Goal: Task Accomplishment & Management: Use online tool/utility

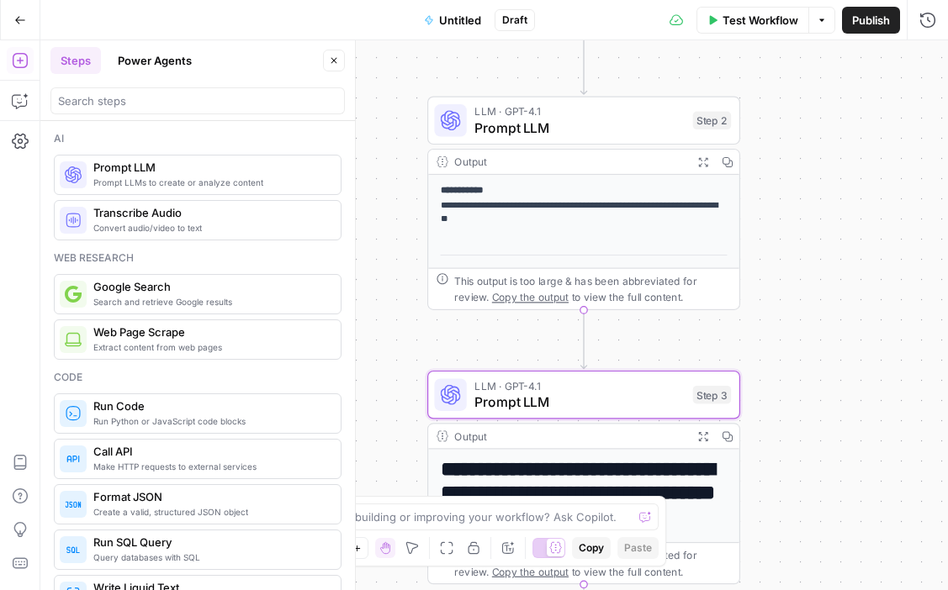
scroll to position [353, 0]
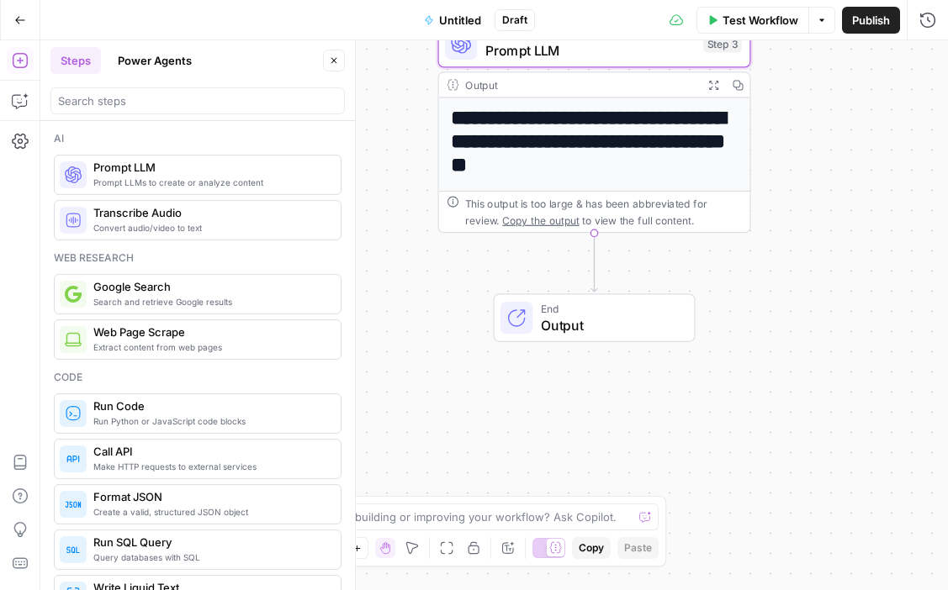
click at [166, 184] on span "Prompt LLMs to create or analyze content" at bounding box center [210, 182] width 234 height 13
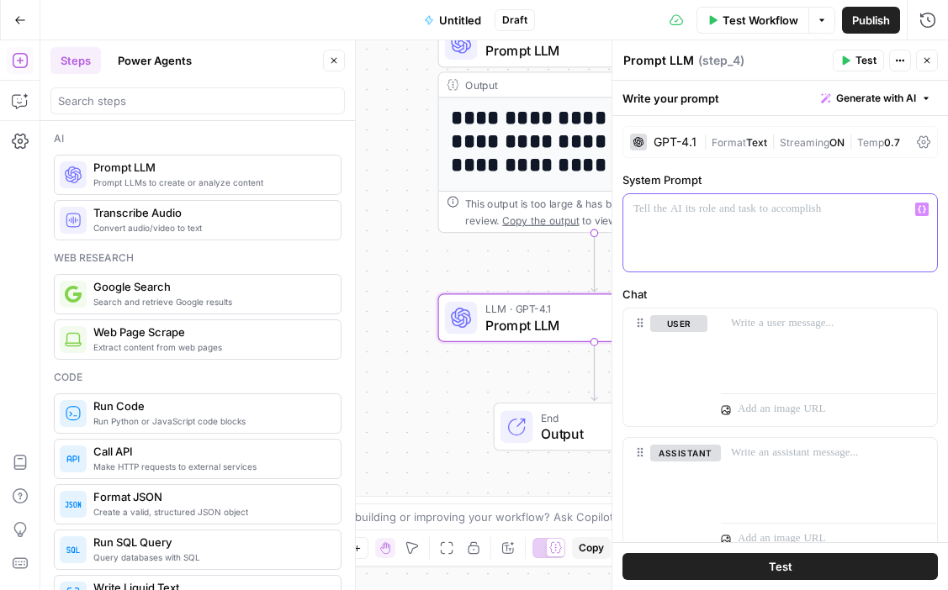
click at [695, 214] on p at bounding box center [780, 209] width 294 height 17
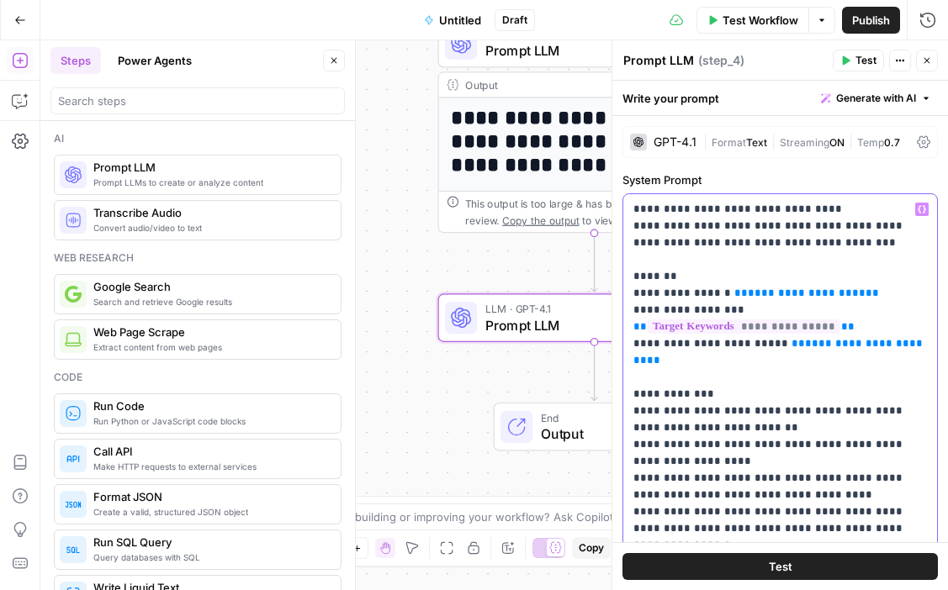
click at [767, 294] on span "**********" at bounding box center [807, 293] width 118 height 11
drag, startPoint x: 830, startPoint y: 295, endPoint x: 711, endPoint y: 297, distance: 118.6
click at [711, 297] on p "**********" at bounding box center [780, 428] width 294 height 454
click at [920, 211] on icon "button" at bounding box center [922, 209] width 8 height 8
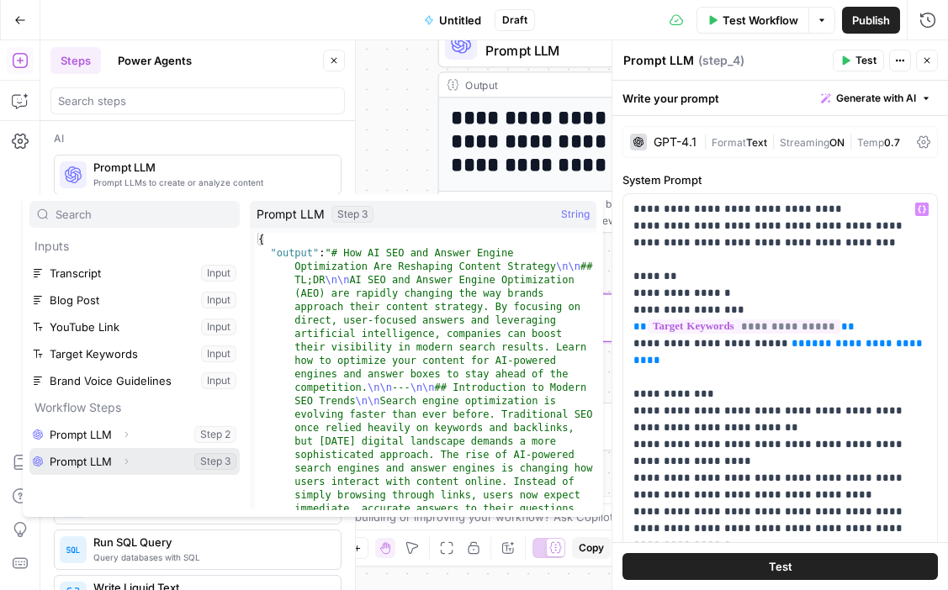
click at [99, 457] on button "Select variable Prompt LLM" at bounding box center [134, 461] width 210 height 27
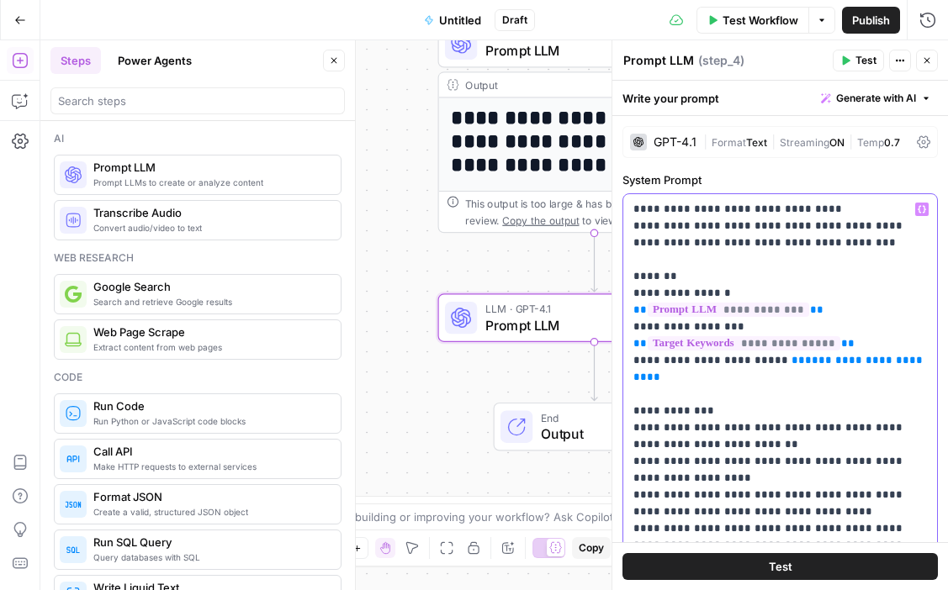
drag, startPoint x: 909, startPoint y: 342, endPoint x: 769, endPoint y: 344, distance: 140.5
click at [769, 344] on p "**********" at bounding box center [780, 428] width 294 height 454
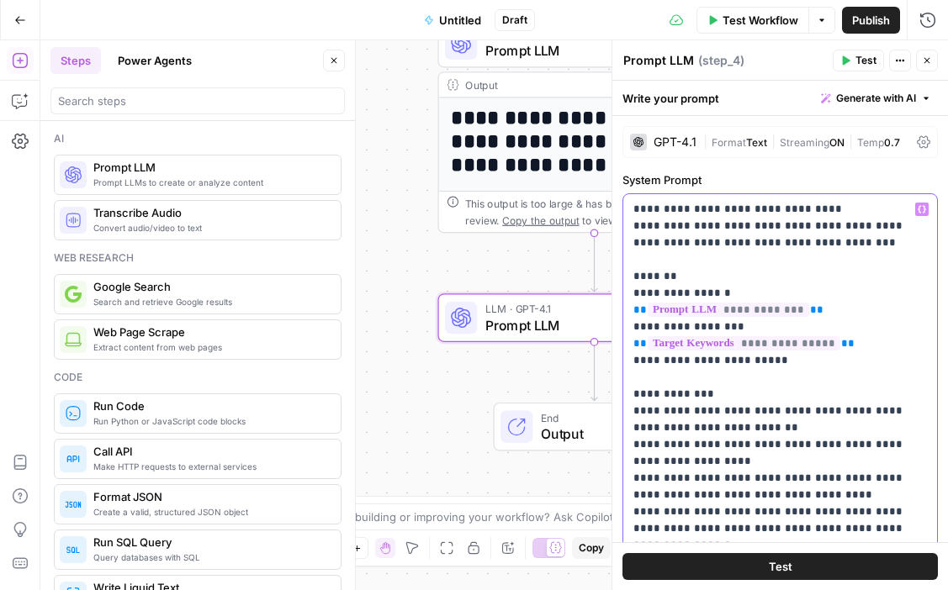
click at [922, 209] on icon "button" at bounding box center [922, 209] width 8 height 8
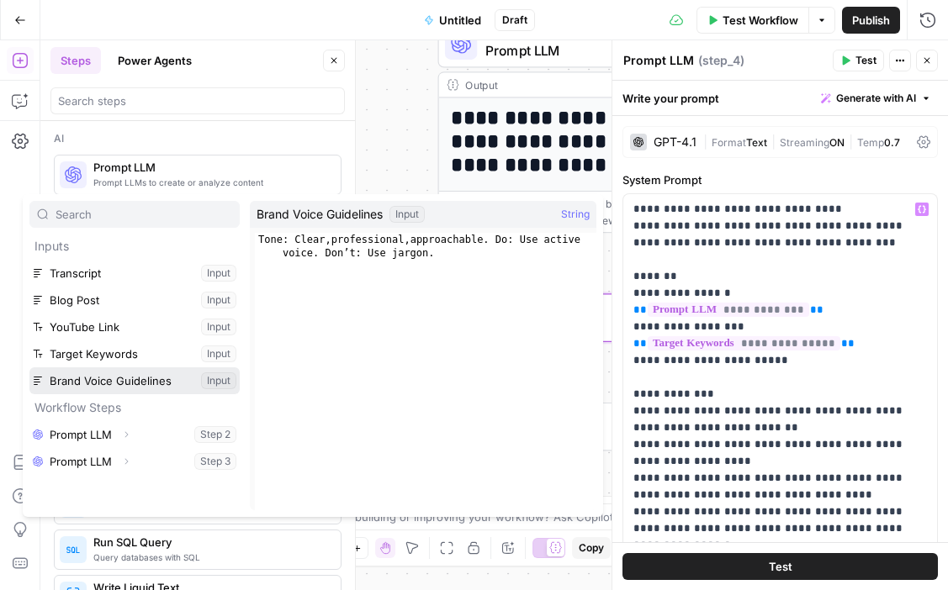
click at [135, 378] on button "Select variable Brand Voice Guidelines" at bounding box center [134, 381] width 210 height 27
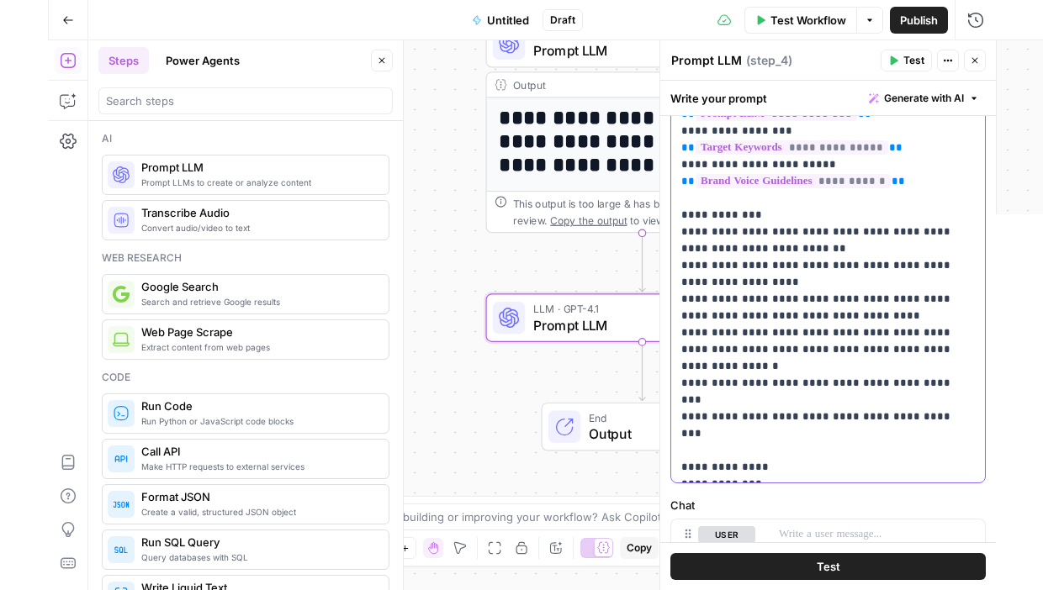
scroll to position [198, 0]
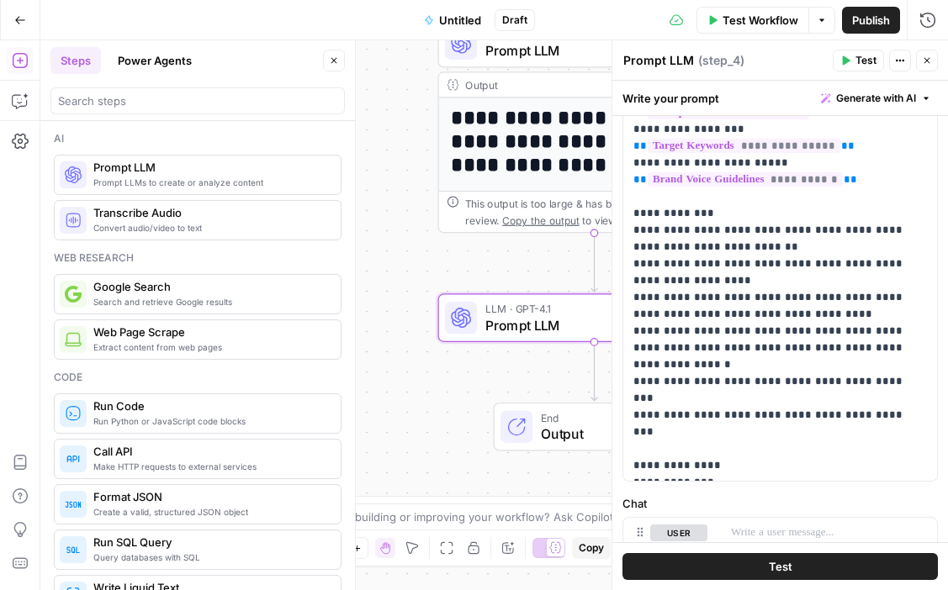
click at [790, 561] on span "Test" at bounding box center [781, 566] width 24 height 17
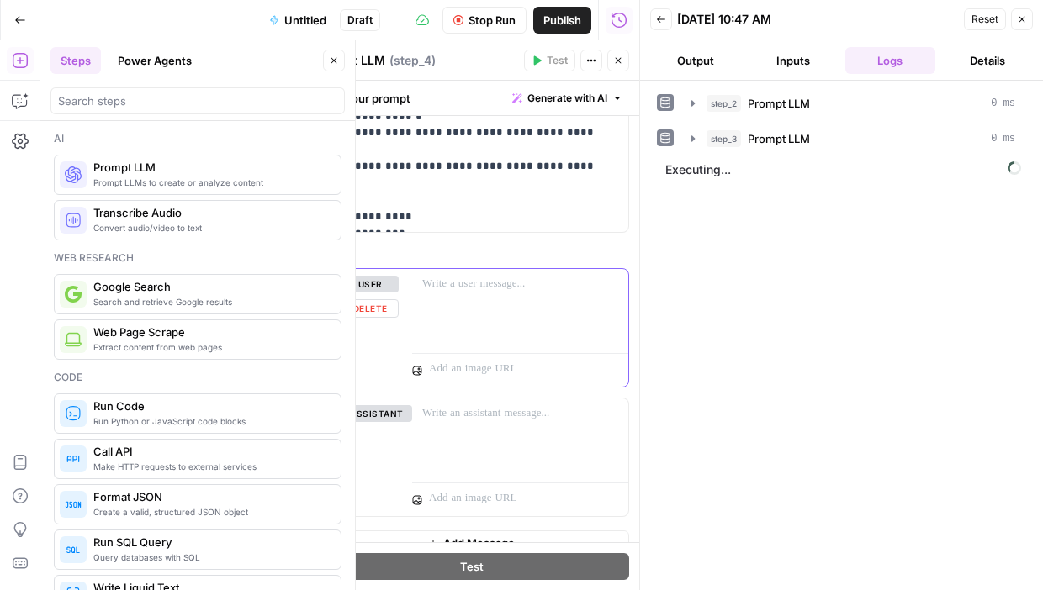
click at [373, 308] on button "Delete" at bounding box center [369, 308] width 57 height 19
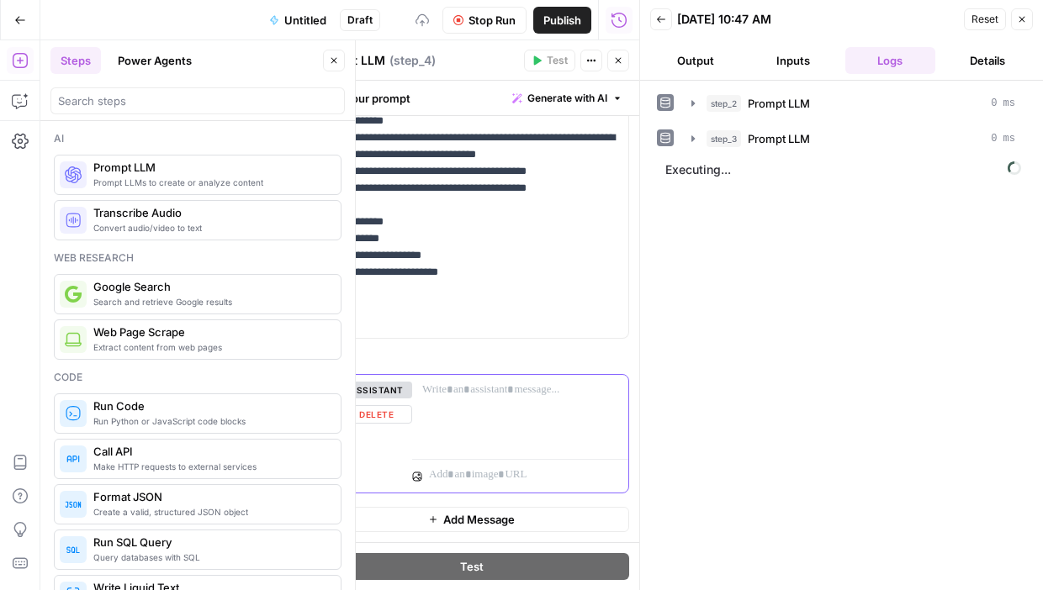
click at [371, 419] on button "Delete" at bounding box center [376, 414] width 71 height 19
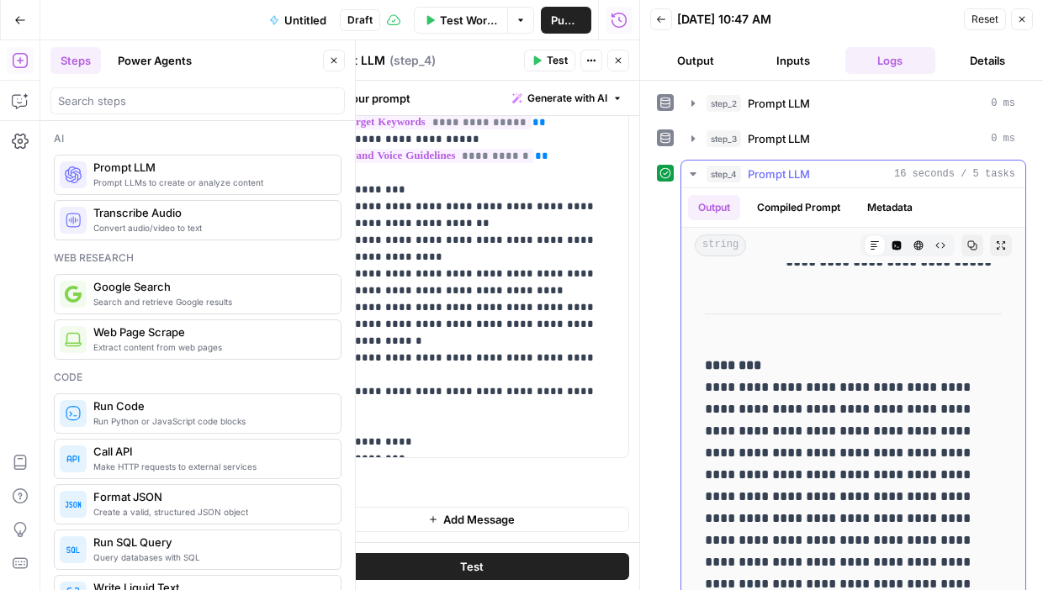
scroll to position [28, 0]
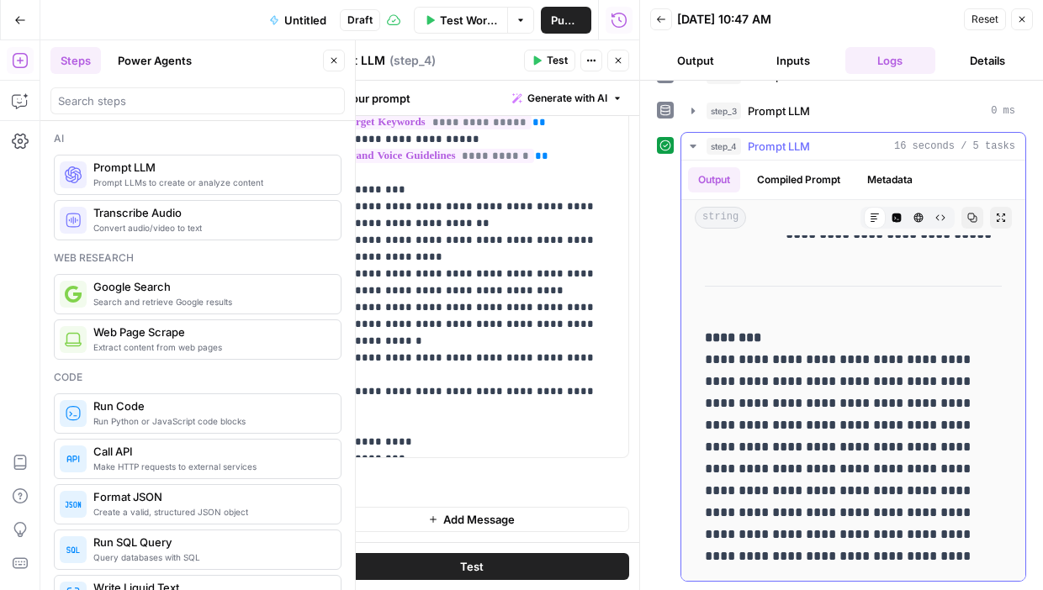
click at [947, 220] on icon "button" at bounding box center [972, 218] width 10 height 10
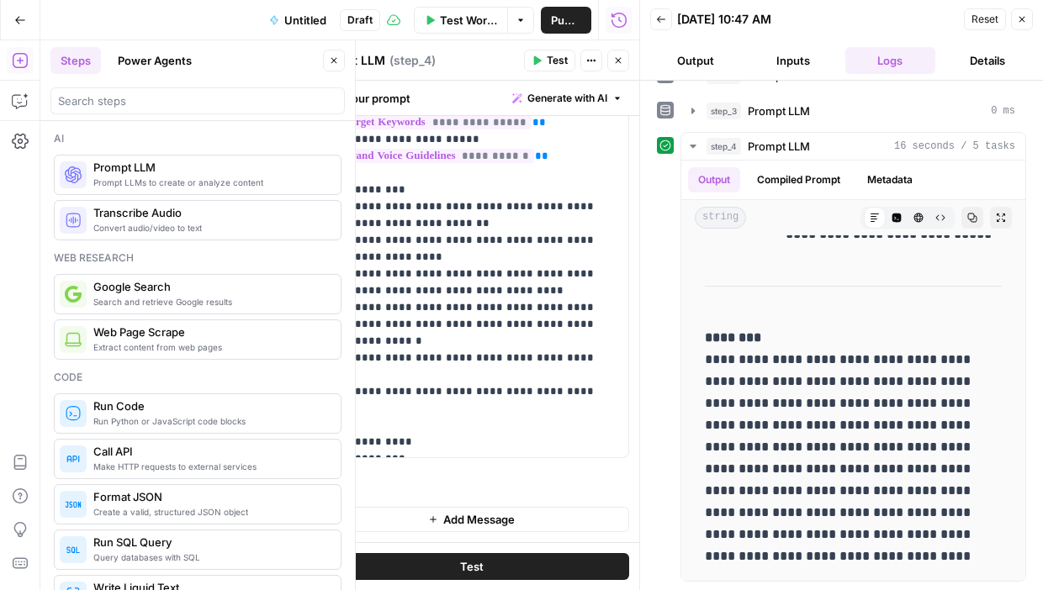
click at [947, 19] on button "Close" at bounding box center [1022, 19] width 22 height 22
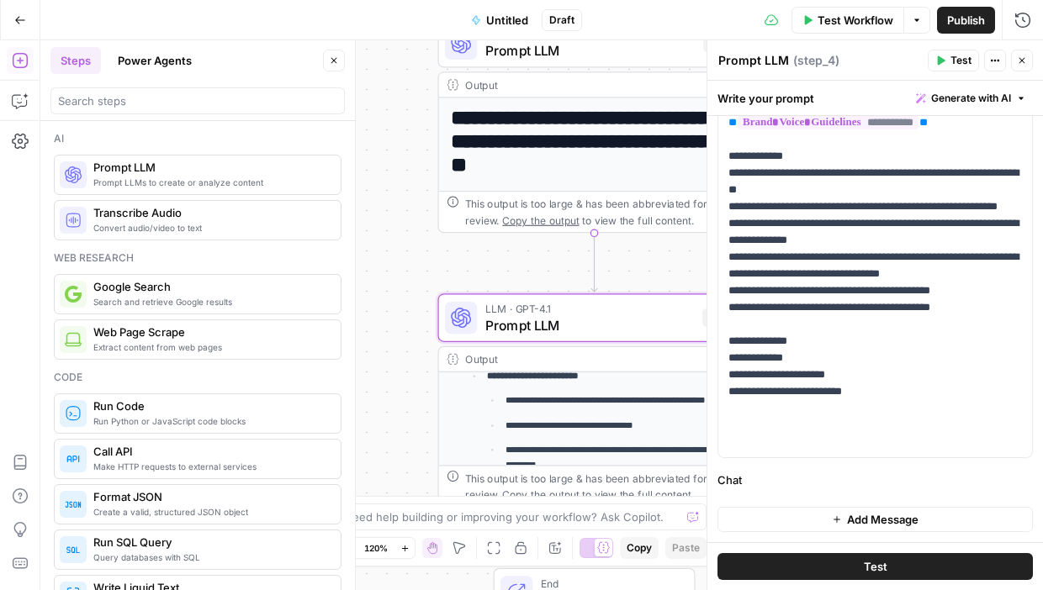
scroll to position [166, 0]
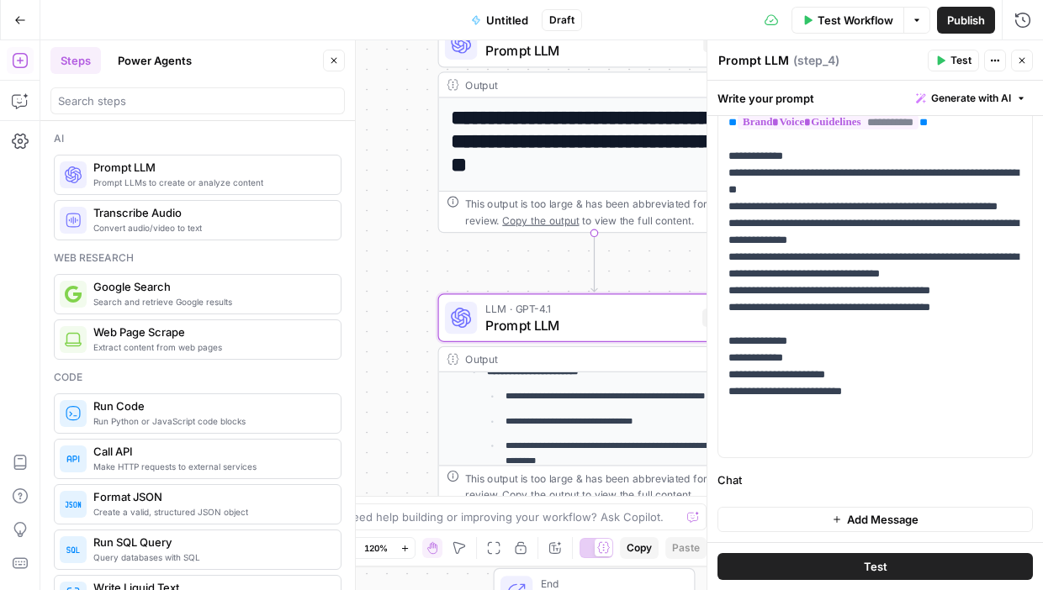
click at [947, 70] on button "Close" at bounding box center [1022, 61] width 22 height 22
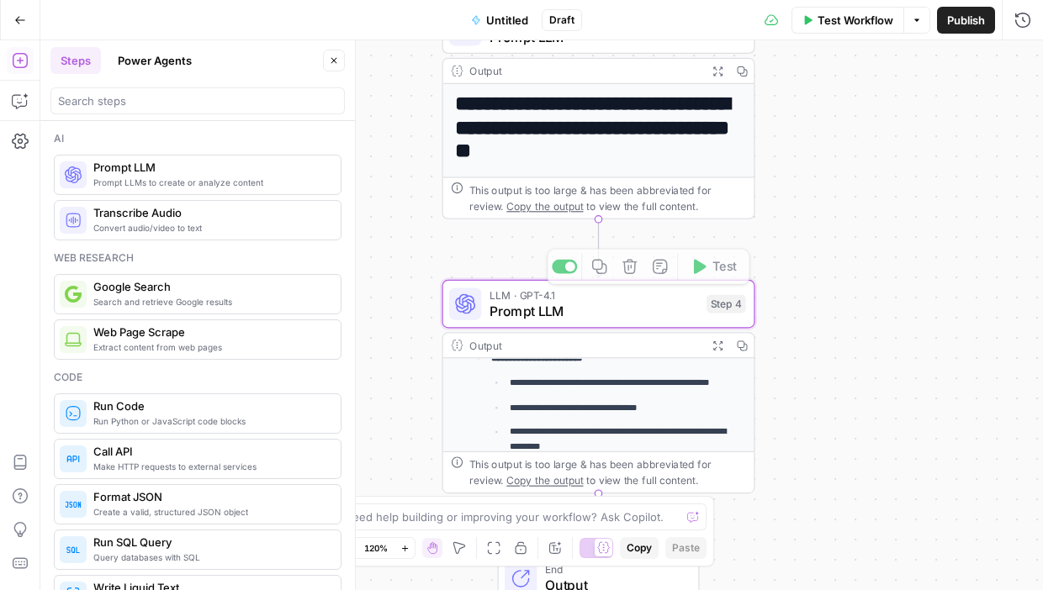
click at [407, 389] on div "**********" at bounding box center [541, 315] width 1002 height 550
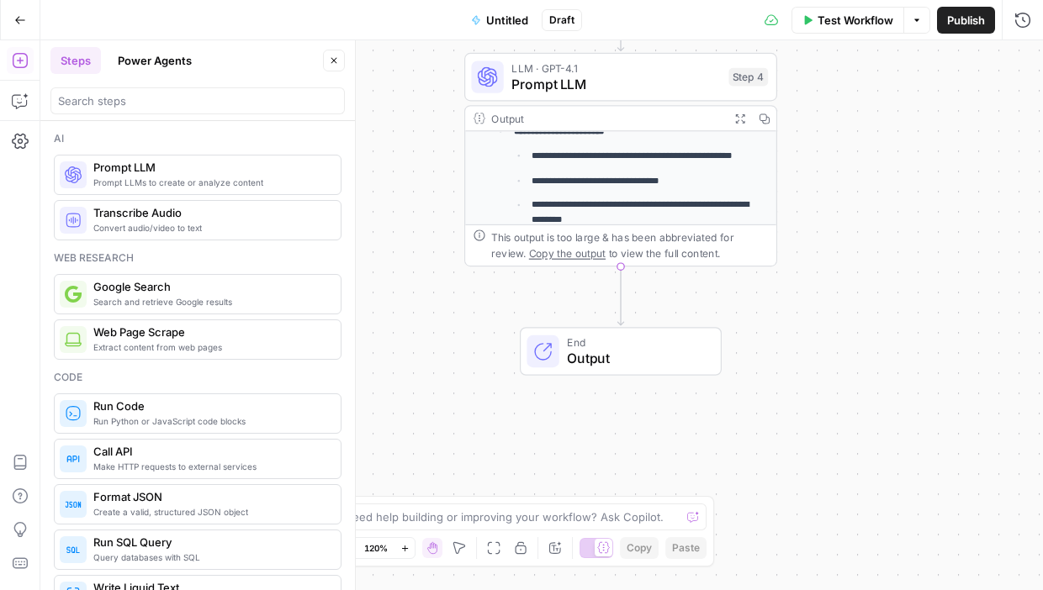
click at [161, 185] on span "Prompt LLMs to create or analyze content" at bounding box center [210, 182] width 234 height 13
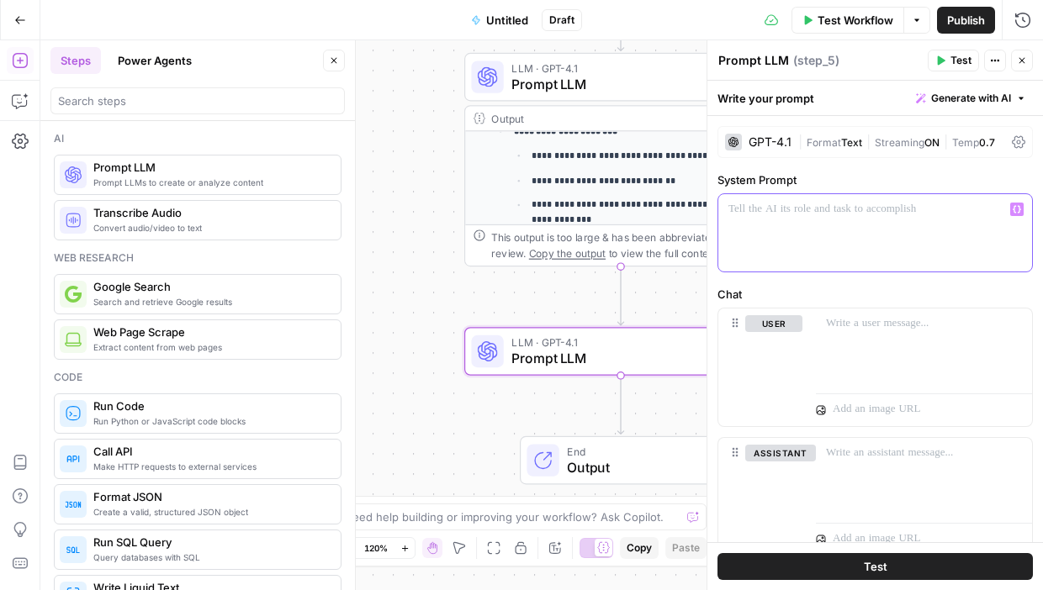
click at [792, 219] on div at bounding box center [875, 232] width 314 height 77
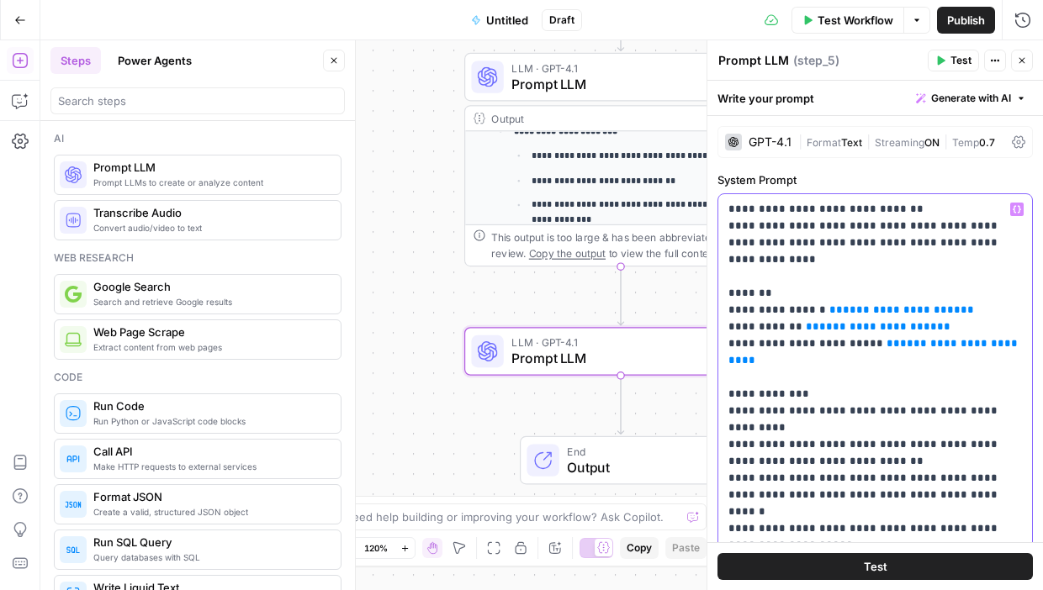
drag, startPoint x: 928, startPoint y: 289, endPoint x: 804, endPoint y: 294, distance: 123.7
click at [804, 294] on p "**********" at bounding box center [875, 419] width 294 height 437
click at [947, 210] on icon "button" at bounding box center [1017, 210] width 8 height 8
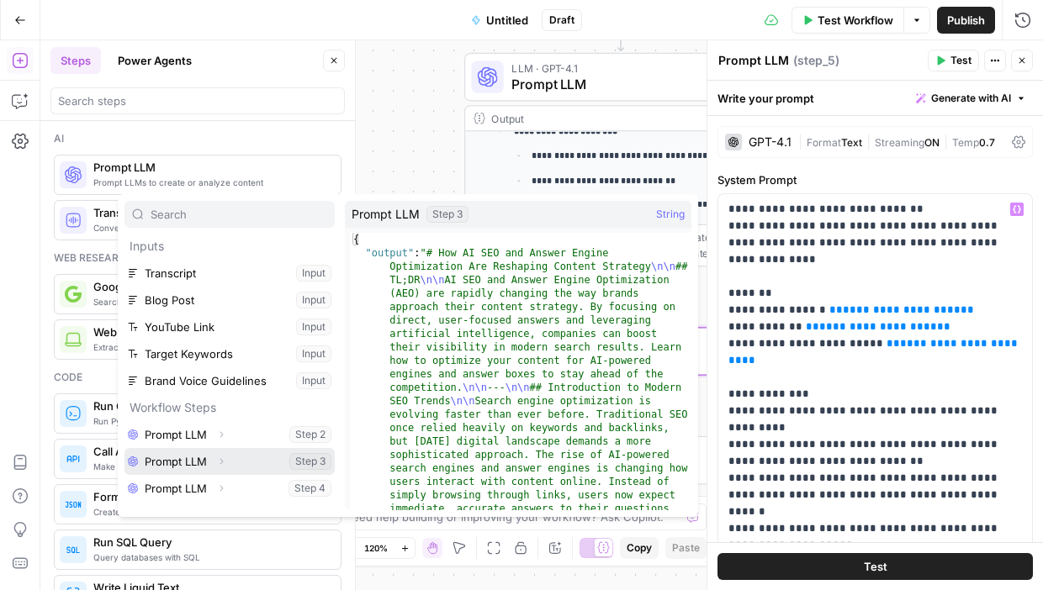
click at [237, 452] on button "Select variable Prompt LLM" at bounding box center [229, 461] width 210 height 27
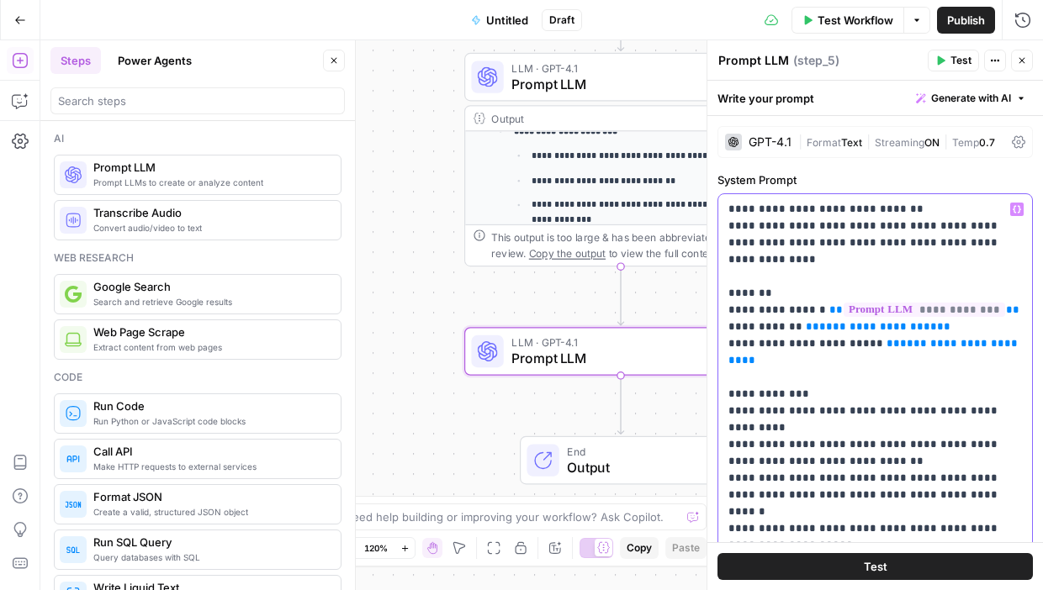
drag, startPoint x: 916, startPoint y: 311, endPoint x: 796, endPoint y: 311, distance: 120.3
click at [796, 311] on p "**********" at bounding box center [875, 419] width 294 height 437
click at [947, 212] on div "**********" at bounding box center [875, 419] width 314 height 451
drag, startPoint x: 921, startPoint y: 311, endPoint x: 796, endPoint y: 309, distance: 125.3
click at [796, 309] on p "**********" at bounding box center [875, 419] width 294 height 437
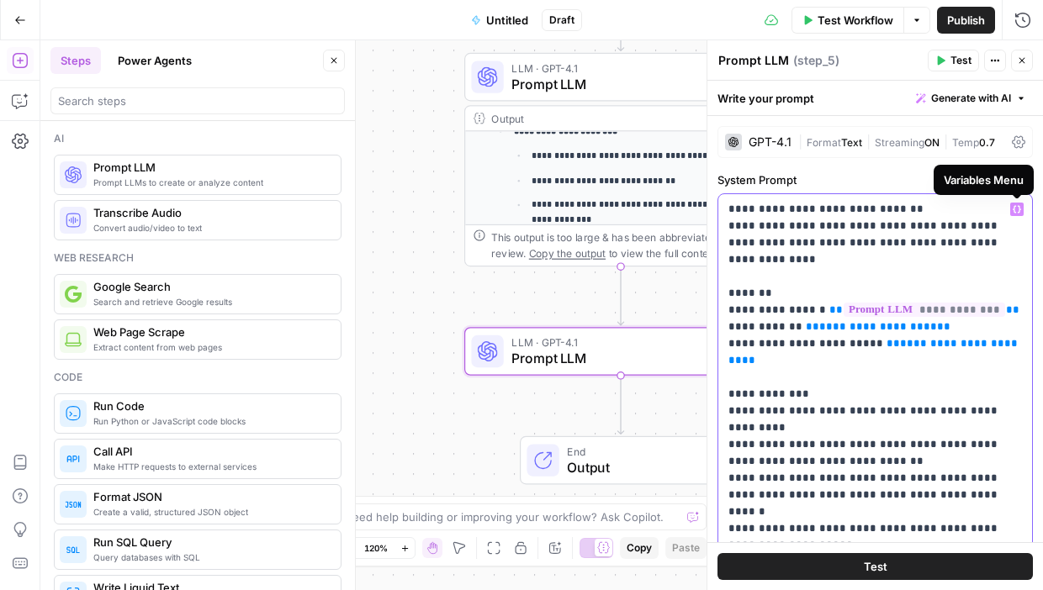
click at [947, 212] on icon "button" at bounding box center [1017, 210] width 8 height 8
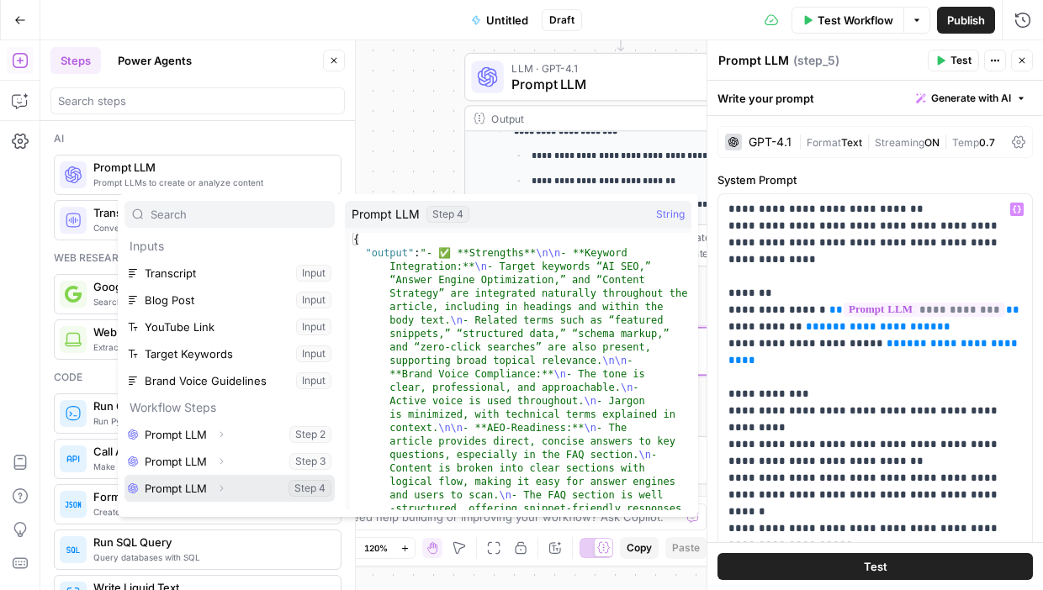
click at [202, 484] on button "Select variable Prompt LLM" at bounding box center [229, 488] width 210 height 27
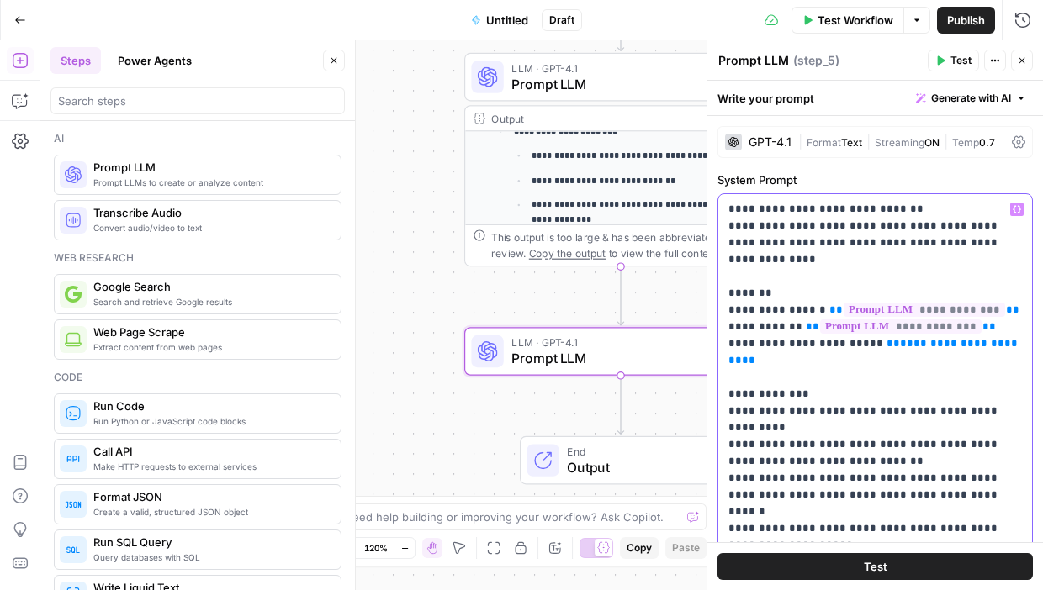
drag, startPoint x: 1004, startPoint y: 329, endPoint x: 864, endPoint y: 328, distance: 140.4
click at [864, 328] on p "**********" at bounding box center [875, 419] width 294 height 437
click at [947, 216] on p "**********" at bounding box center [875, 419] width 294 height 437
click at [947, 213] on icon "button" at bounding box center [1017, 209] width 8 height 8
drag, startPoint x: 863, startPoint y: 330, endPoint x: 1002, endPoint y: 331, distance: 138.8
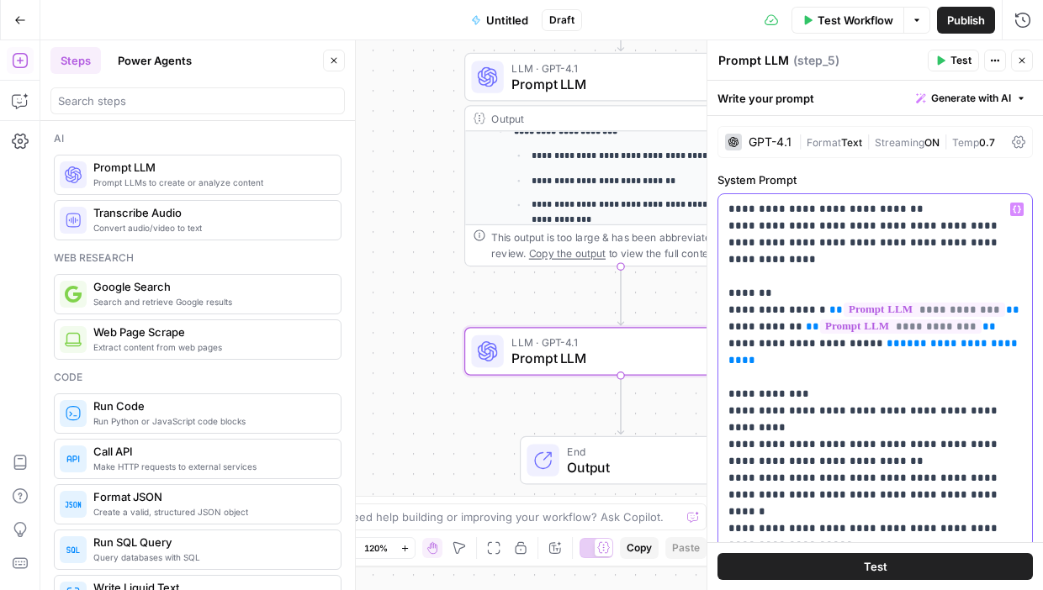
click at [947, 331] on p "**********" at bounding box center [875, 419] width 294 height 437
click at [947, 210] on icon "button" at bounding box center [1017, 209] width 8 height 8
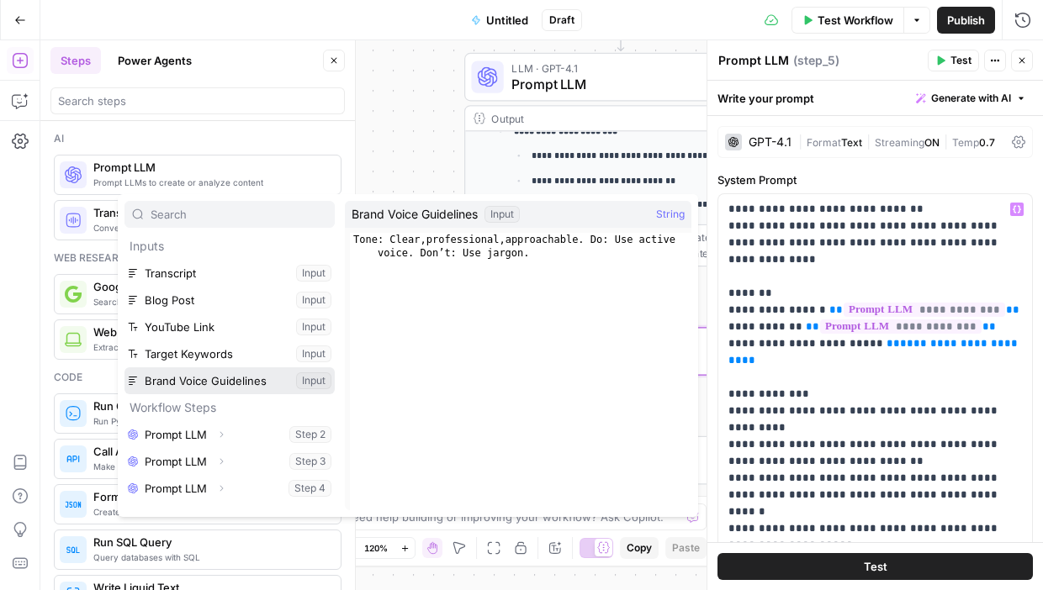
click at [197, 376] on button "Select variable Brand Voice Guidelines" at bounding box center [229, 381] width 210 height 27
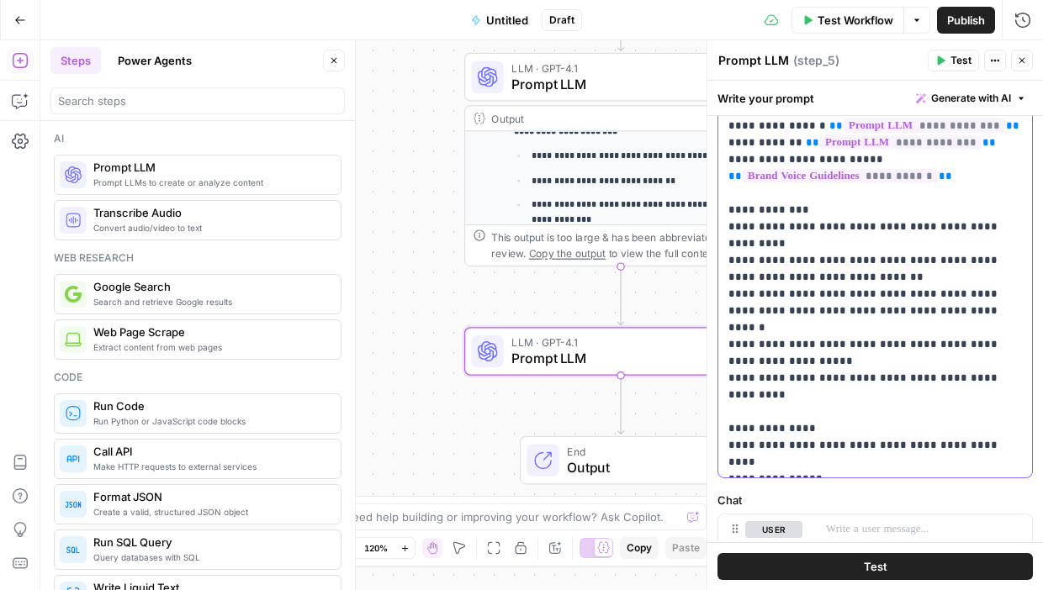
scroll to position [186, 0]
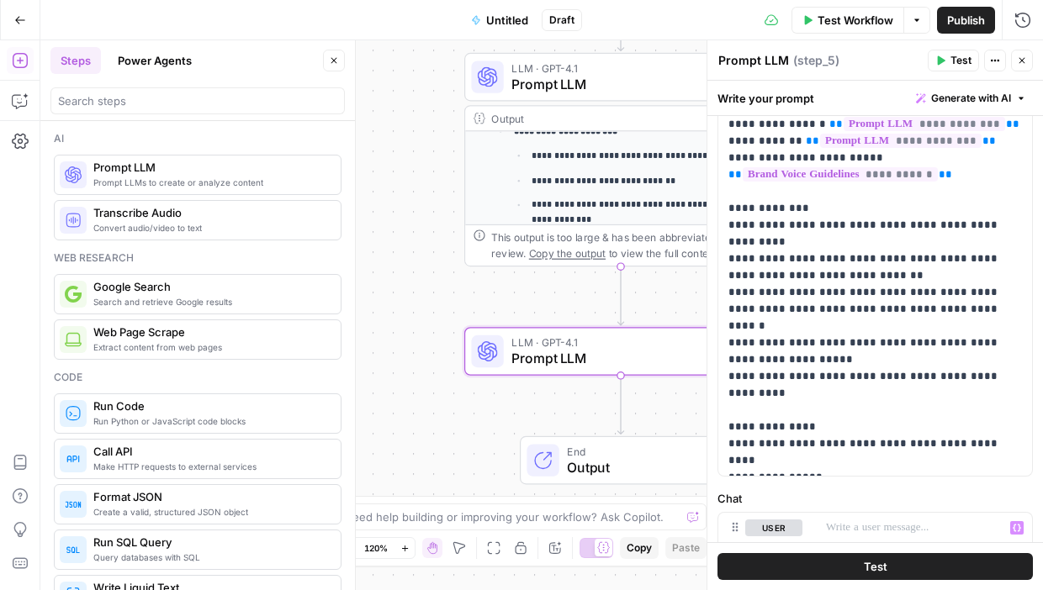
click at [833, 560] on button "Test" at bounding box center [874, 566] width 315 height 27
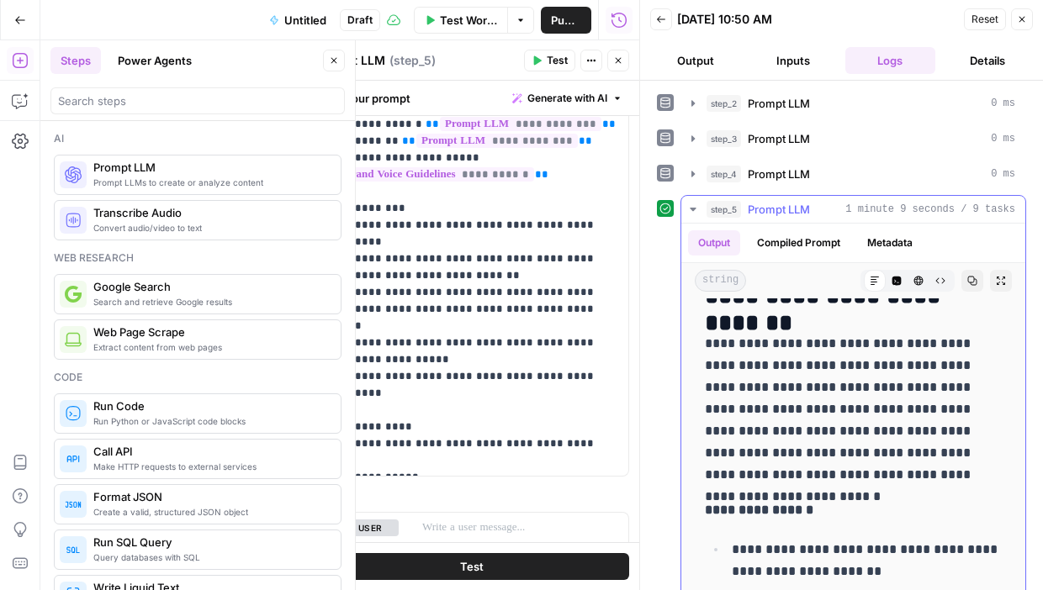
scroll to position [6823, 0]
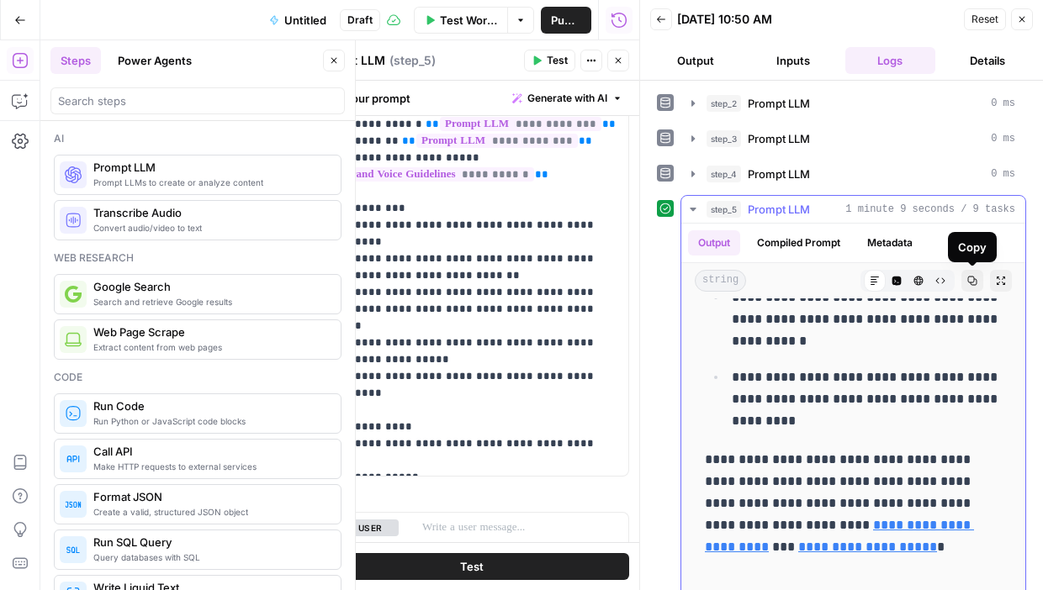
click at [947, 283] on icon "button" at bounding box center [972, 281] width 9 height 9
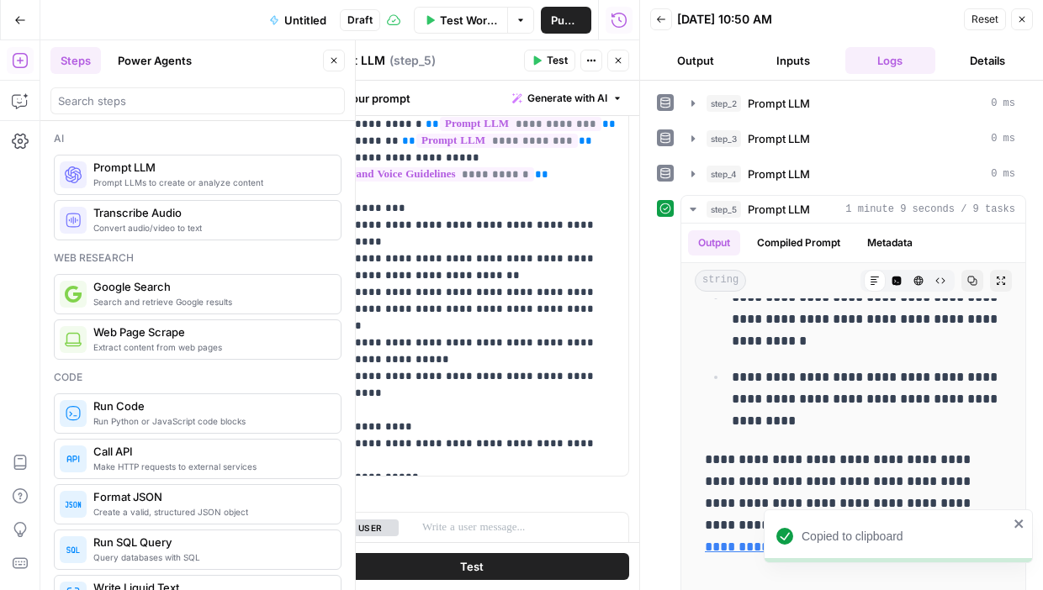
scroll to position [0, 0]
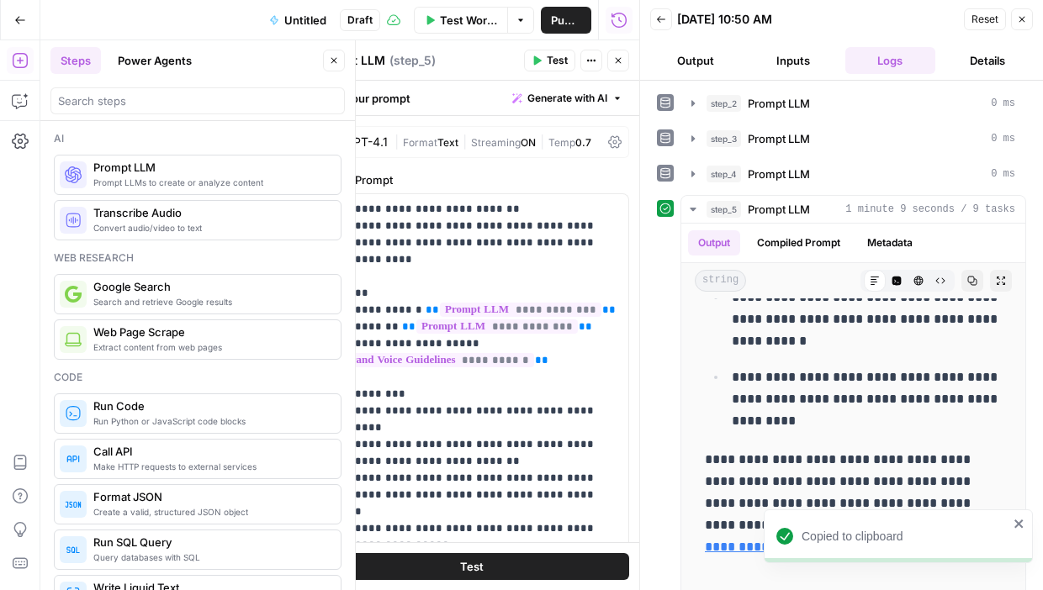
click at [947, 20] on icon "button" at bounding box center [1022, 20] width 6 height 6
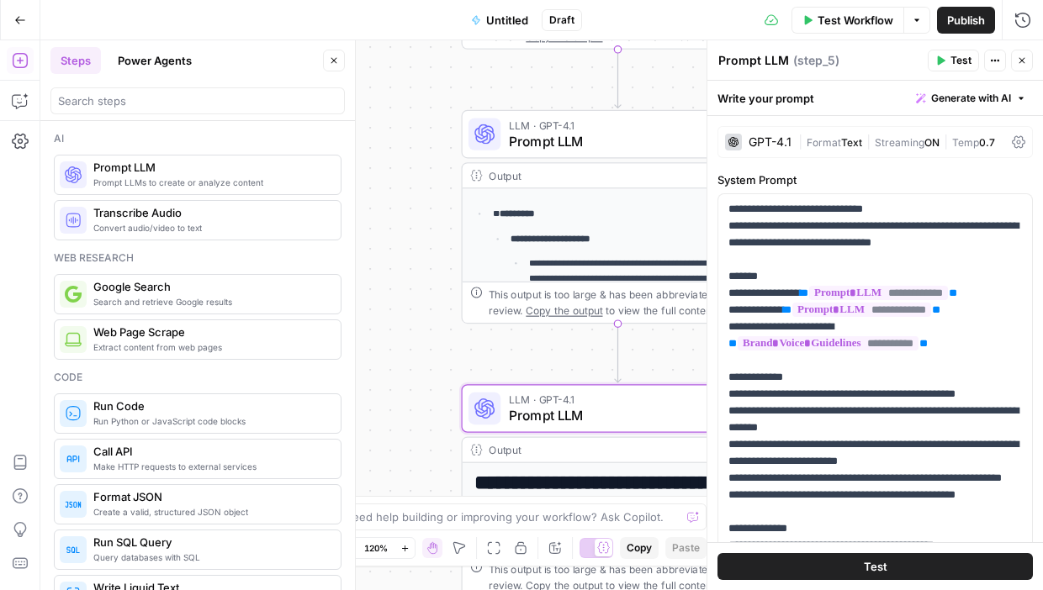
click at [947, 57] on icon "button" at bounding box center [1022, 61] width 10 height 10
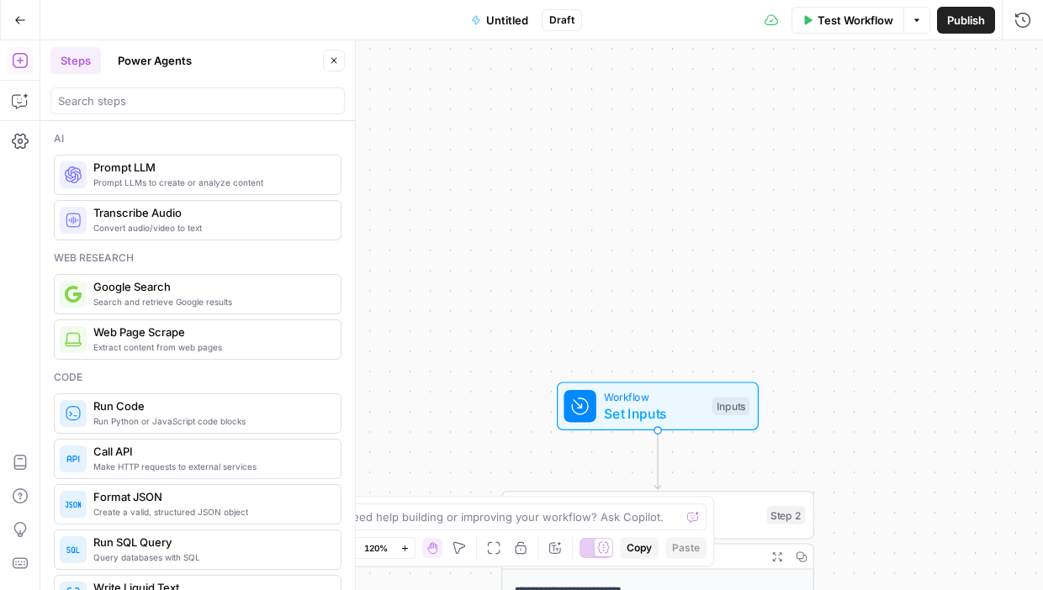
click at [633, 415] on span "Set Inputs" at bounding box center [654, 414] width 100 height 20
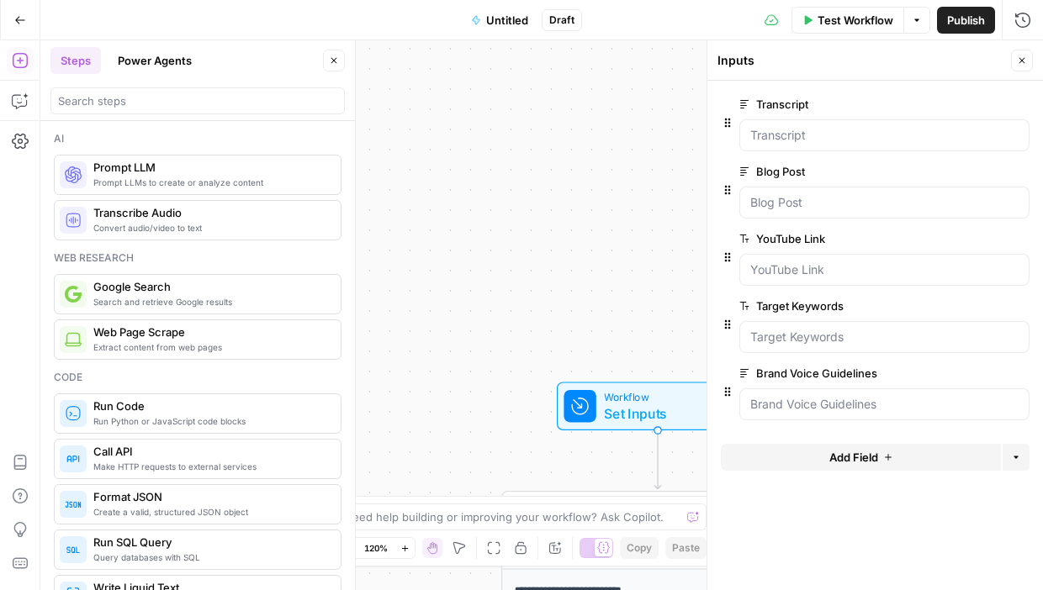
click at [854, 453] on span "Add Field" at bounding box center [853, 457] width 49 height 17
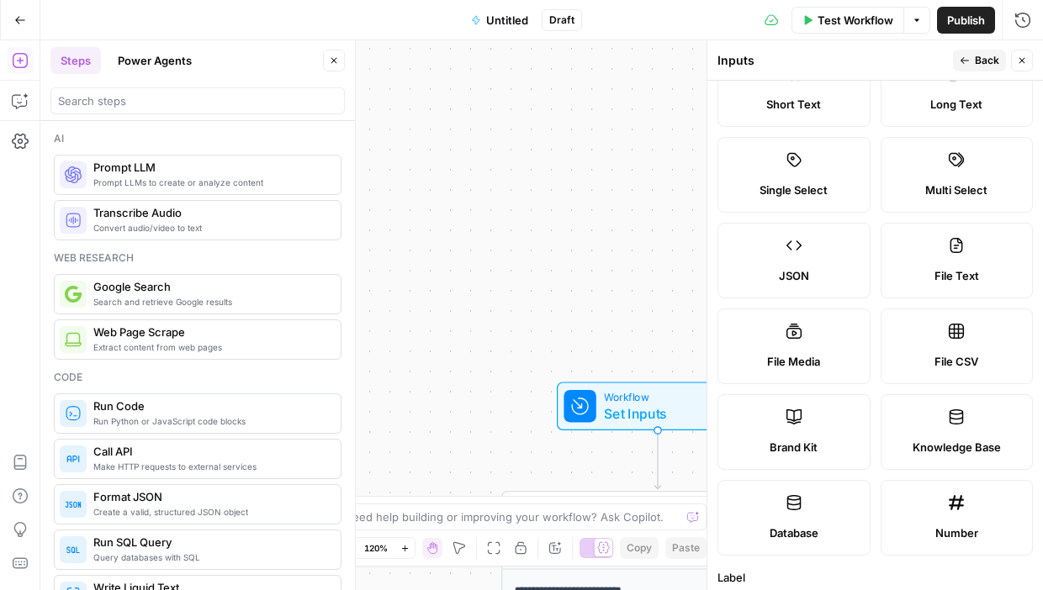
scroll to position [64, 0]
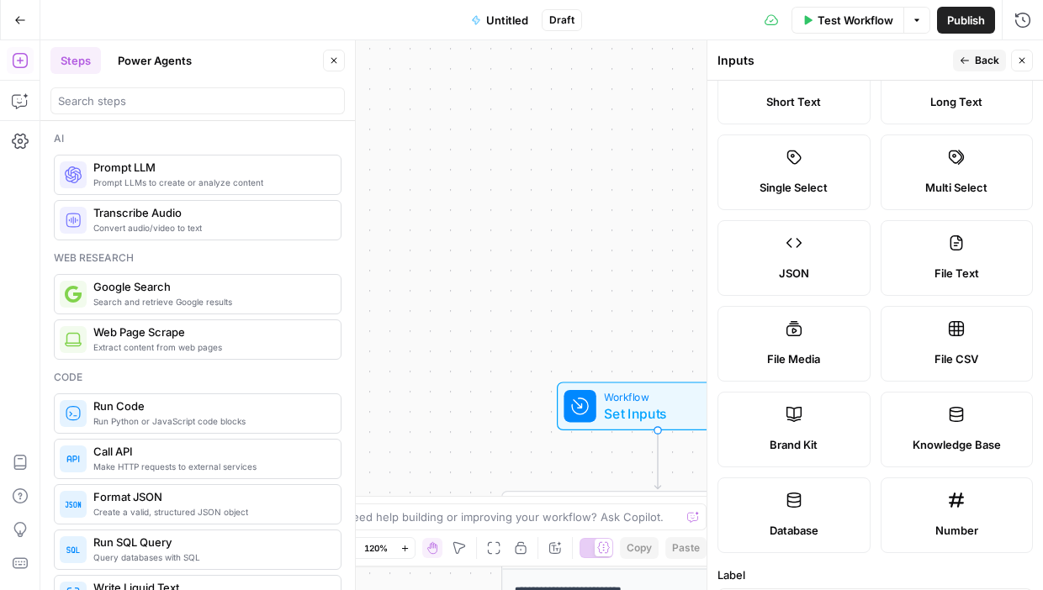
click at [812, 184] on span "Single Select" at bounding box center [793, 187] width 68 height 17
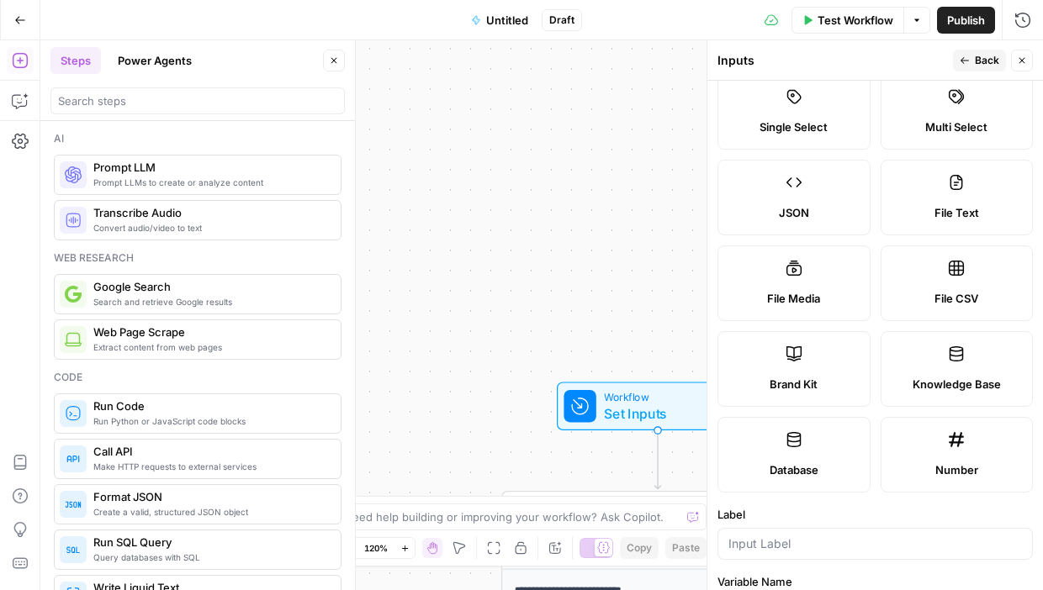
scroll to position [119, 0]
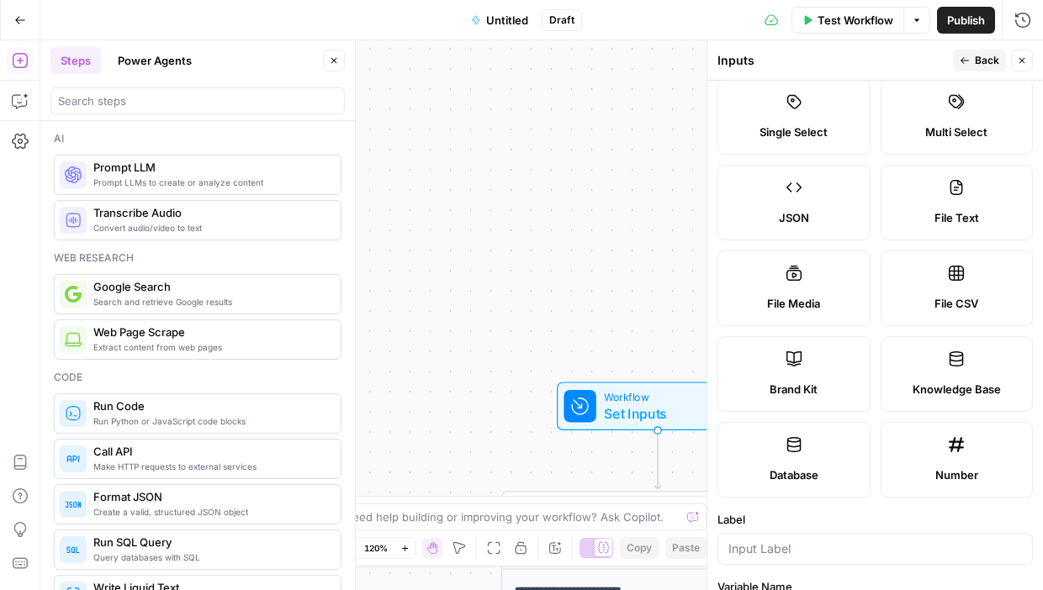
click at [735, 271] on label "File Media" at bounding box center [793, 289] width 153 height 76
type textarea "Supports .mp4, .mp3, .wav, .jpg, .png, .webp, .wma, .m4a file types"
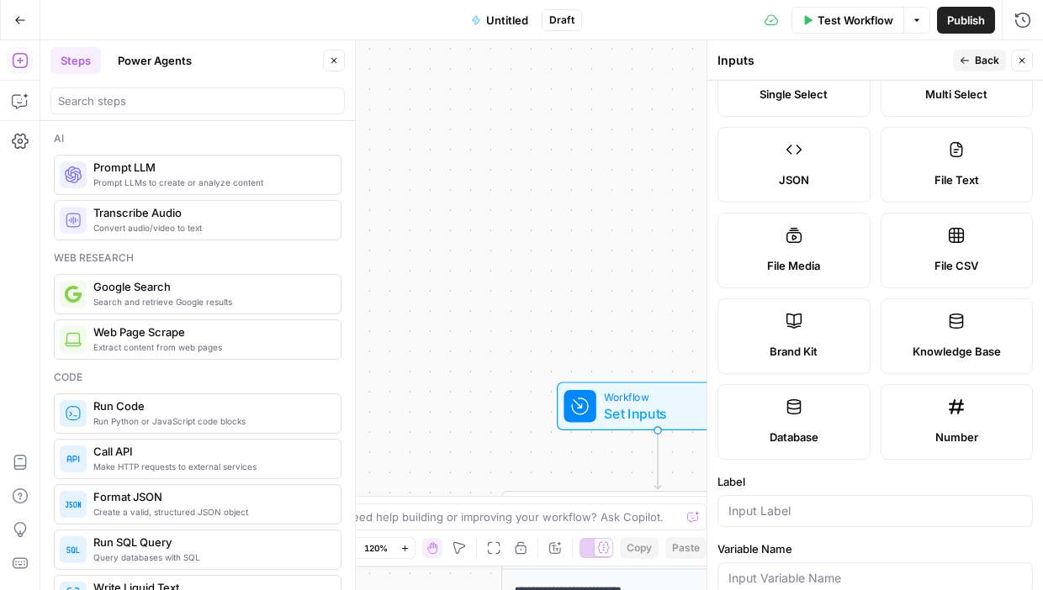
scroll to position [0, 0]
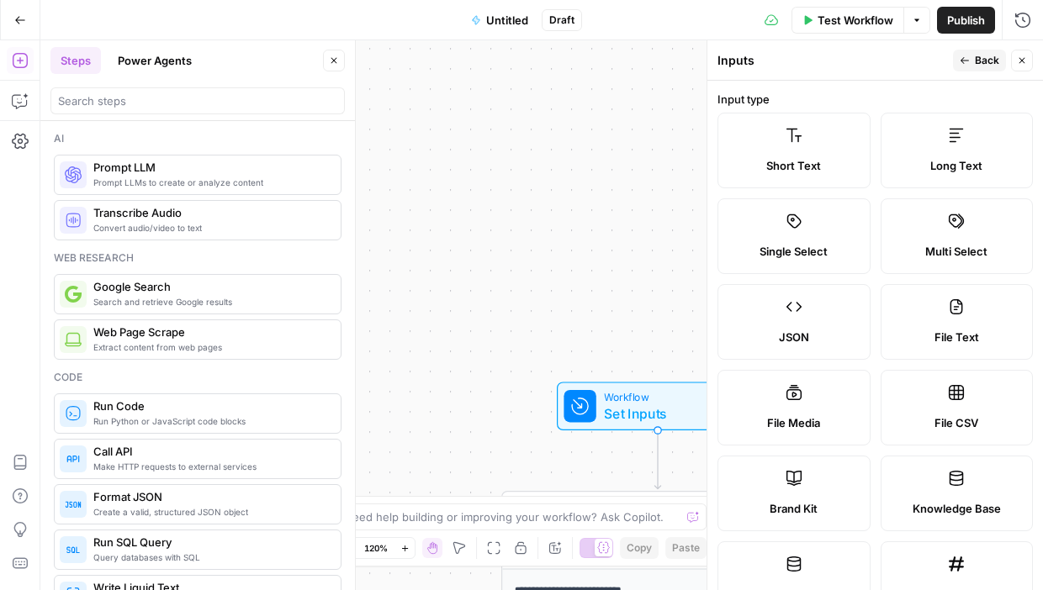
click at [930, 156] on label "Long Text" at bounding box center [957, 151] width 153 height 76
click at [947, 326] on label "File Text" at bounding box center [957, 322] width 153 height 76
type textarea "Supports .pdf, .txt, .docx, .md file types"
click at [810, 160] on span "Short Text" at bounding box center [793, 165] width 55 height 17
click at [947, 155] on label "Long Text" at bounding box center [957, 151] width 153 height 76
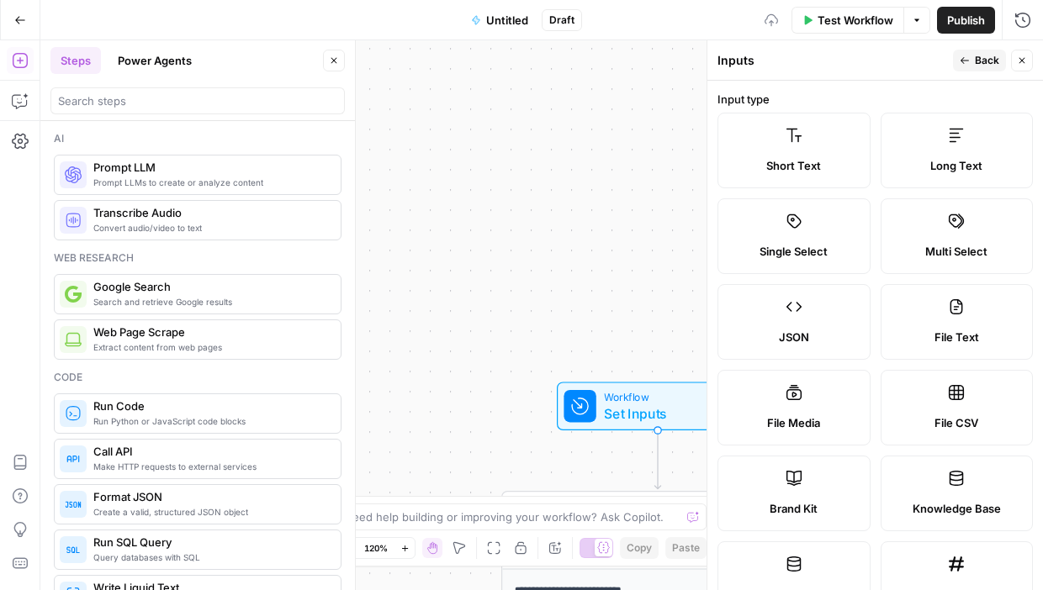
scroll to position [546, 0]
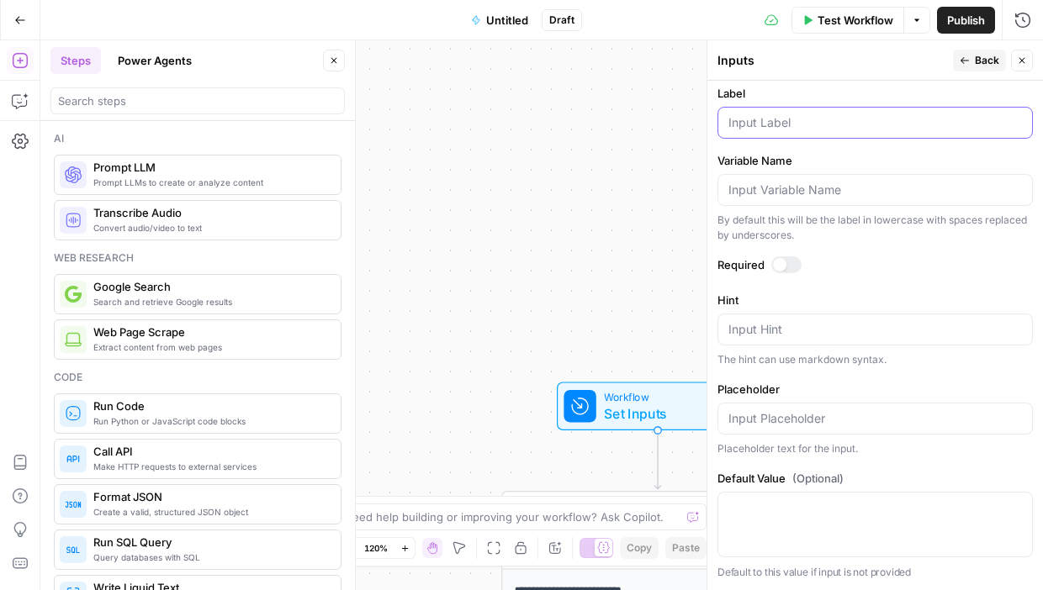
click at [754, 128] on input "Label" at bounding box center [875, 122] width 294 height 17
type input "Internal Links List"
click at [778, 264] on div at bounding box center [779, 264] width 13 height 13
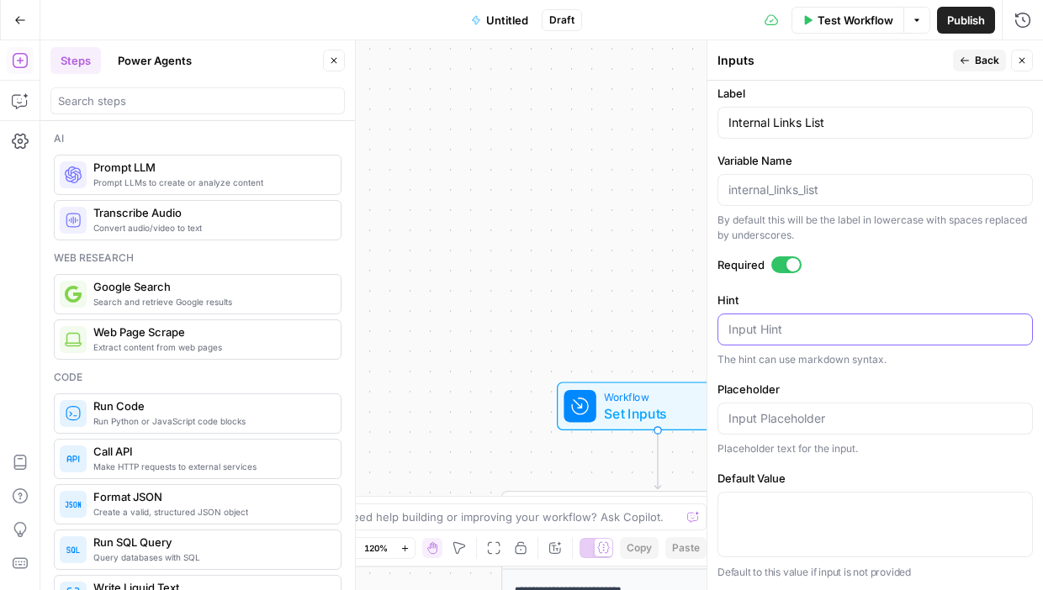
click at [774, 331] on textarea "Hint" at bounding box center [875, 329] width 294 height 17
paste textarea "Paste or upload a list of approved AirOps URLs (blog posts, product pages, reso…"
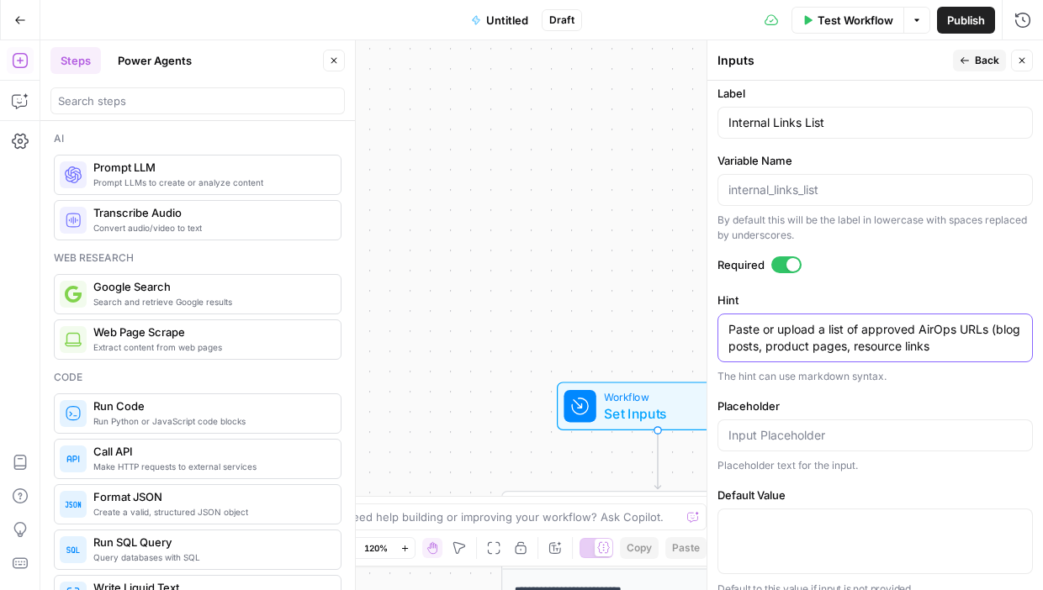
type textarea "Paste or upload a list of approved AirOps URLs (blog posts, product pages, reso…"
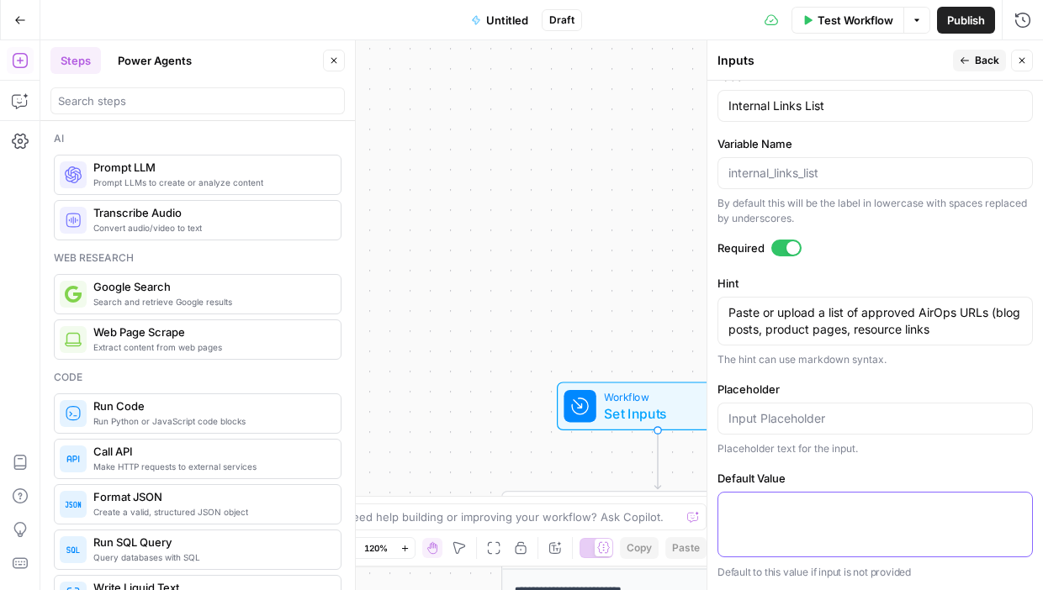
click at [777, 502] on textarea "Default Value" at bounding box center [875, 508] width 294 height 17
paste textarea "[URL][DOMAIN_NAME] [URL][DOMAIN_NAME] [URL][DOMAIN_NAME] [URL][DOMAIN_NAME]"
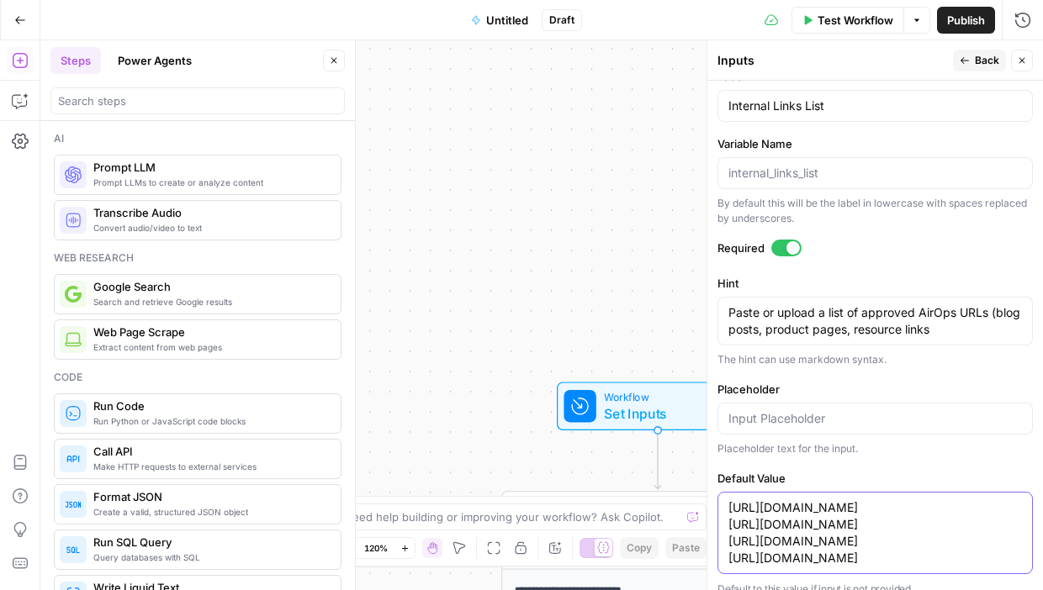
type textarea "[URL][DOMAIN_NAME] [URL][DOMAIN_NAME] [URL][DOMAIN_NAME] [URL][DOMAIN_NAME]"
click at [777, 424] on input "Placeholder" at bounding box center [875, 418] width 294 height 17
click at [947, 56] on span "Back" at bounding box center [987, 60] width 24 height 15
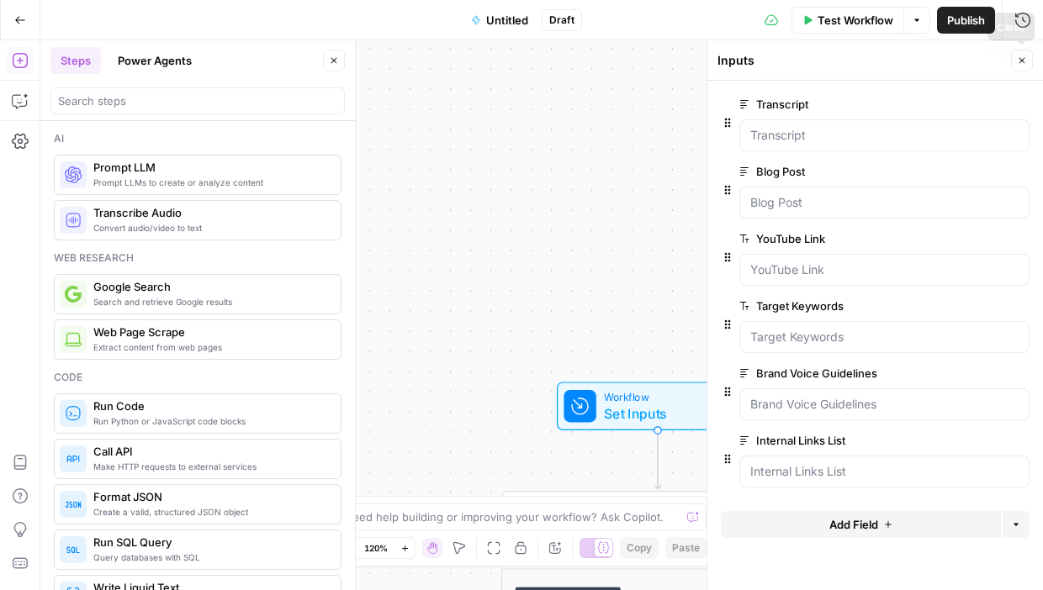
click at [947, 61] on button "Close" at bounding box center [1022, 61] width 22 height 22
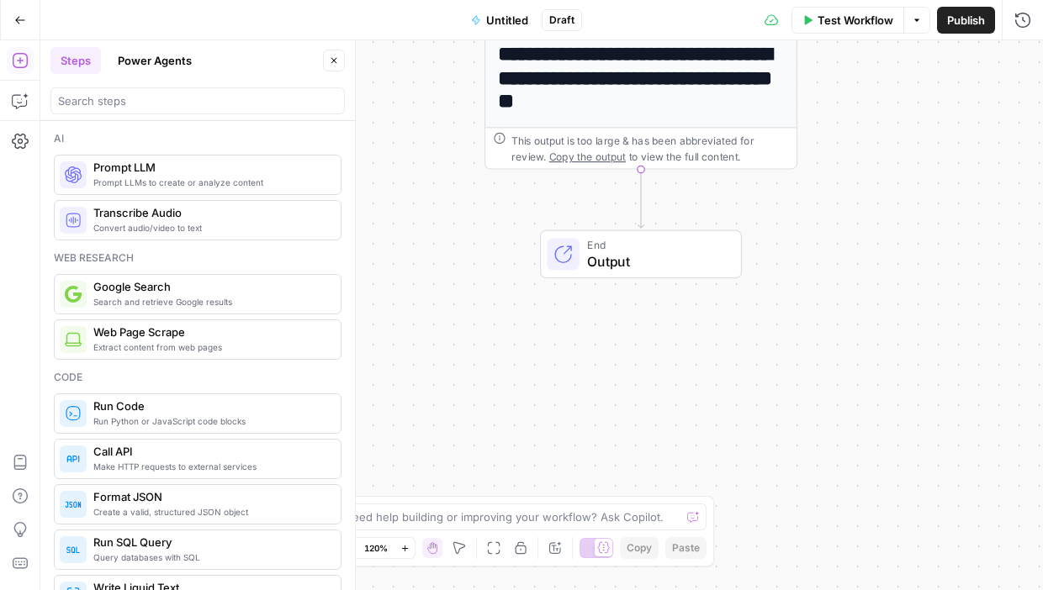
click at [182, 182] on span "Prompt LLMs to create or analyze content" at bounding box center [210, 182] width 234 height 13
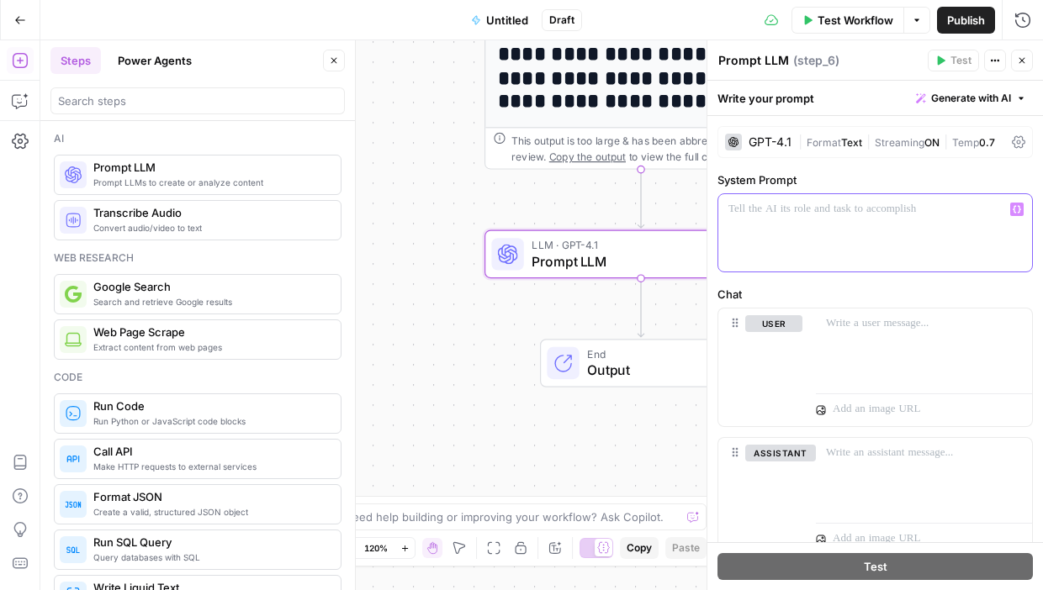
click at [777, 210] on p at bounding box center [875, 209] width 294 height 17
click at [749, 222] on div at bounding box center [875, 232] width 314 height 77
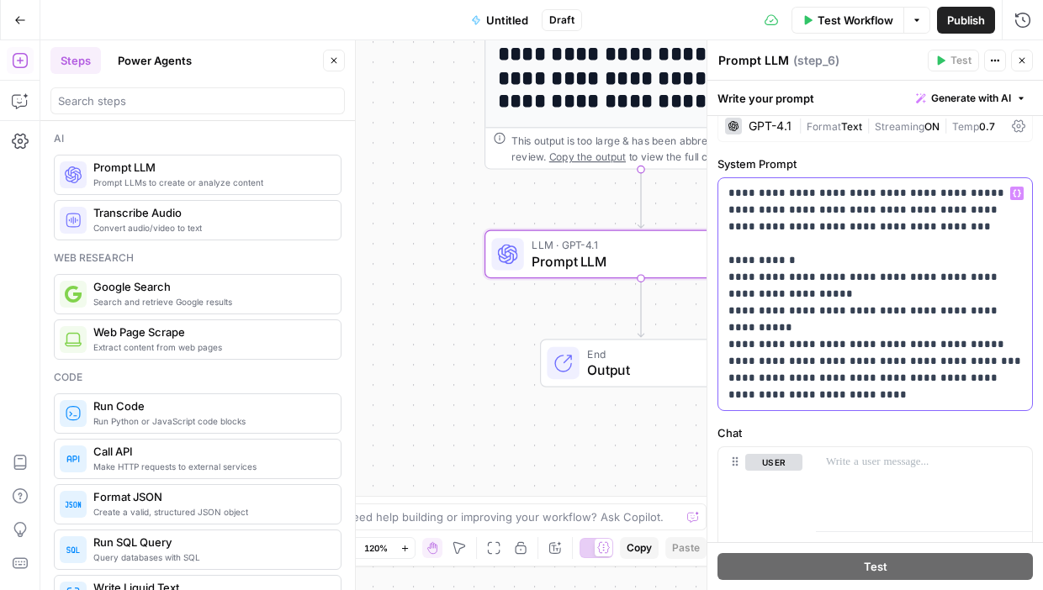
scroll to position [15, 0]
click at [825, 192] on p "**********" at bounding box center [875, 295] width 294 height 219
click at [947, 196] on p "**********" at bounding box center [875, 295] width 294 height 219
click at [947, 194] on icon "button" at bounding box center [1017, 194] width 8 height 8
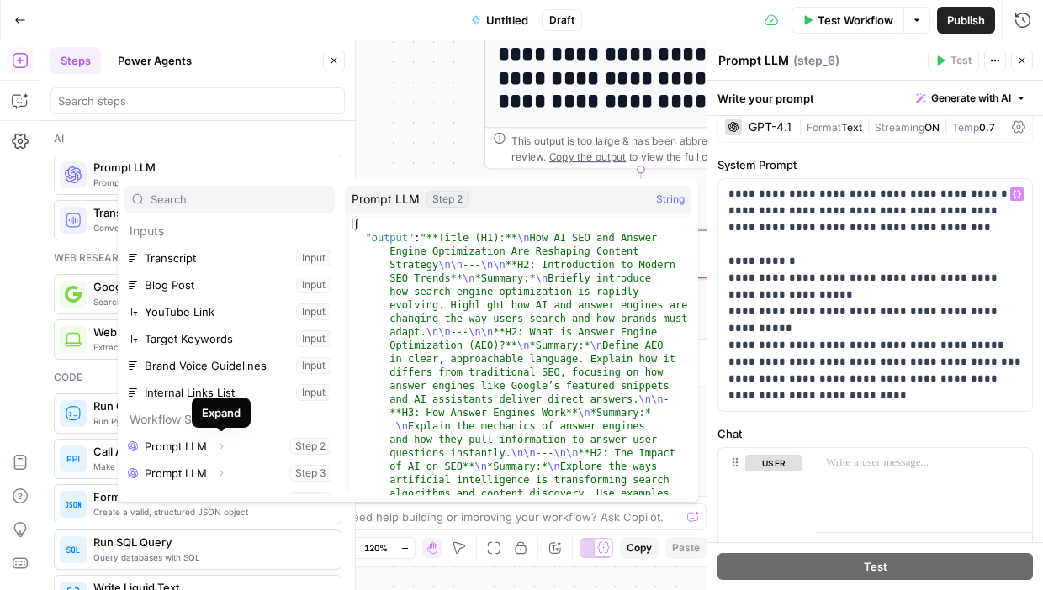
scroll to position [45, 0]
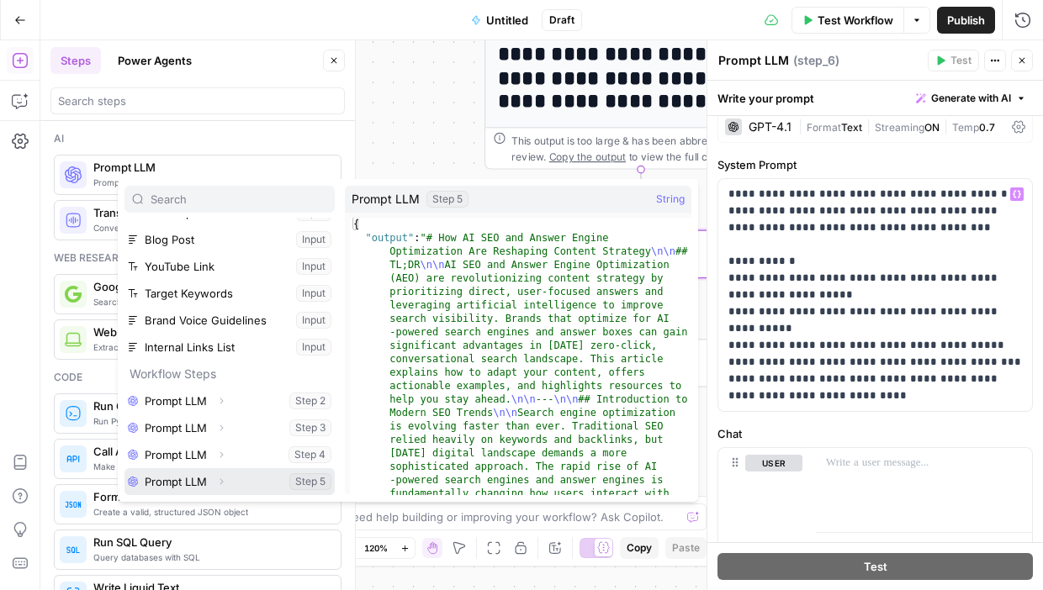
click at [209, 480] on button "Select variable Prompt LLM" at bounding box center [229, 481] width 210 height 27
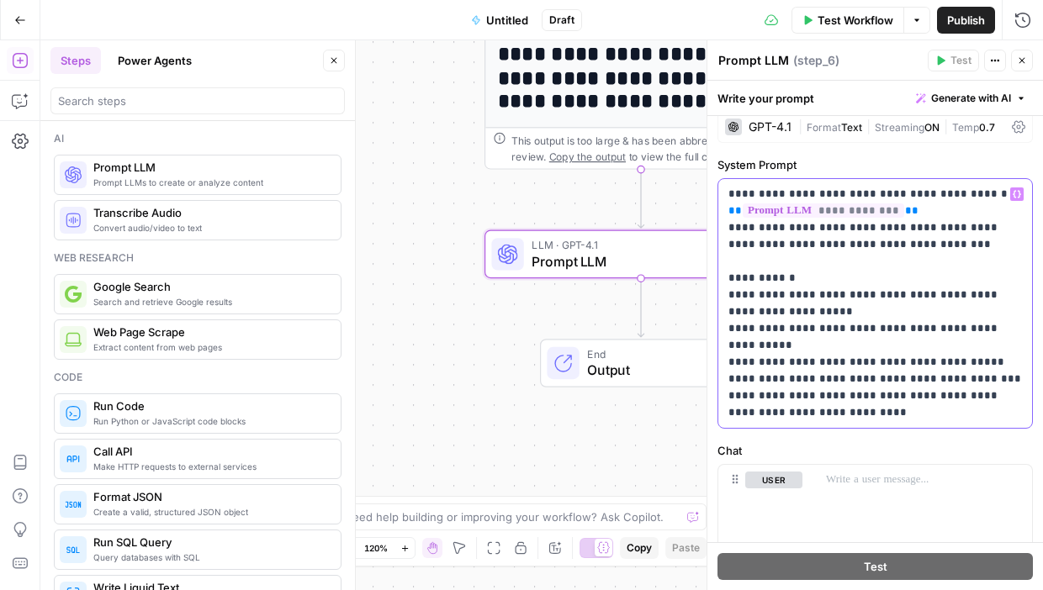
click at [724, 227] on div "**********" at bounding box center [875, 303] width 314 height 249
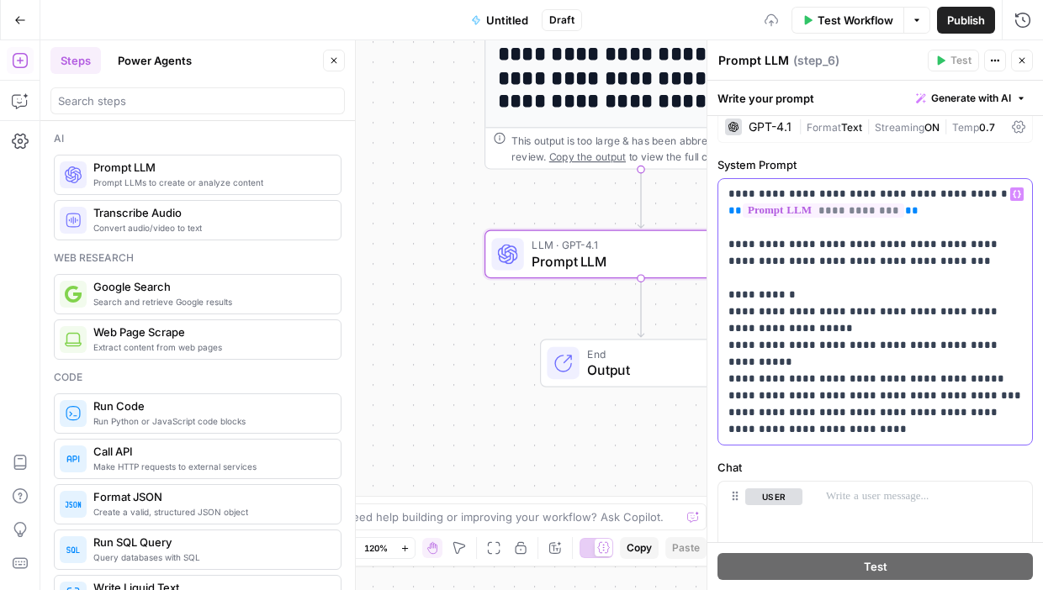
click at [875, 257] on p "**********" at bounding box center [875, 312] width 294 height 252
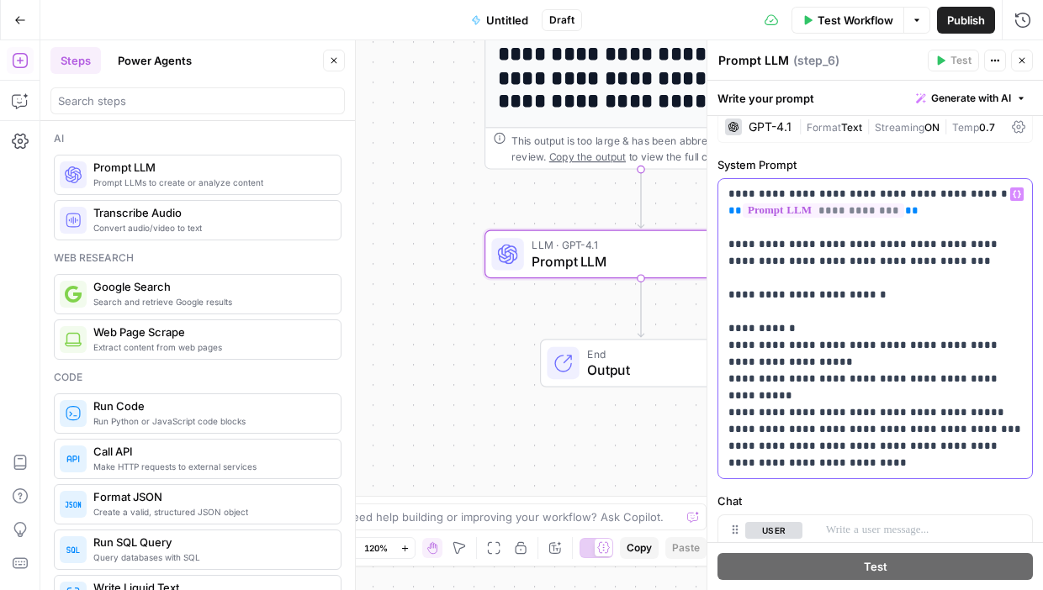
click at [947, 193] on icon "button" at bounding box center [1017, 194] width 8 height 8
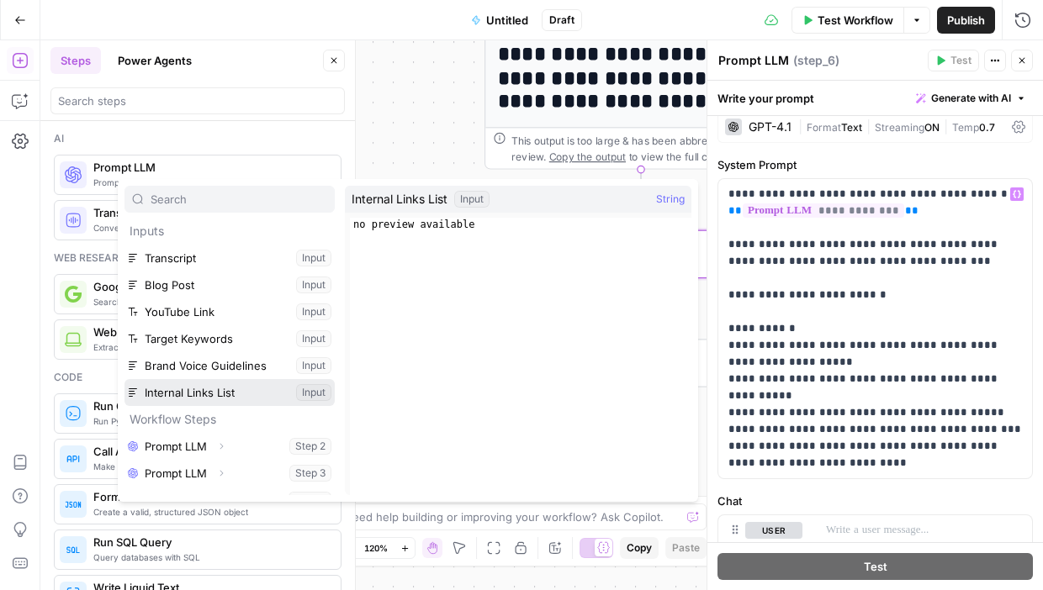
click at [225, 396] on button "Select variable Internal Links List" at bounding box center [229, 392] width 210 height 27
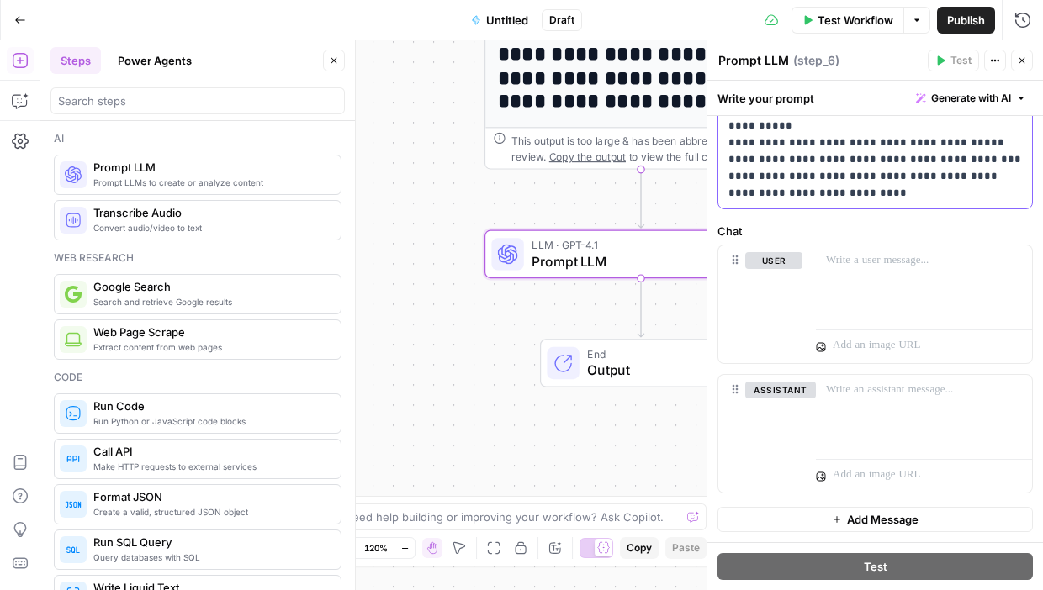
scroll to position [0, 0]
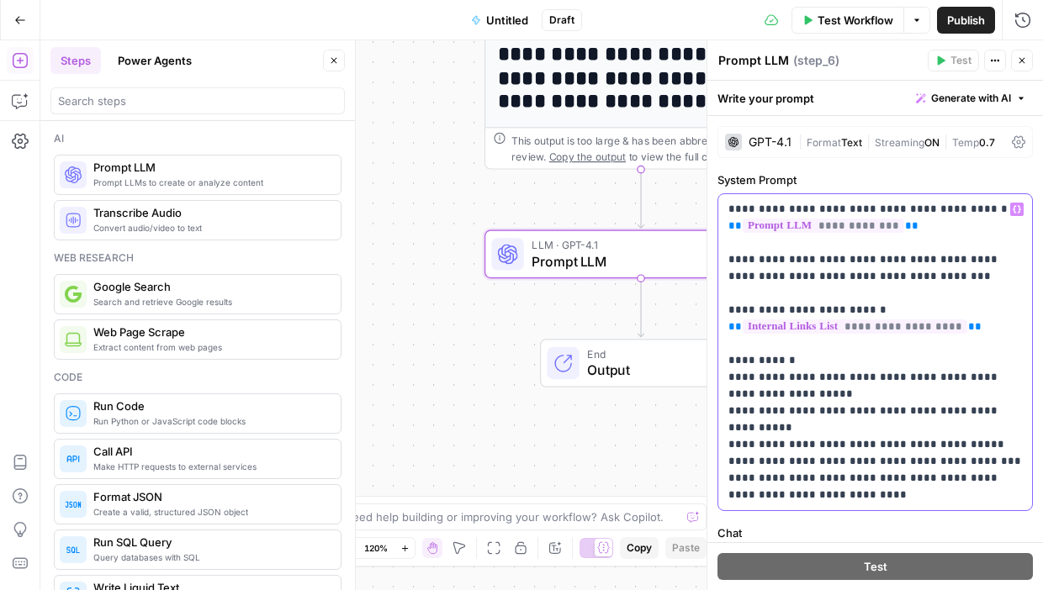
click at [919, 290] on p "**********" at bounding box center [875, 352] width 294 height 303
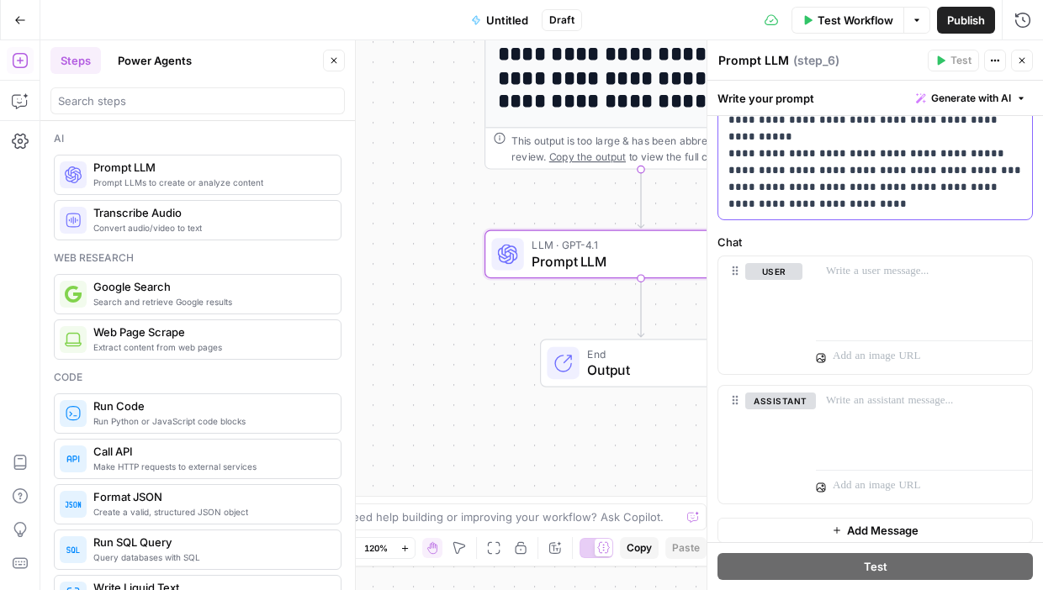
scroll to position [302, 0]
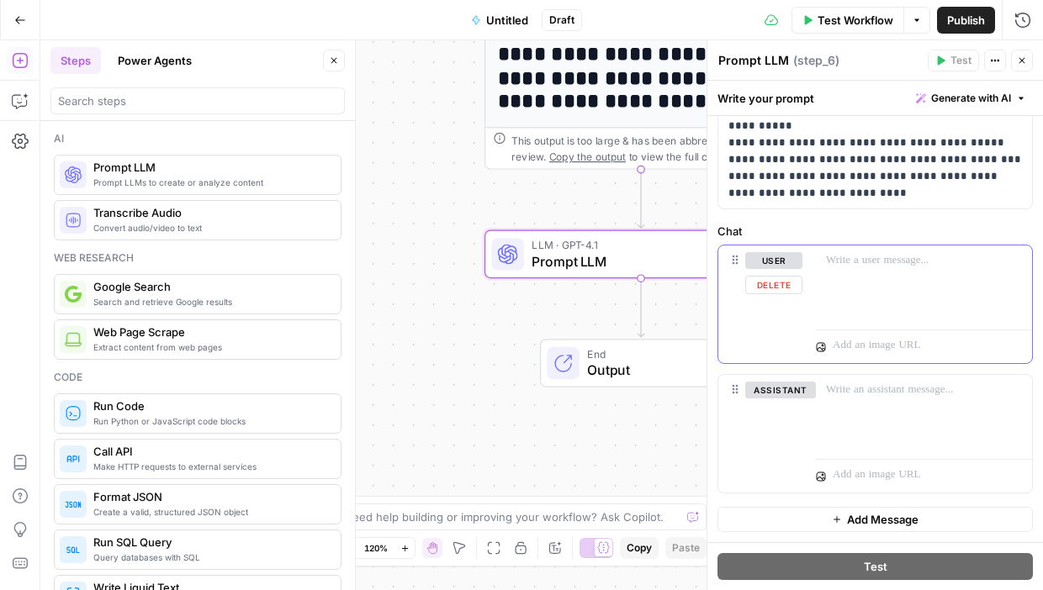
click at [775, 288] on button "Delete" at bounding box center [773, 285] width 57 height 19
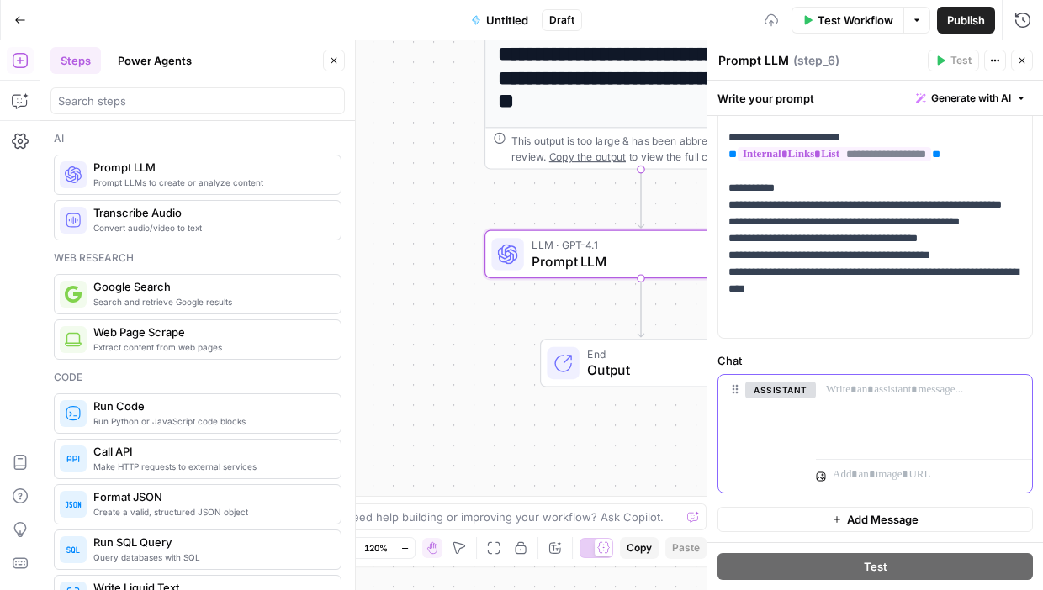
click at [778, 420] on button "Delete" at bounding box center [780, 414] width 71 height 19
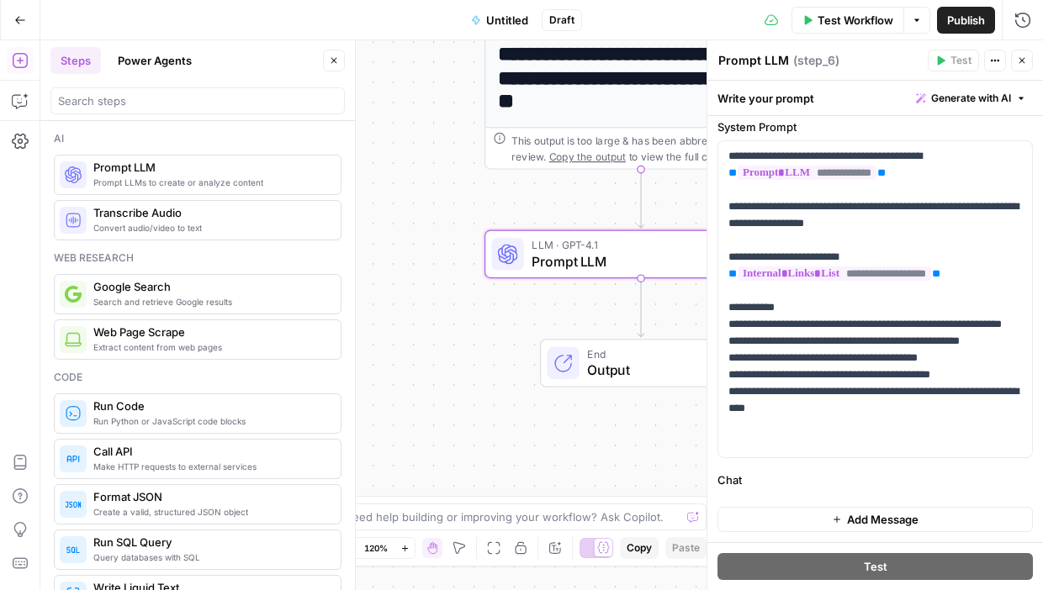
scroll to position [53, 0]
click at [947, 59] on icon "button" at bounding box center [1022, 61] width 6 height 6
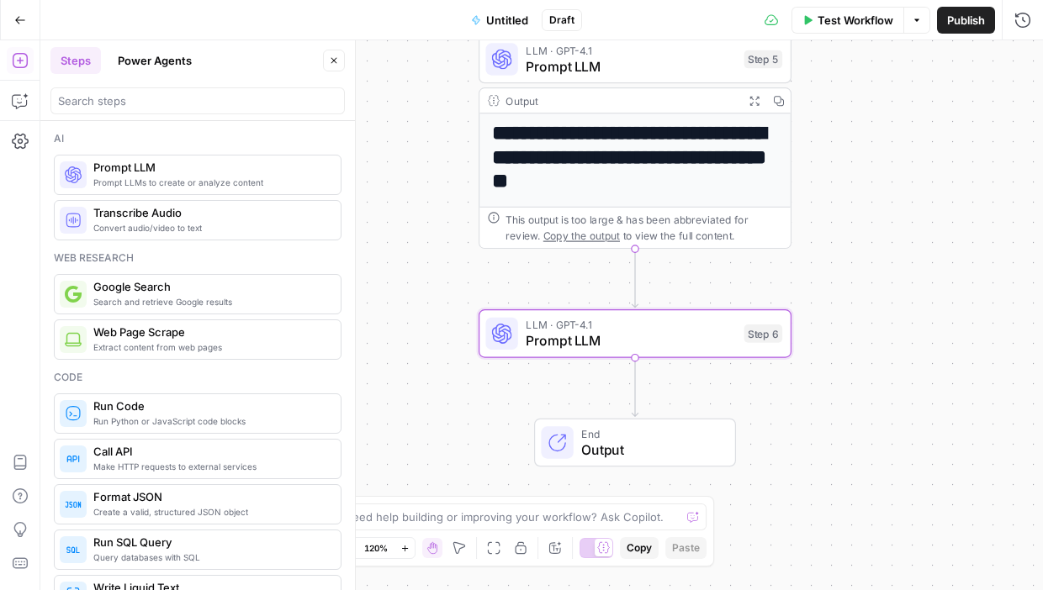
click at [728, 321] on span "LLM · GPT-4.1" at bounding box center [631, 325] width 210 height 16
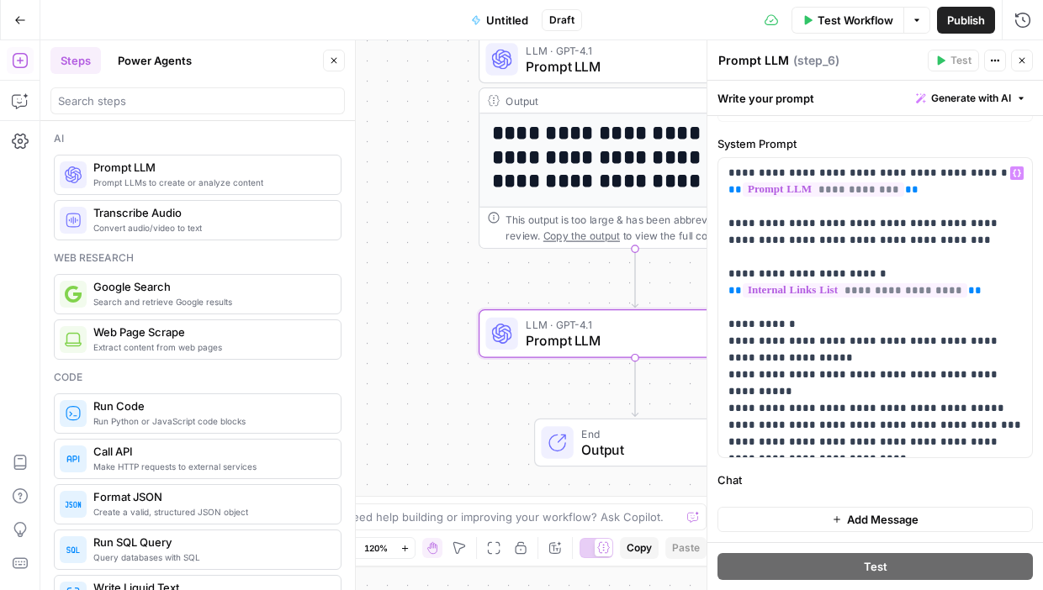
scroll to position [0, 0]
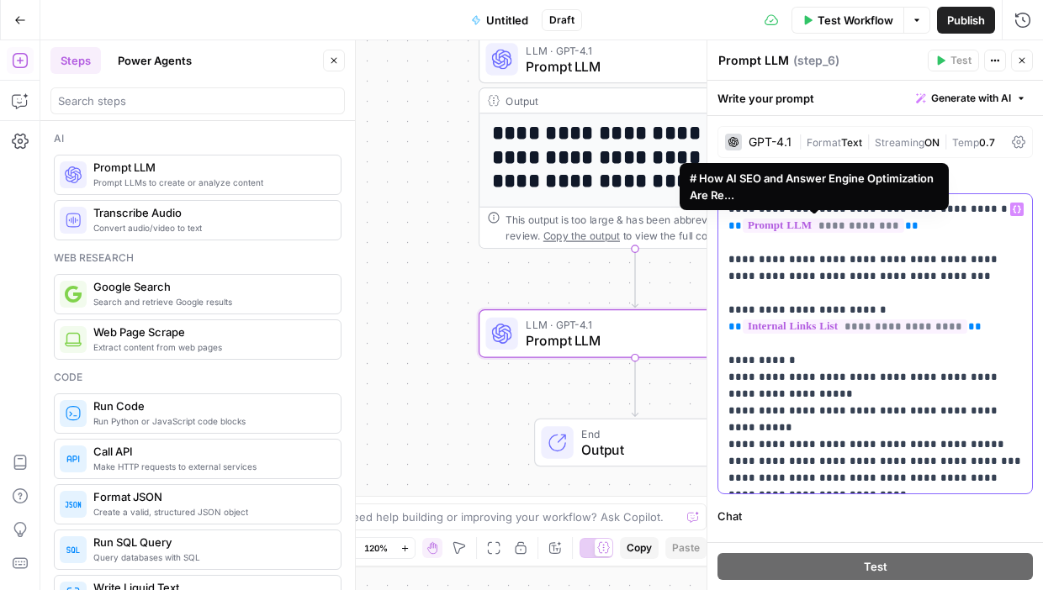
click at [867, 223] on span "**********" at bounding box center [823, 226] width 161 height 14
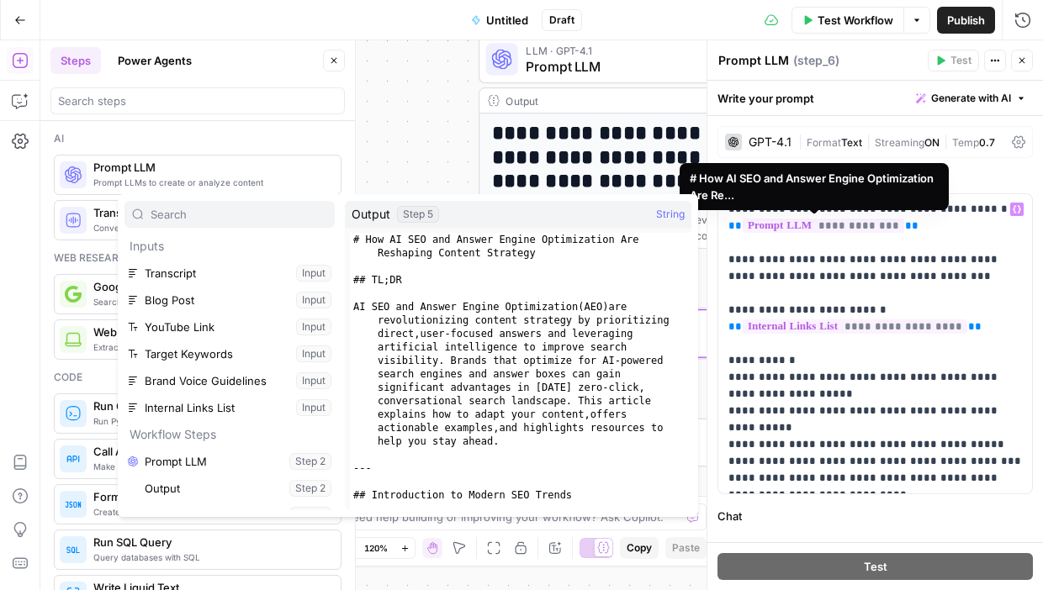
scroll to position [153, 0]
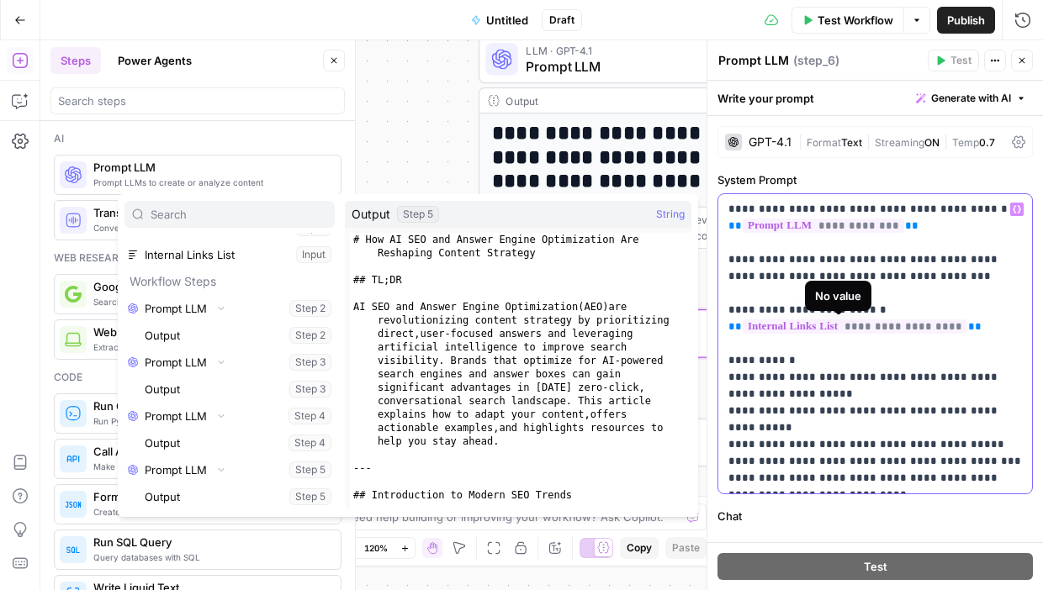
click at [846, 334] on span "**********" at bounding box center [855, 327] width 225 height 14
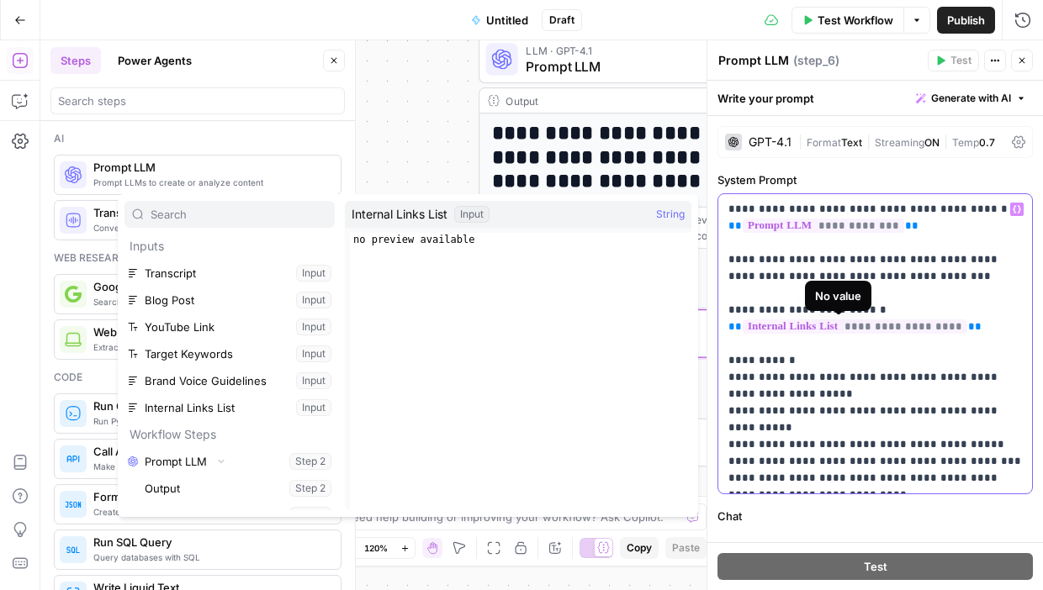
click at [764, 328] on span "**********" at bounding box center [855, 327] width 225 height 14
click at [822, 378] on p "**********" at bounding box center [875, 344] width 294 height 286
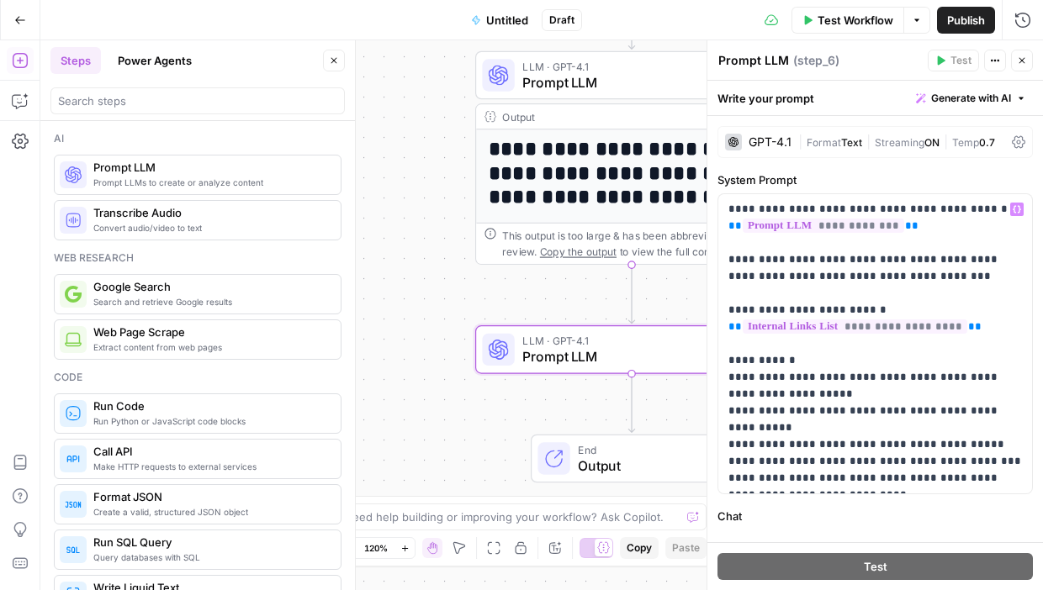
click at [424, 272] on div "**********" at bounding box center [541, 315] width 1002 height 550
click at [947, 59] on button "Close" at bounding box center [1022, 61] width 22 height 22
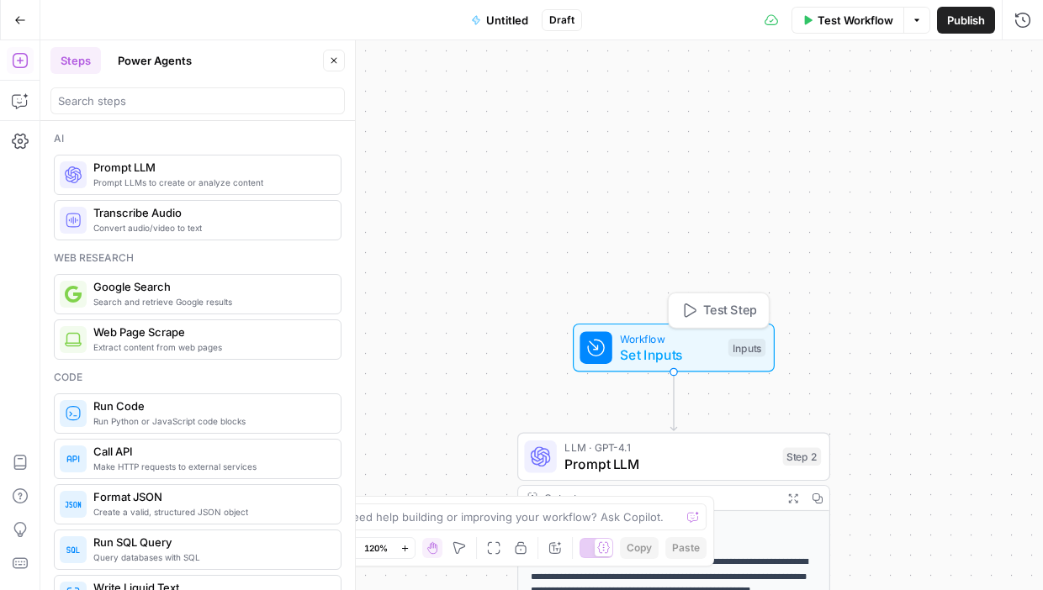
click at [669, 346] on span "Set Inputs" at bounding box center [670, 355] width 100 height 20
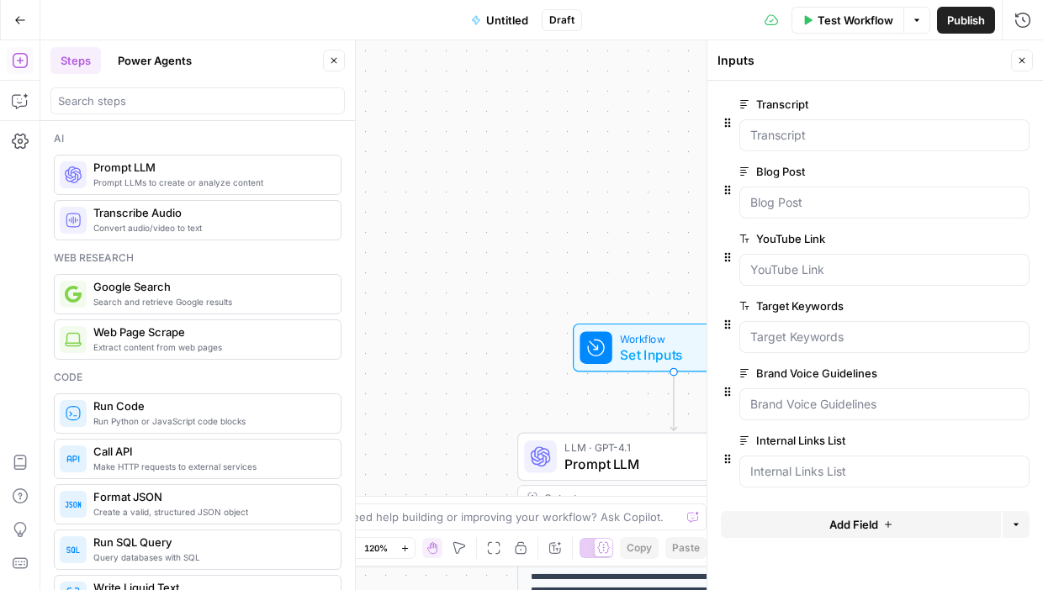
click at [947, 439] on span "edit field" at bounding box center [966, 440] width 37 height 13
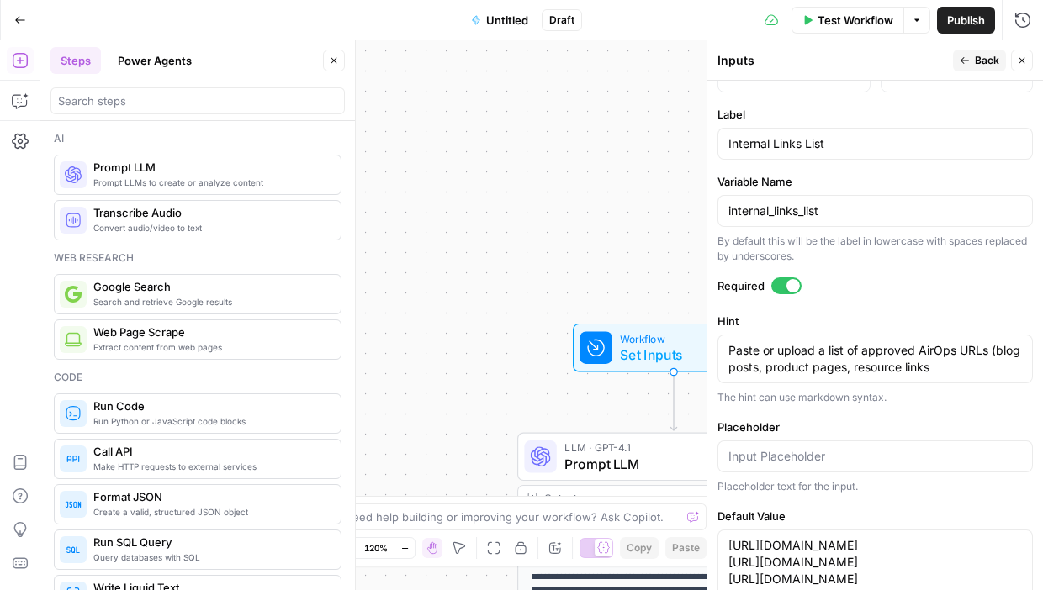
scroll to position [596, 0]
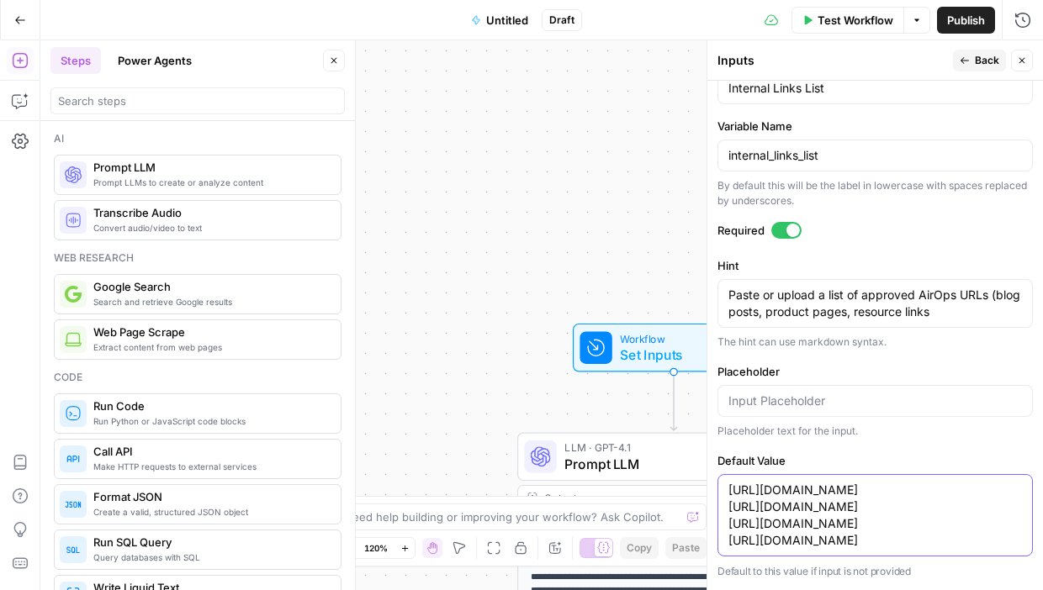
drag, startPoint x: 946, startPoint y: 542, endPoint x: 701, endPoint y: 472, distance: 254.5
click at [706, 472] on div "Inputs Back Close Input type Short Text Long Text Single Select Multi Select JS…" at bounding box center [874, 315] width 336 height 550
click at [775, 393] on input "Placeholder" at bounding box center [875, 401] width 294 height 17
paste input "[URL][DOMAIN_NAME] [URL][DOMAIN_NAME] [URL][DOMAIN_NAME] [URL][DOMAIN_NAME]"
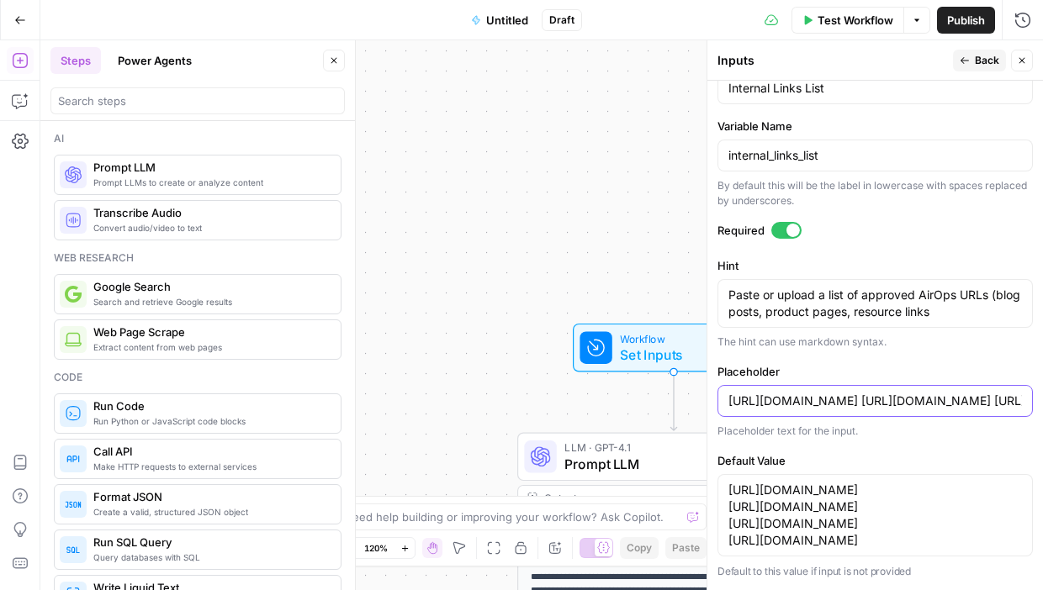
scroll to position [0, 792]
type input "[URL][DOMAIN_NAME] [URL][DOMAIN_NAME] [URL][DOMAIN_NAME] [URL][DOMAIN_NAME]"
click at [947, 65] on span "Back" at bounding box center [987, 60] width 24 height 15
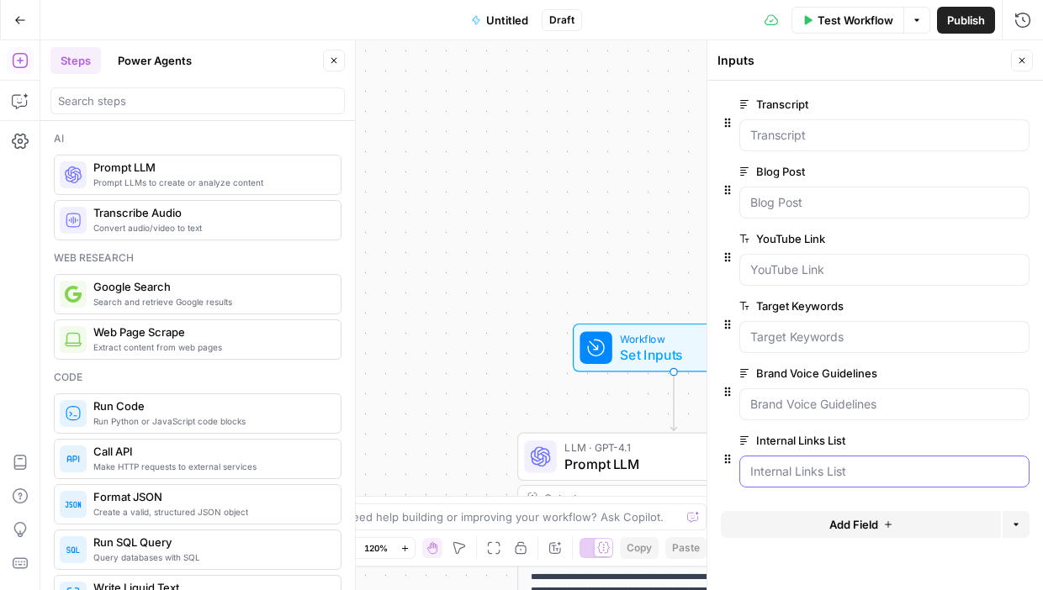
click at [820, 473] on List "Internal Links List" at bounding box center [884, 471] width 268 height 17
click at [947, 57] on icon "button" at bounding box center [1022, 61] width 10 height 10
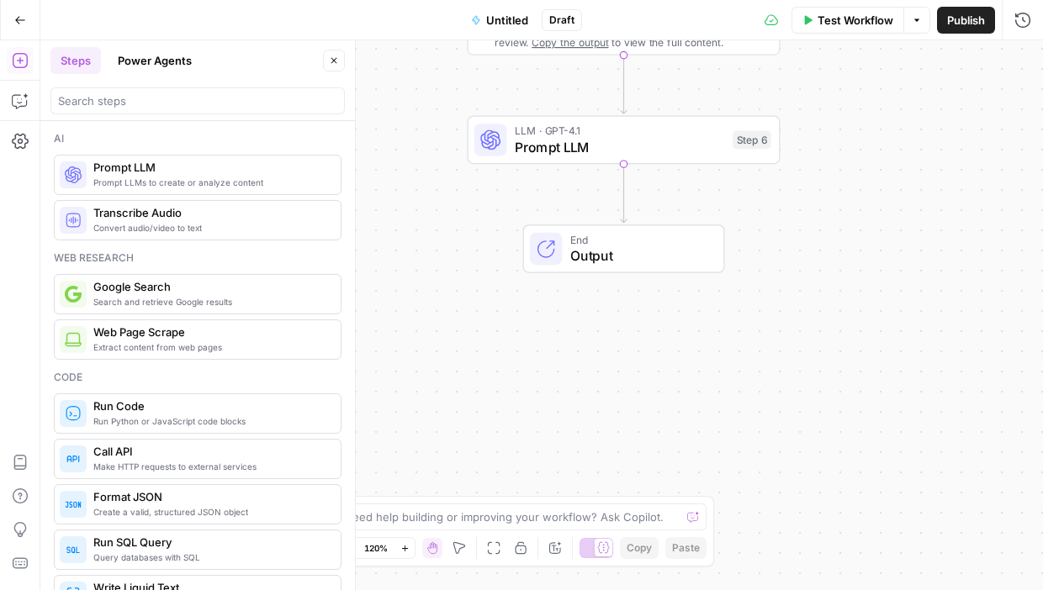
click at [690, 147] on span "Prompt LLM" at bounding box center [620, 147] width 210 height 20
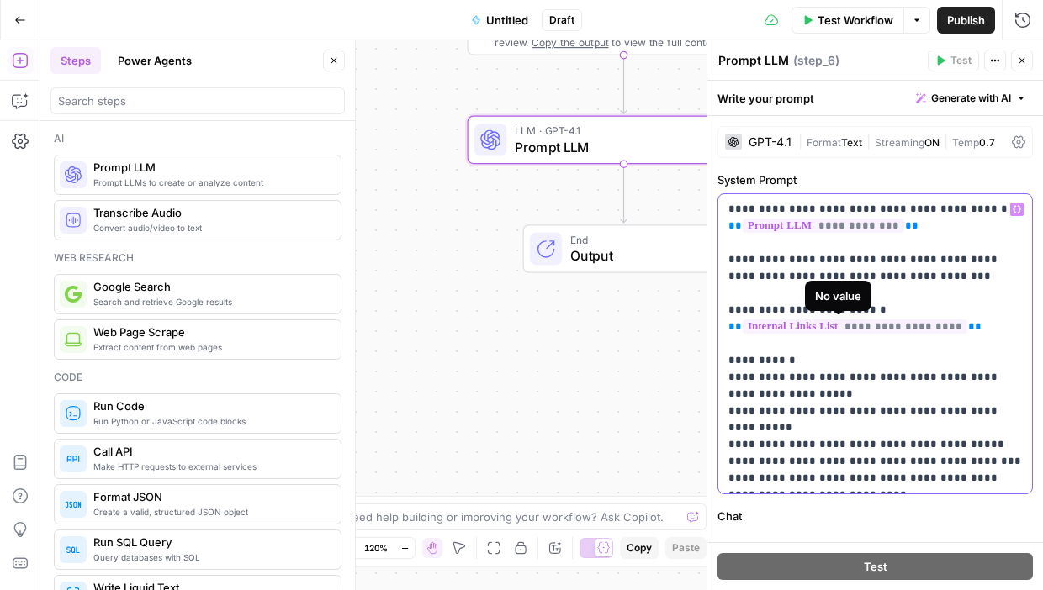
click at [928, 333] on span "**********" at bounding box center [855, 327] width 225 height 14
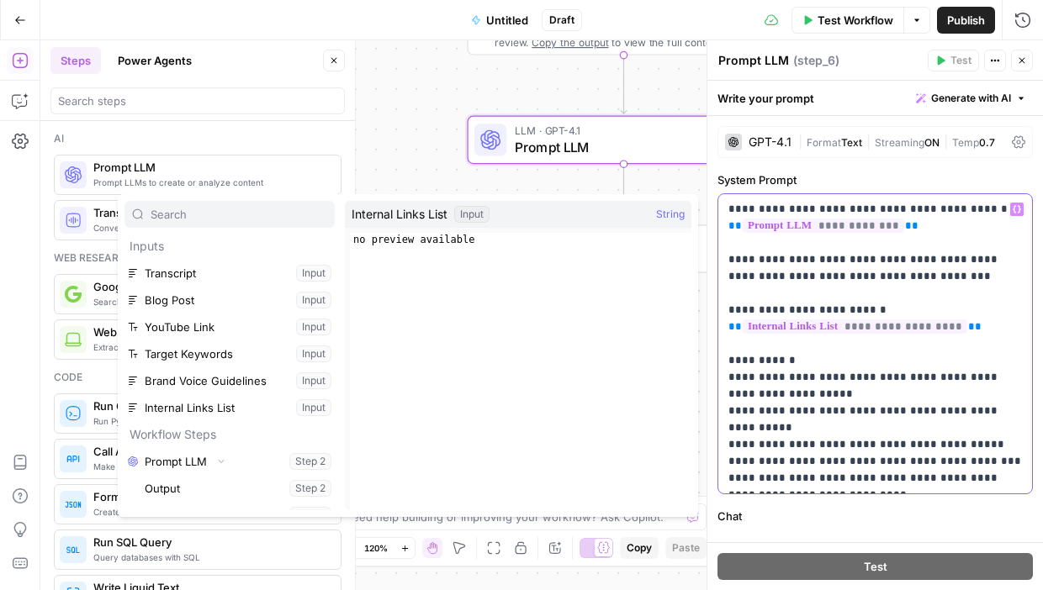
click at [817, 447] on p "**********" at bounding box center [875, 344] width 294 height 286
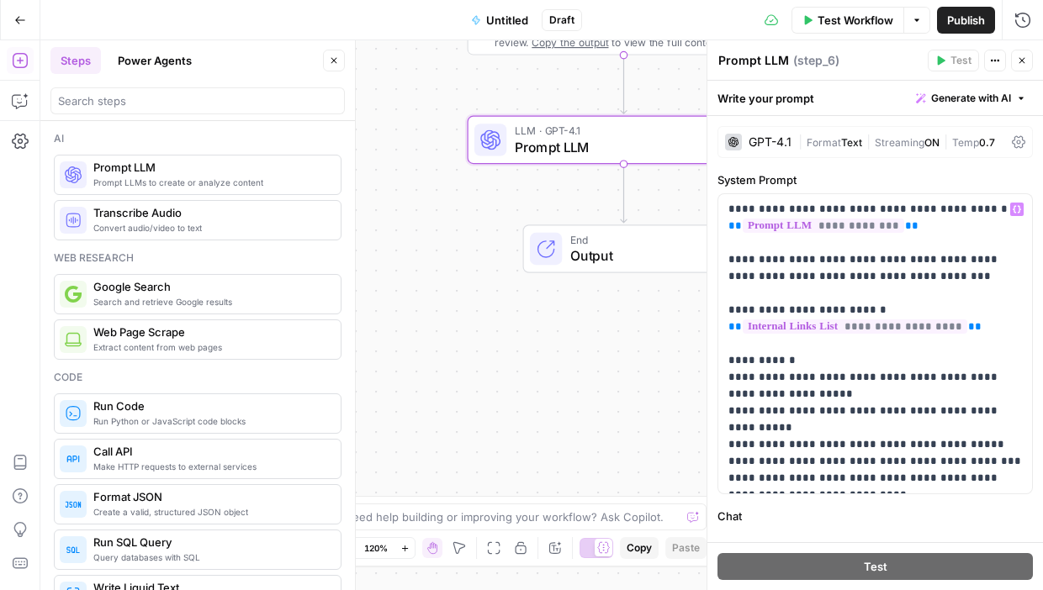
click at [947, 61] on icon "button" at bounding box center [1022, 61] width 10 height 10
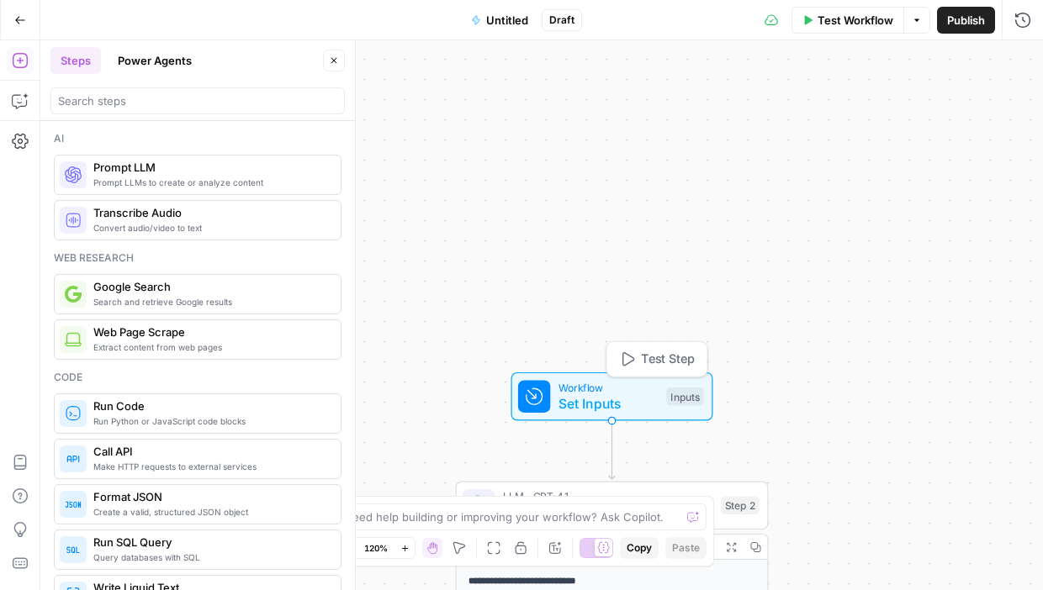
click at [592, 405] on span "Set Inputs" at bounding box center [608, 404] width 100 height 20
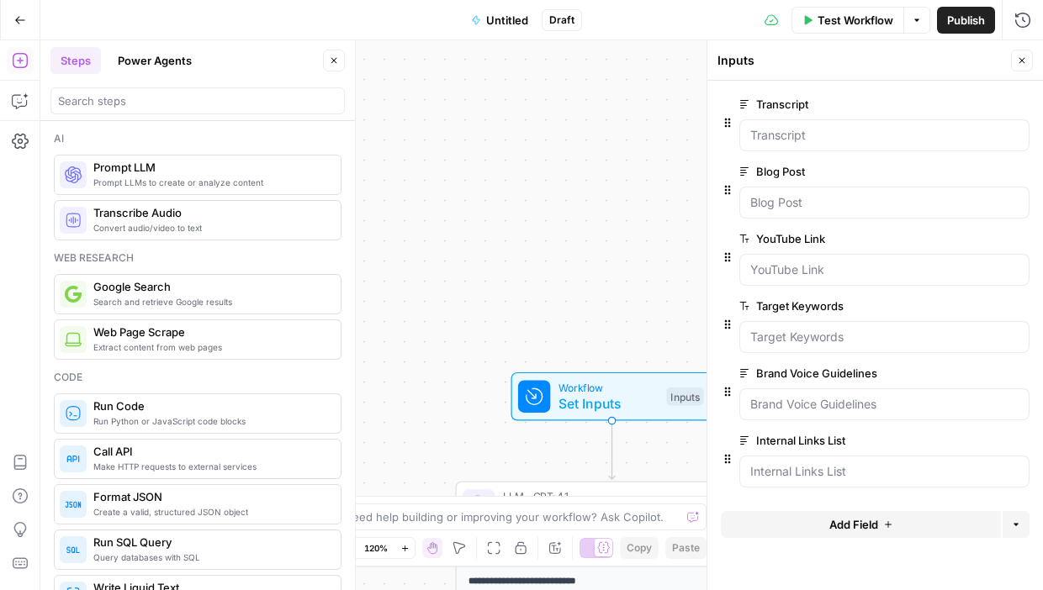
click at [947, 374] on span "edit field" at bounding box center [966, 373] width 37 height 13
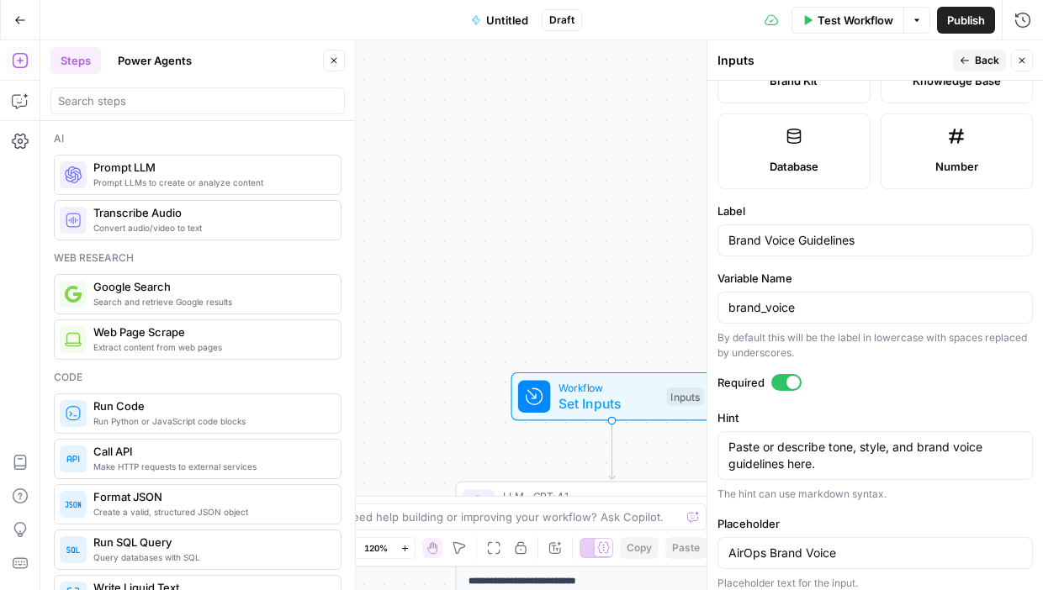
scroll to position [563, 0]
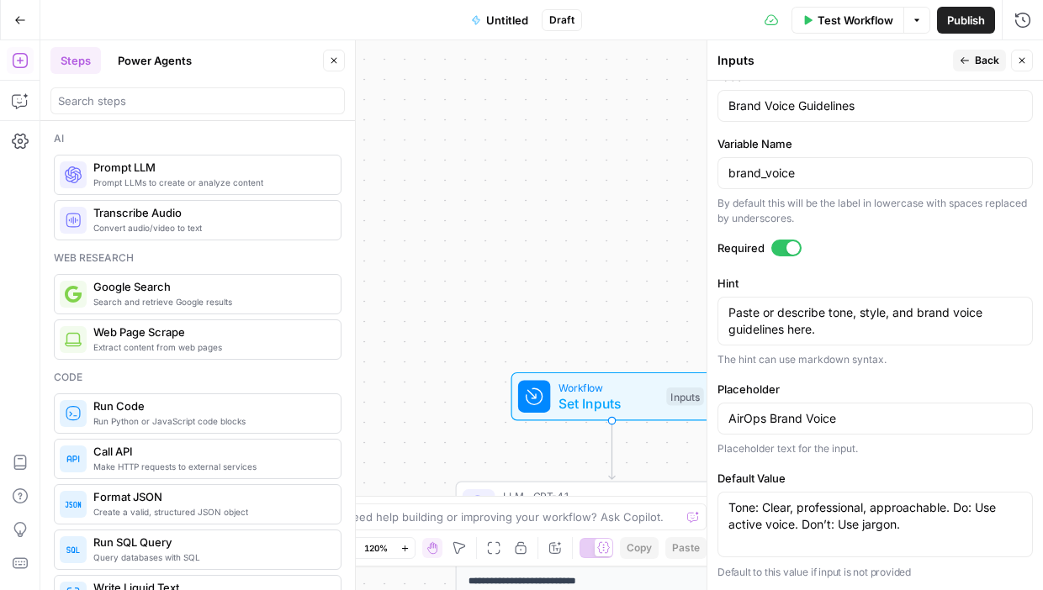
click at [947, 62] on span "Back" at bounding box center [987, 60] width 24 height 15
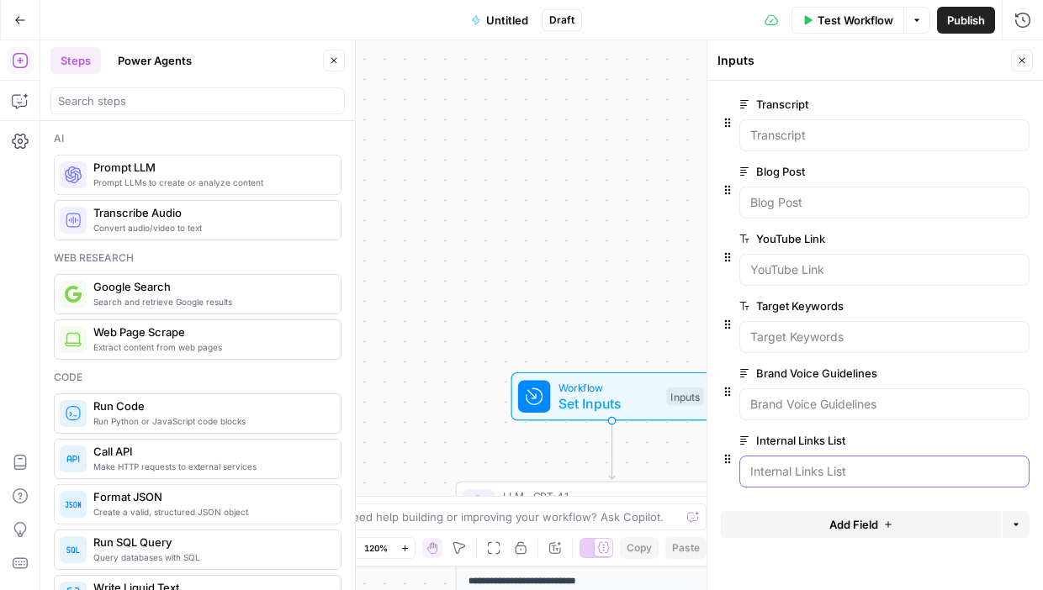
click at [834, 473] on List "Internal Links List" at bounding box center [884, 471] width 268 height 17
click at [947, 430] on div at bounding box center [875, 425] width 309 height 10
click at [947, 439] on span "edit field" at bounding box center [966, 440] width 37 height 13
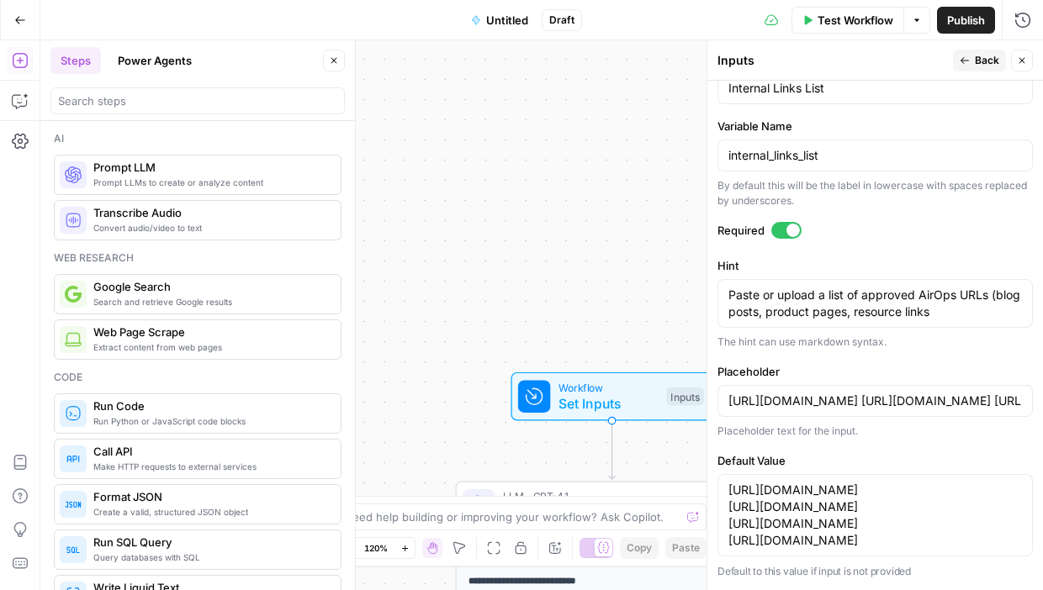
scroll to position [596, 0]
click at [912, 393] on input "[URL][DOMAIN_NAME] [URL][DOMAIN_NAME] [URL][DOMAIN_NAME] [URL][DOMAIN_NAME]" at bounding box center [875, 401] width 294 height 17
click at [774, 505] on textarea "[URL][DOMAIN_NAME] [URL][DOMAIN_NAME] [URL][DOMAIN_NAME] [URL][DOMAIN_NAME]" at bounding box center [875, 515] width 294 height 67
click at [826, 497] on textarea "[URL][DOMAIN_NAME] [URL][DOMAIN_NAME] [URL][DOMAIN_NAME] [URL][DOMAIN_NAME]" at bounding box center [875, 515] width 294 height 67
click at [947, 482] on textarea "[URL][DOMAIN_NAME] [URL][DOMAIN_NAME] [URL][DOMAIN_NAME] [URL][DOMAIN_NAME]" at bounding box center [875, 515] width 294 height 67
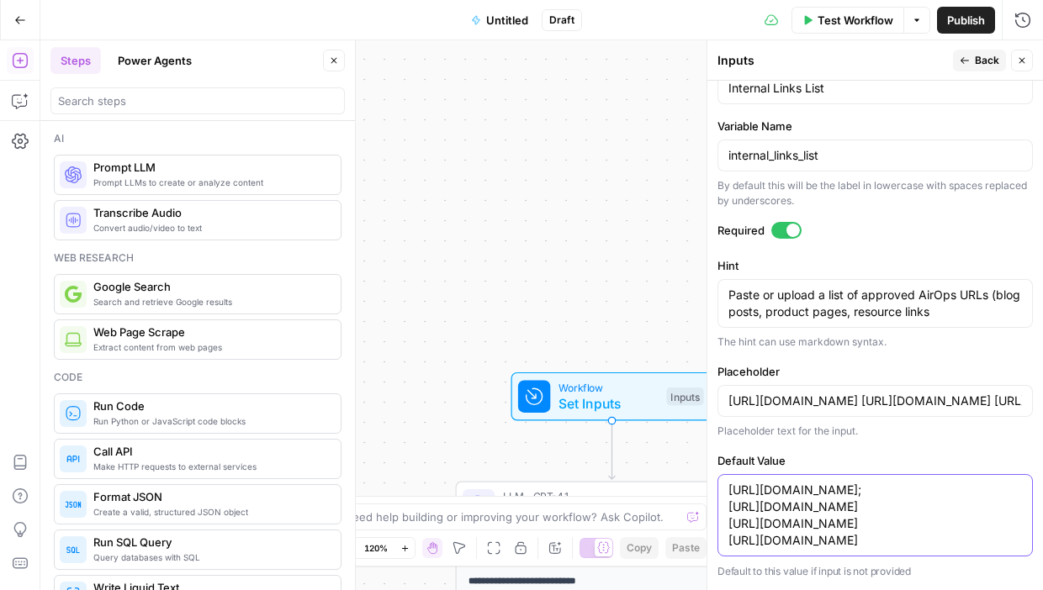
type textarea "[URL][DOMAIN_NAME] [URL][DOMAIN_NAME] [URL][DOMAIN_NAME] [URL][DOMAIN_NAME]"
click at [737, 494] on textarea "[URL][DOMAIN_NAME] [URL][DOMAIN_NAME] [URL][DOMAIN_NAME] [URL][DOMAIN_NAME]" at bounding box center [875, 515] width 294 height 67
drag, startPoint x: 909, startPoint y: 544, endPoint x: 710, endPoint y: 479, distance: 209.6
click at [710, 479] on div "Inputs Back Close Input type Short Text Long Text Single Select Multi Select JS…" at bounding box center [874, 315] width 336 height 550
click at [947, 334] on form "Input type Short Text Long Text Single Select Multi Select JSON File Text File …" at bounding box center [875, 336] width 336 height 510
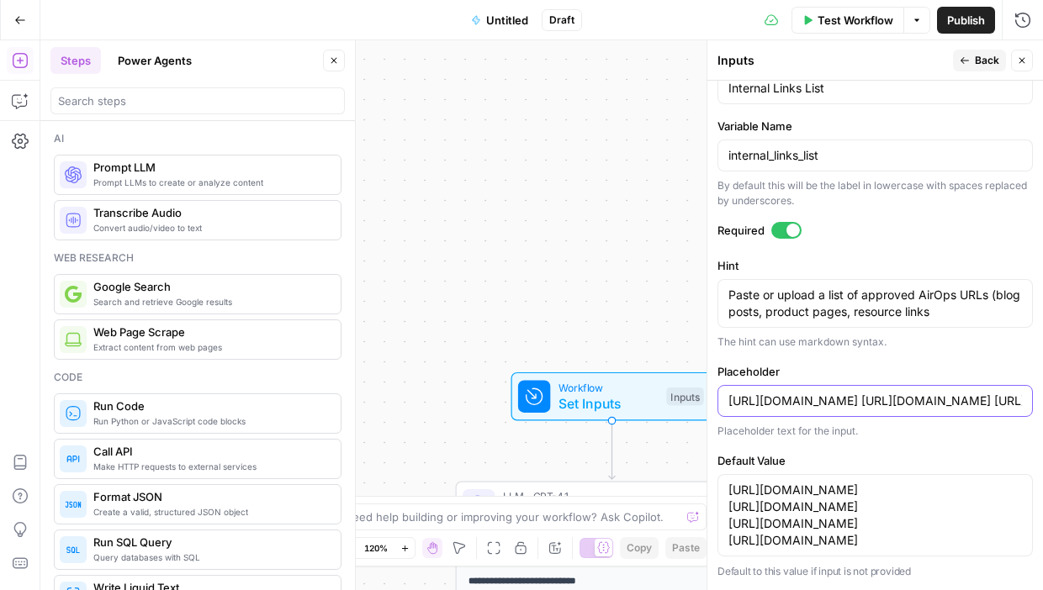
click at [781, 393] on input "[URL][DOMAIN_NAME] [URL][DOMAIN_NAME] [URL][DOMAIN_NAME] [URL][DOMAIN_NAME]" at bounding box center [875, 401] width 294 height 17
paste input "text"
type input "[URL][DOMAIN_NAME]"
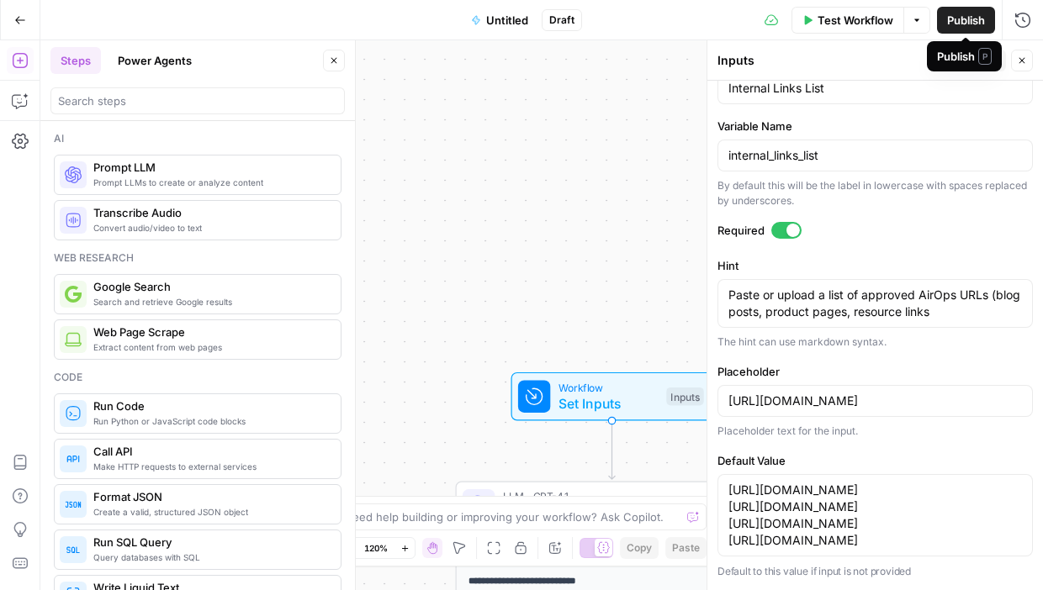
click at [947, 61] on div "Publish P" at bounding box center [964, 56] width 55 height 17
click at [947, 61] on span "Back" at bounding box center [987, 60] width 24 height 15
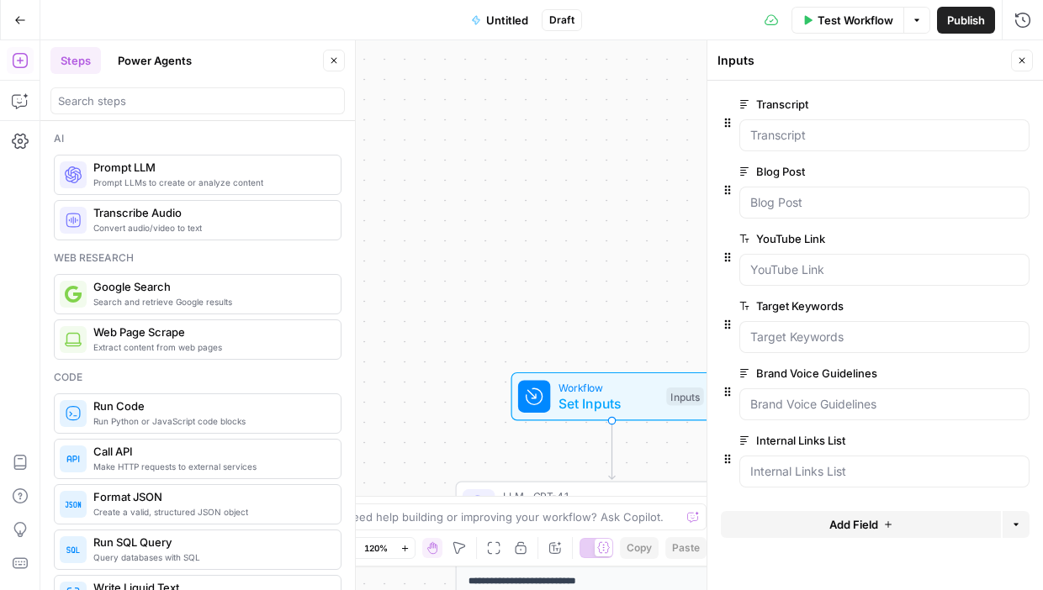
click at [947, 60] on icon "button" at bounding box center [1022, 61] width 10 height 10
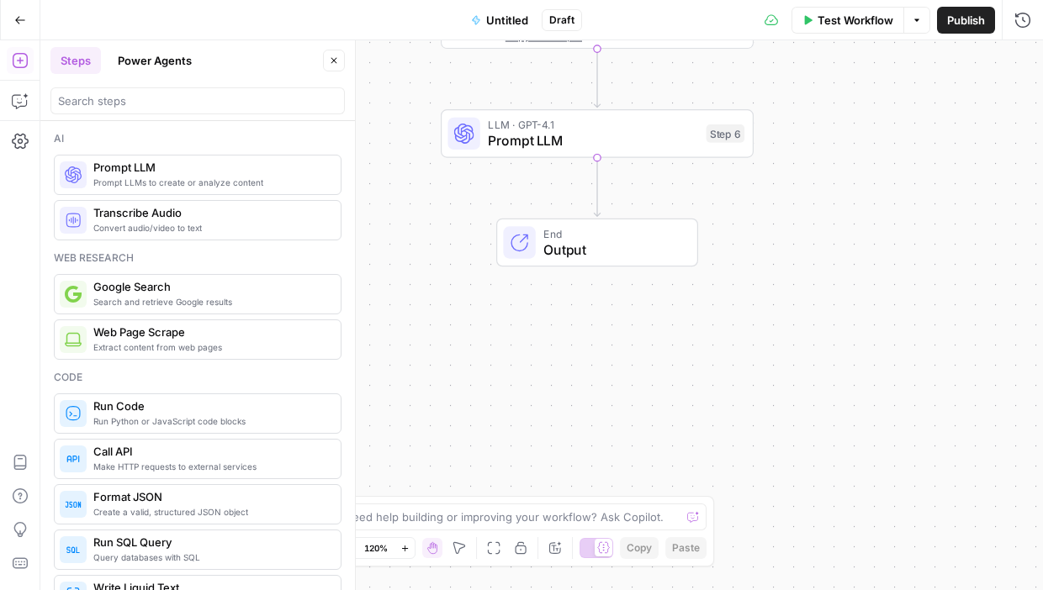
click at [648, 133] on span "Prompt LLM" at bounding box center [593, 140] width 210 height 20
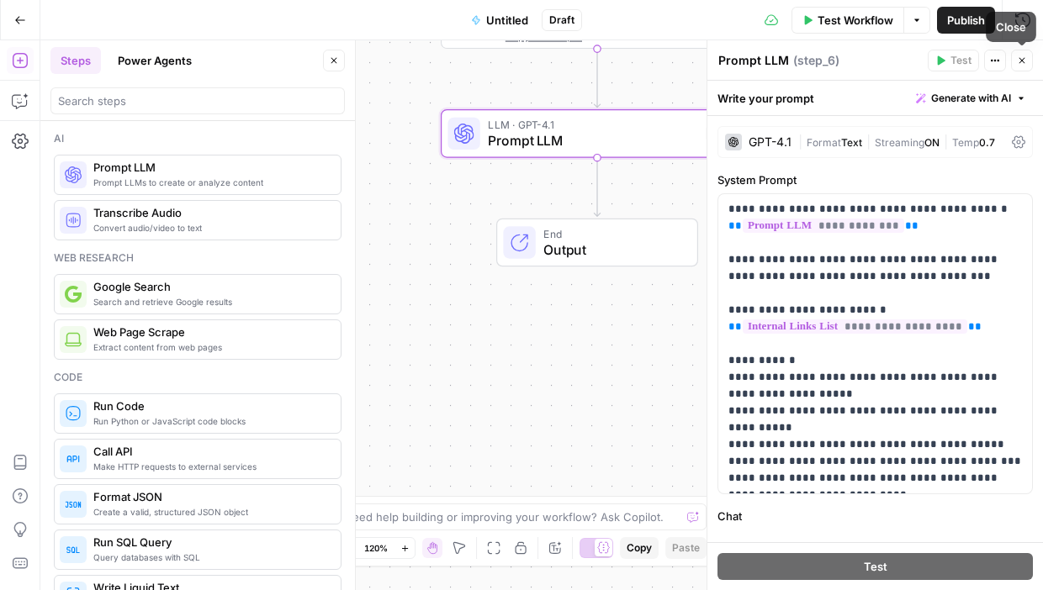
click at [947, 66] on button "Close" at bounding box center [1022, 61] width 22 height 22
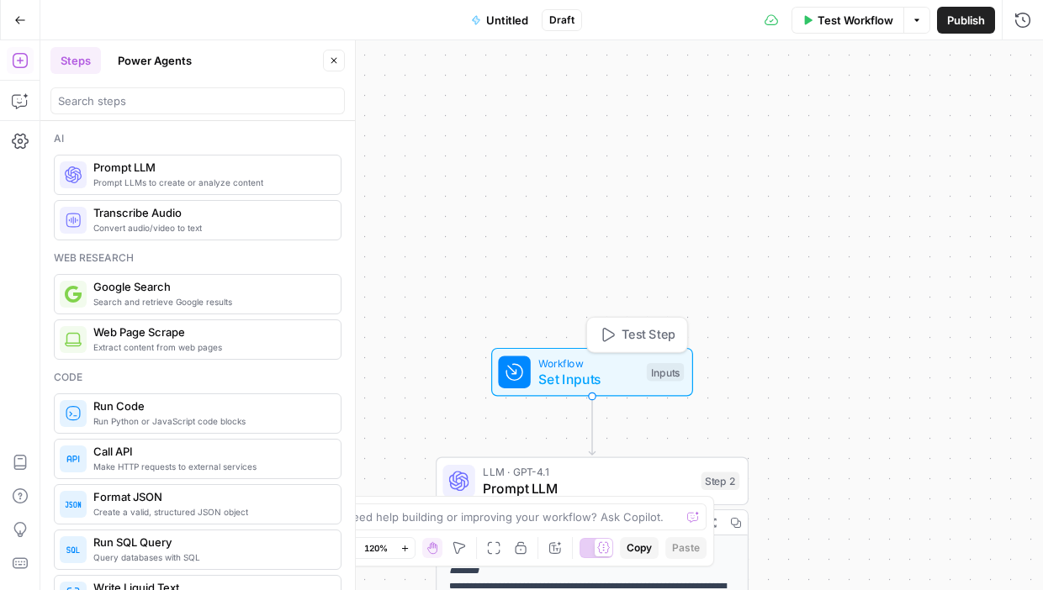
click at [602, 373] on span "Set Inputs" at bounding box center [588, 379] width 100 height 20
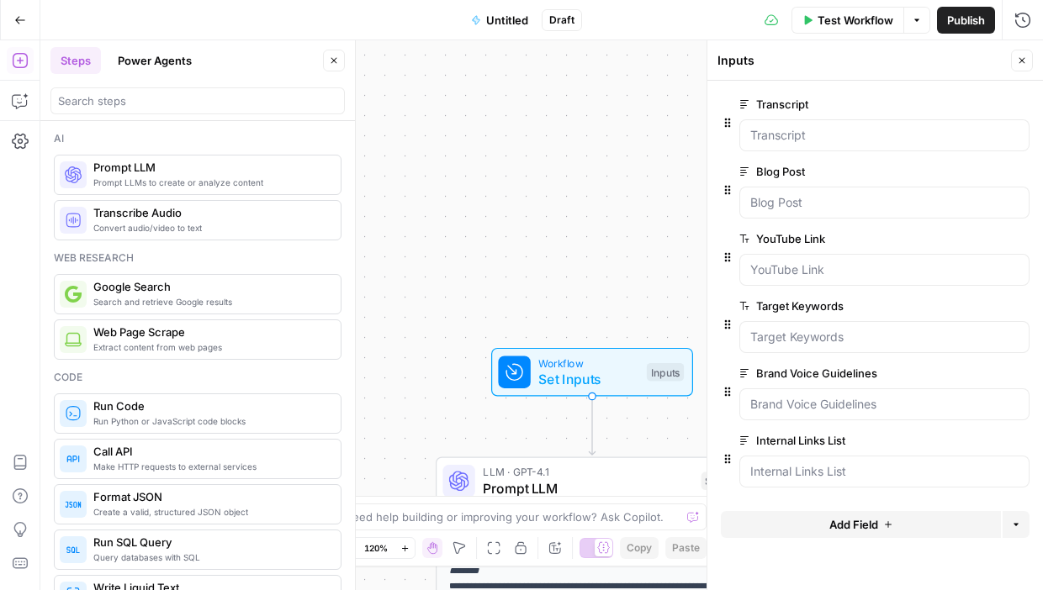
click at [947, 437] on span "edit field" at bounding box center [966, 440] width 37 height 13
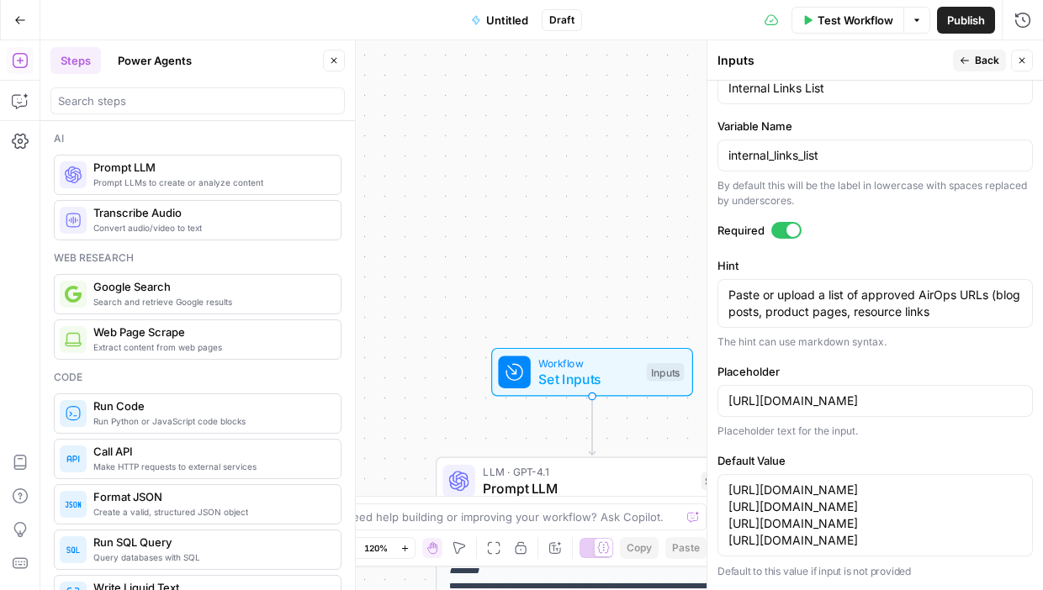
click at [780, 222] on div at bounding box center [786, 230] width 30 height 17
click at [947, 53] on span "Back" at bounding box center [987, 60] width 24 height 15
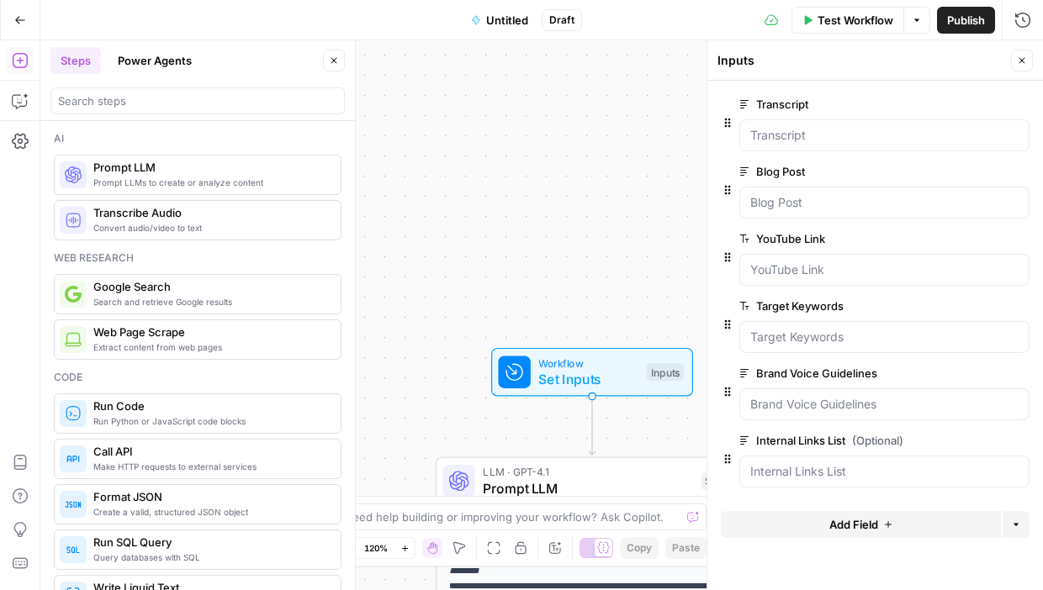
click at [947, 57] on icon "button" at bounding box center [1022, 61] width 10 height 10
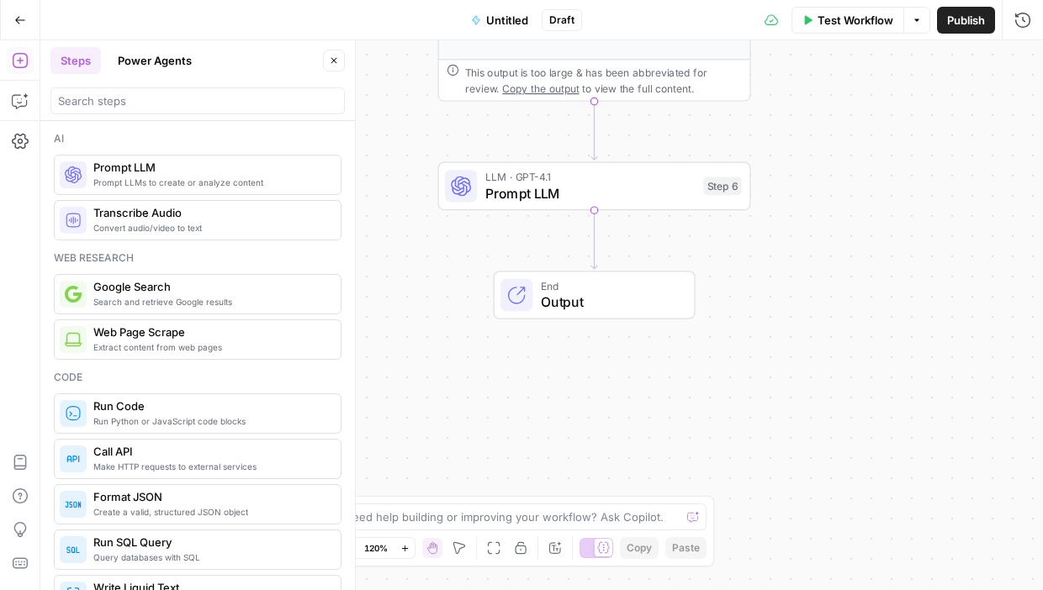
click at [633, 202] on span "Prompt LLM" at bounding box center [590, 193] width 210 height 20
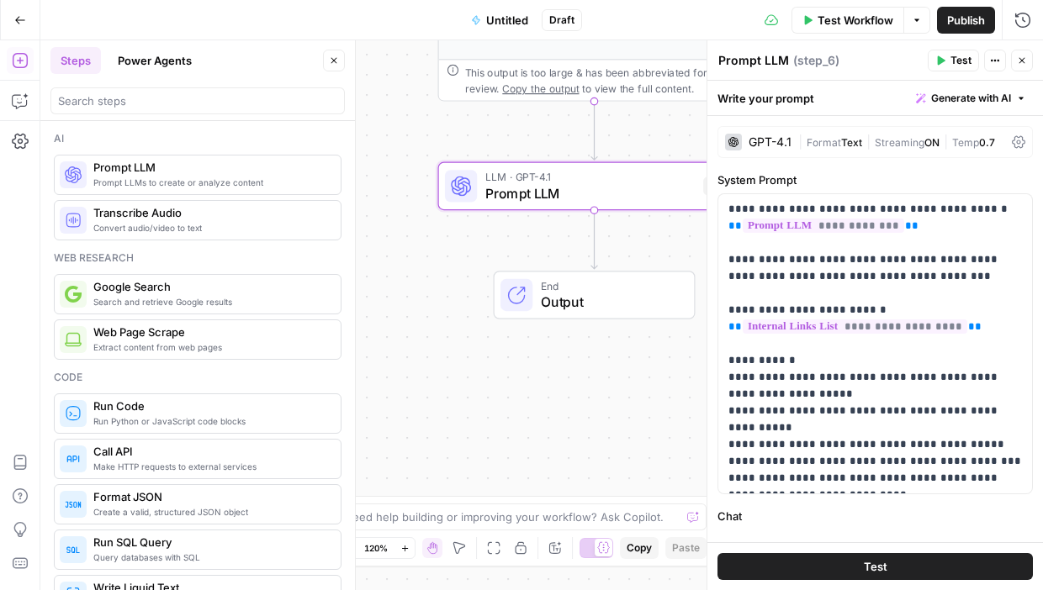
click at [864, 572] on span "Test" at bounding box center [876, 566] width 24 height 17
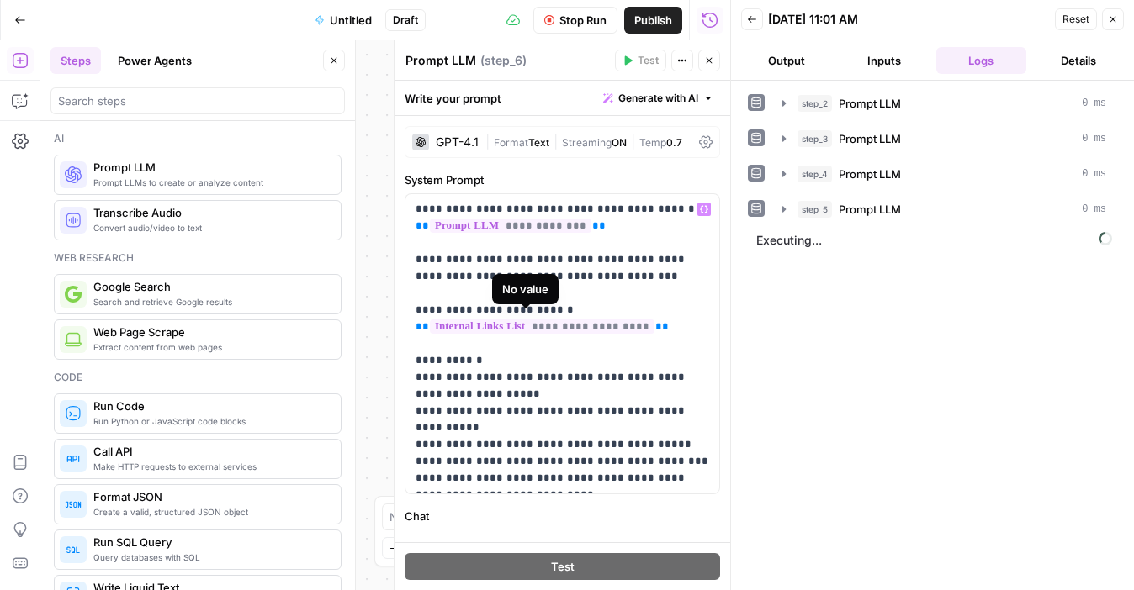
scroll to position [36, 0]
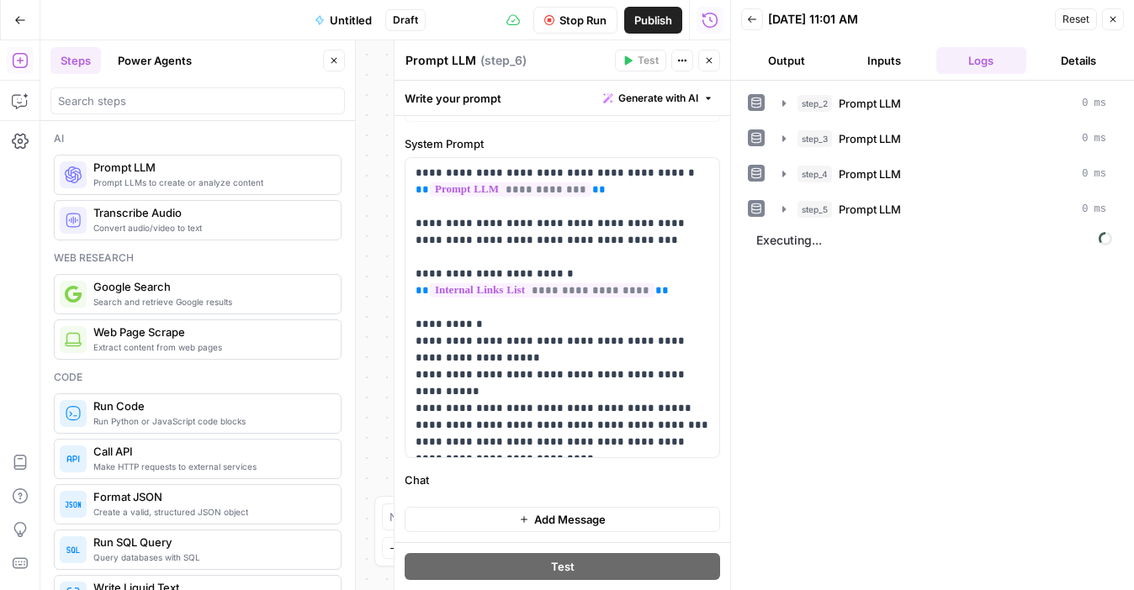
click at [590, 37] on body "**********" at bounding box center [567, 295] width 1134 height 590
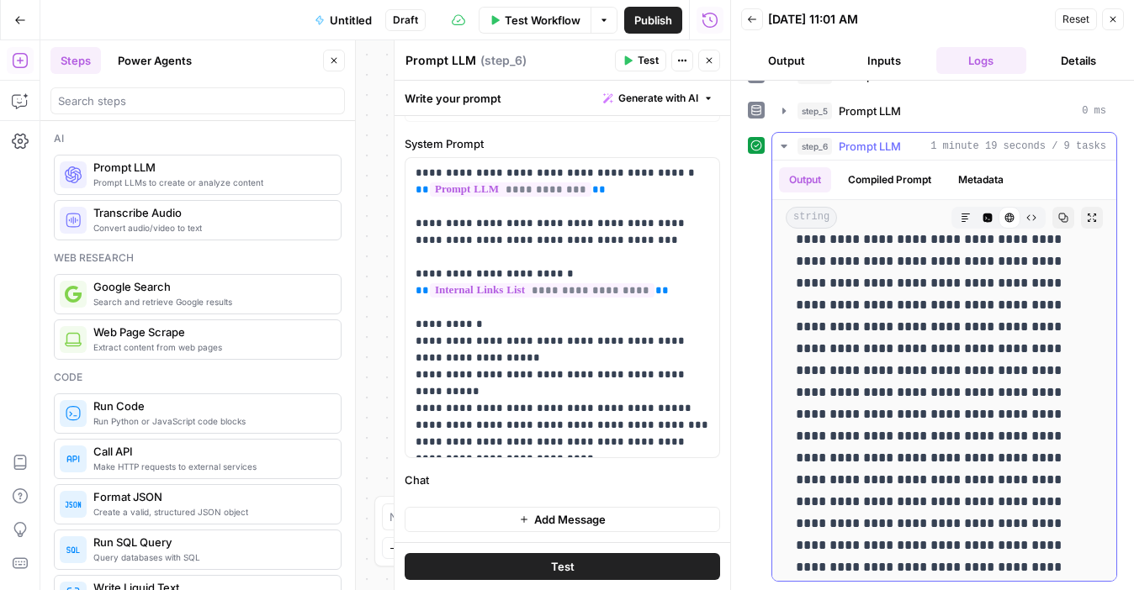
scroll to position [6032, 0]
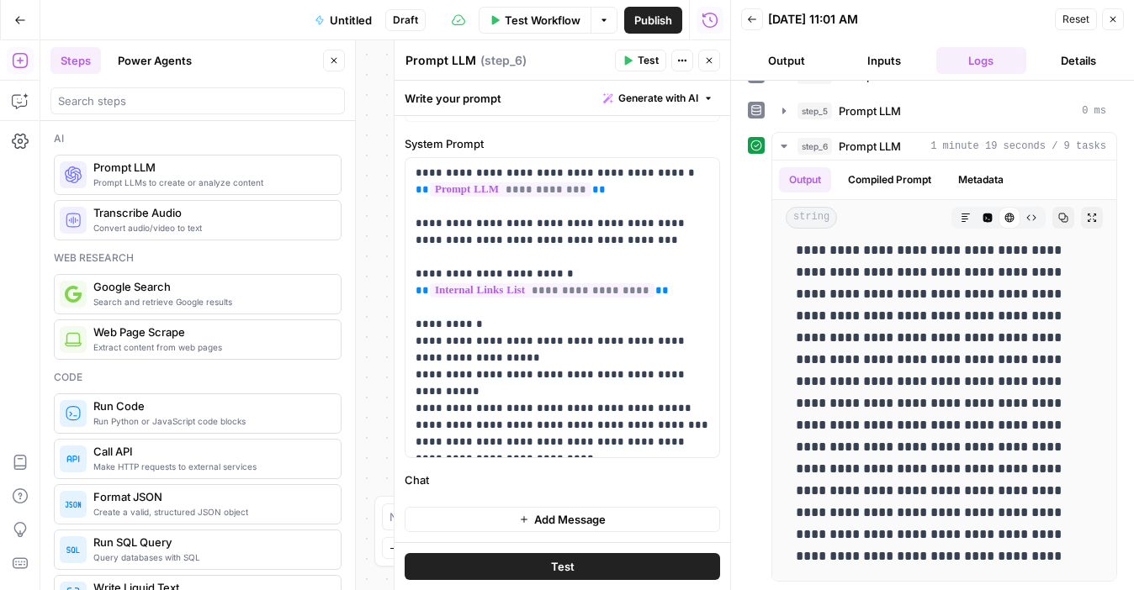
click at [947, 20] on icon "button" at bounding box center [1113, 19] width 10 height 10
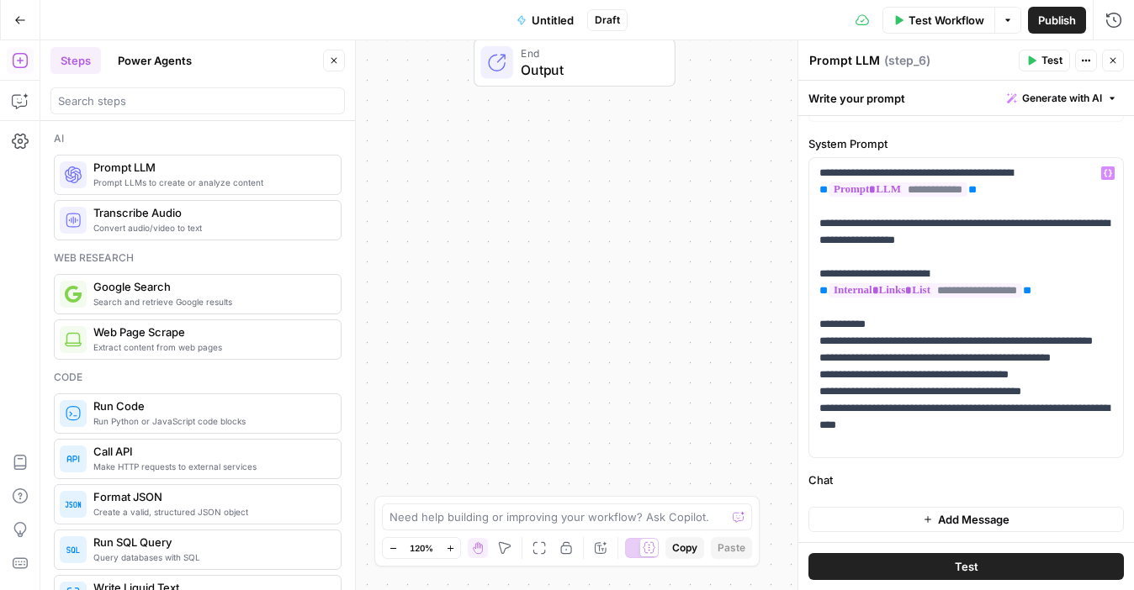
scroll to position [0, 0]
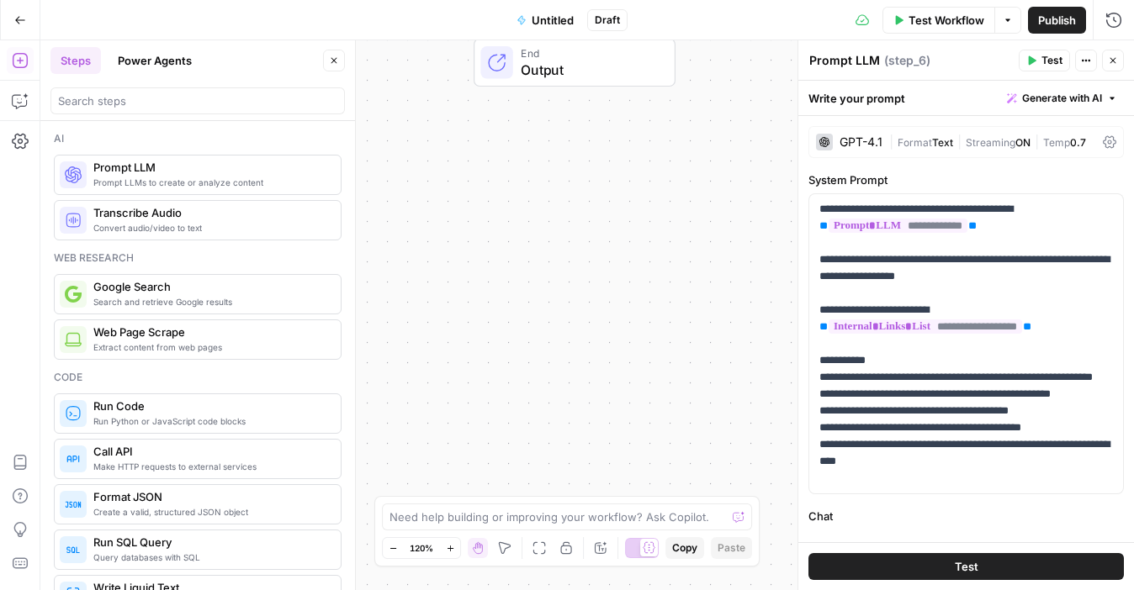
click at [947, 59] on icon "button" at bounding box center [1113, 61] width 10 height 10
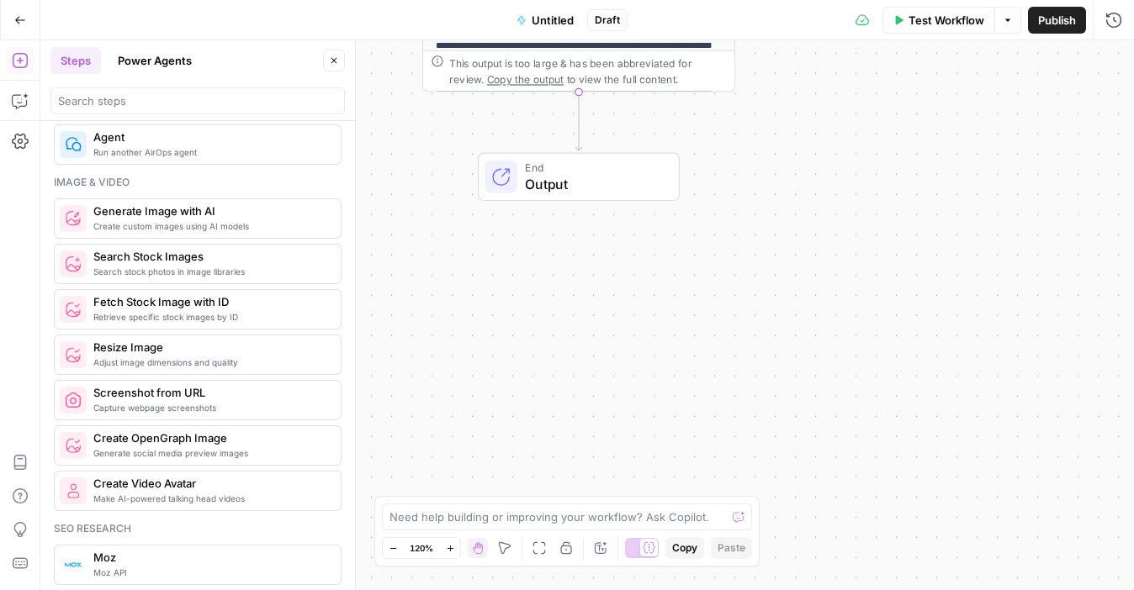
scroll to position [1012, 0]
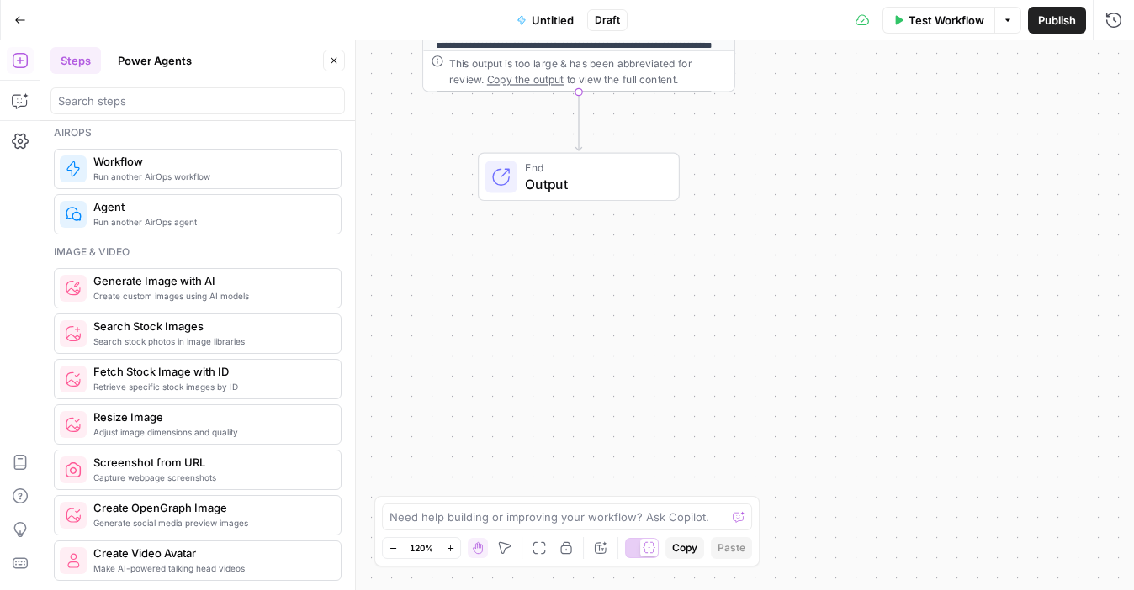
click at [210, 288] on span "Generate Image with AI" at bounding box center [210, 280] width 234 height 17
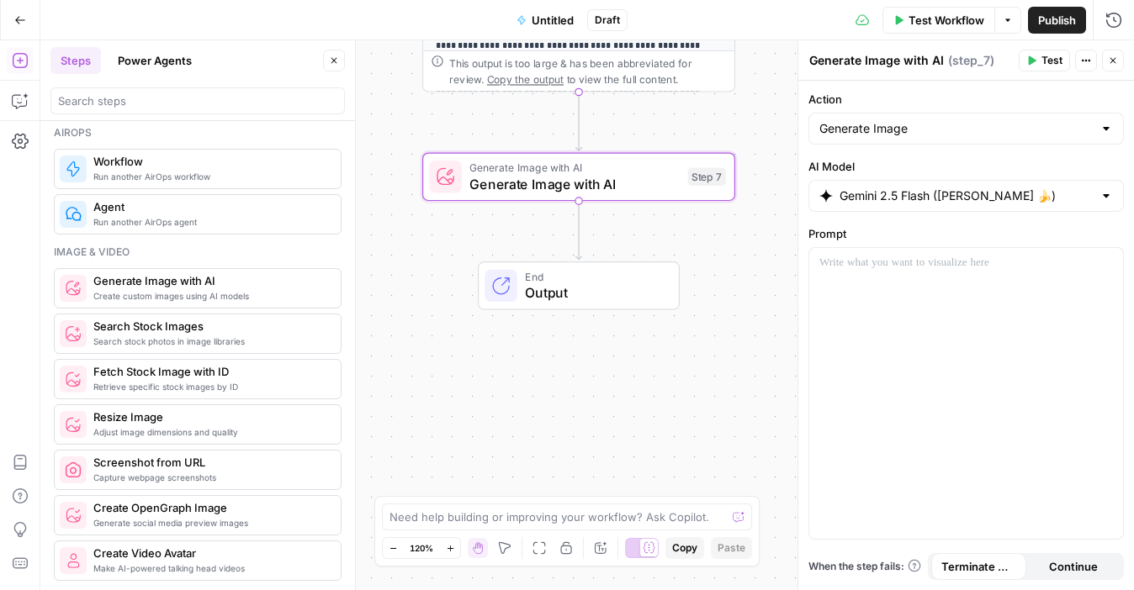
click at [947, 61] on icon "button" at bounding box center [1113, 61] width 10 height 10
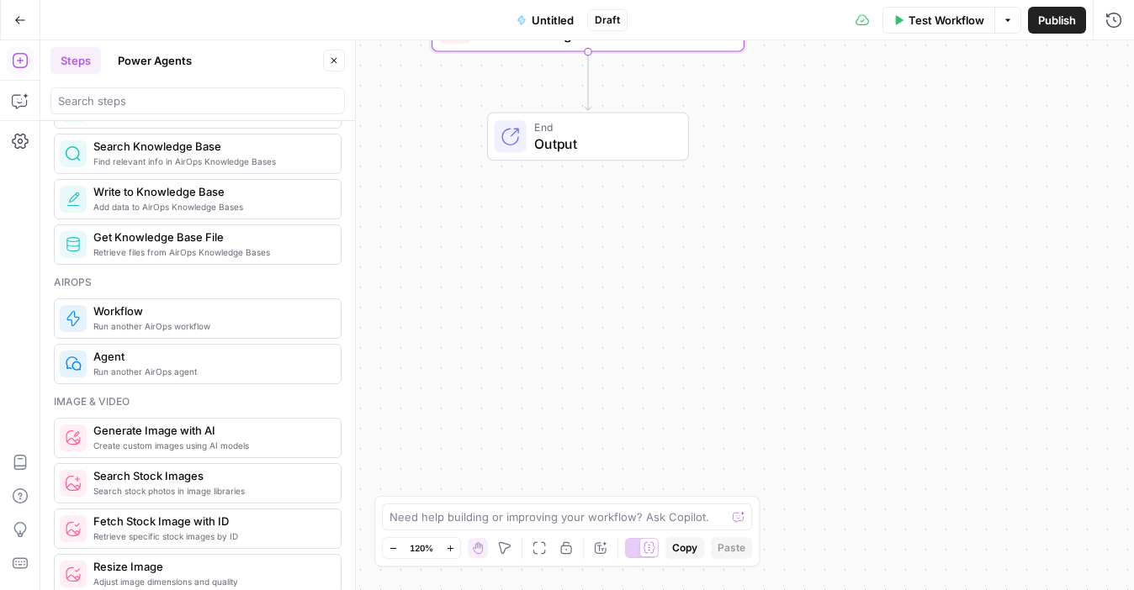
scroll to position [754, 0]
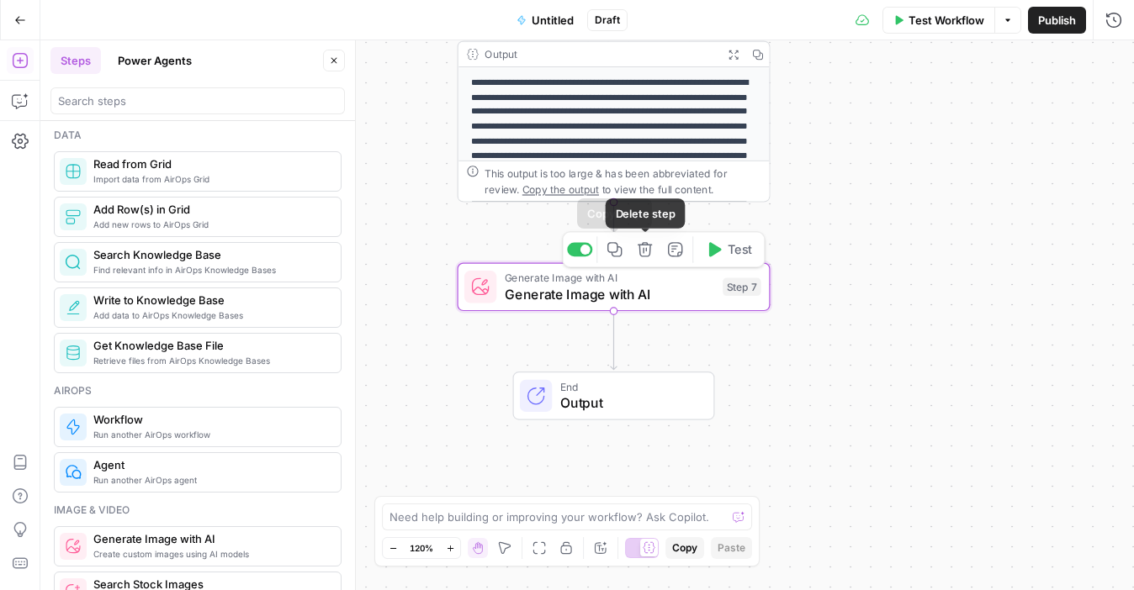
click at [642, 248] on icon "button" at bounding box center [645, 249] width 16 height 16
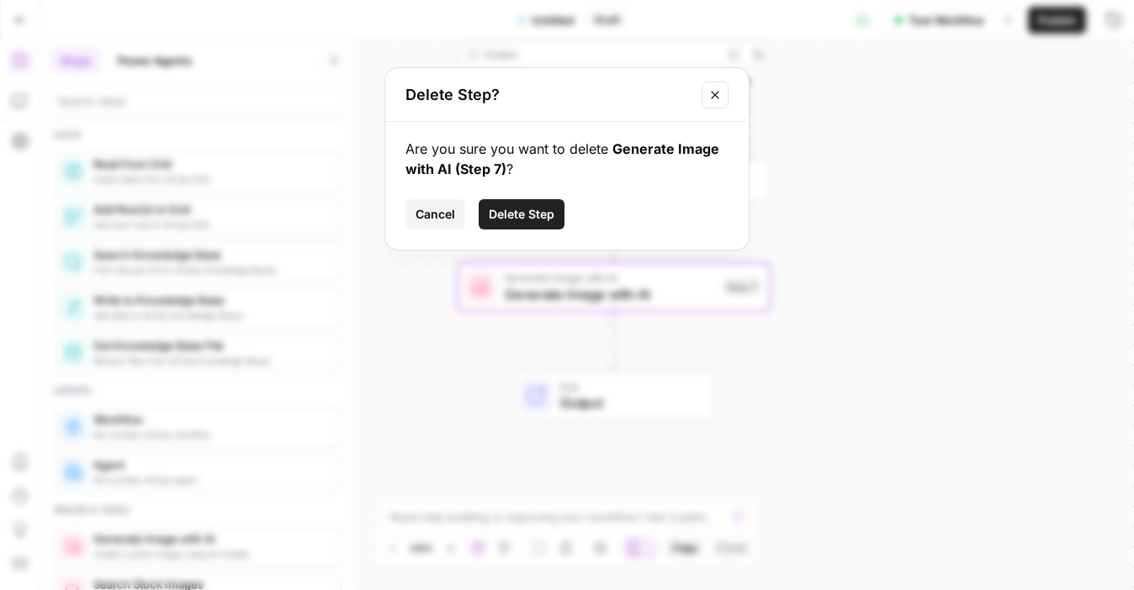
click at [514, 210] on span "Delete Step" at bounding box center [522, 214] width 66 height 17
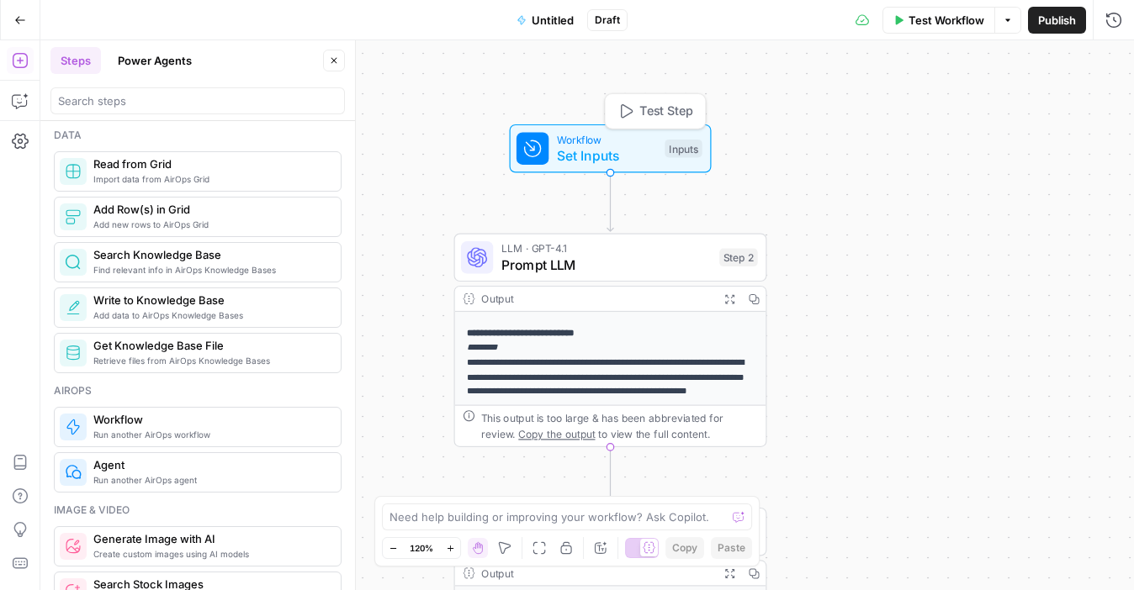
click at [643, 152] on span "Set Inputs" at bounding box center [607, 155] width 100 height 20
